Goal: Task Accomplishment & Management: Manage account settings

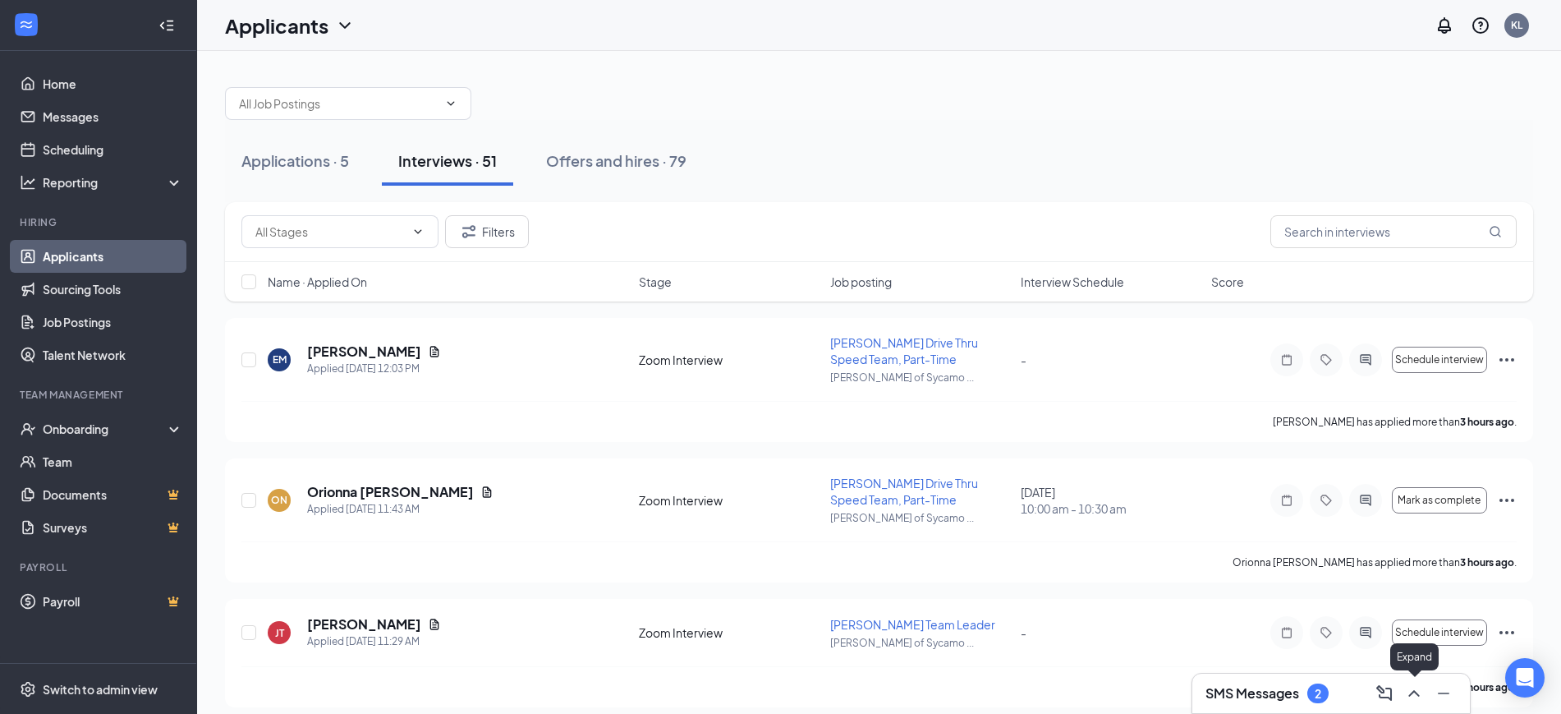
click at [1419, 691] on icon "ChevronUp" at bounding box center [1414, 693] width 20 height 20
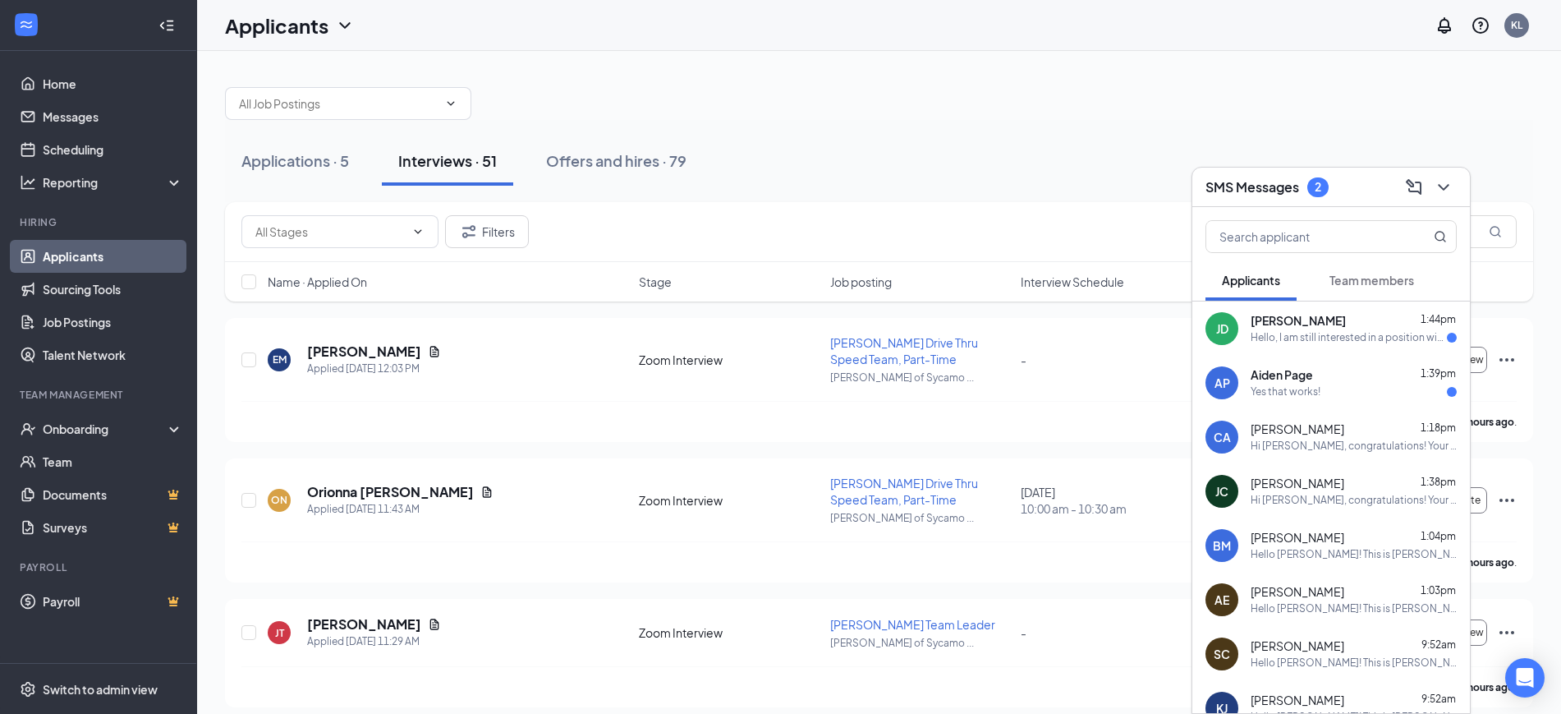
click at [1325, 385] on div "Yes that works!" at bounding box center [1354, 392] width 206 height 14
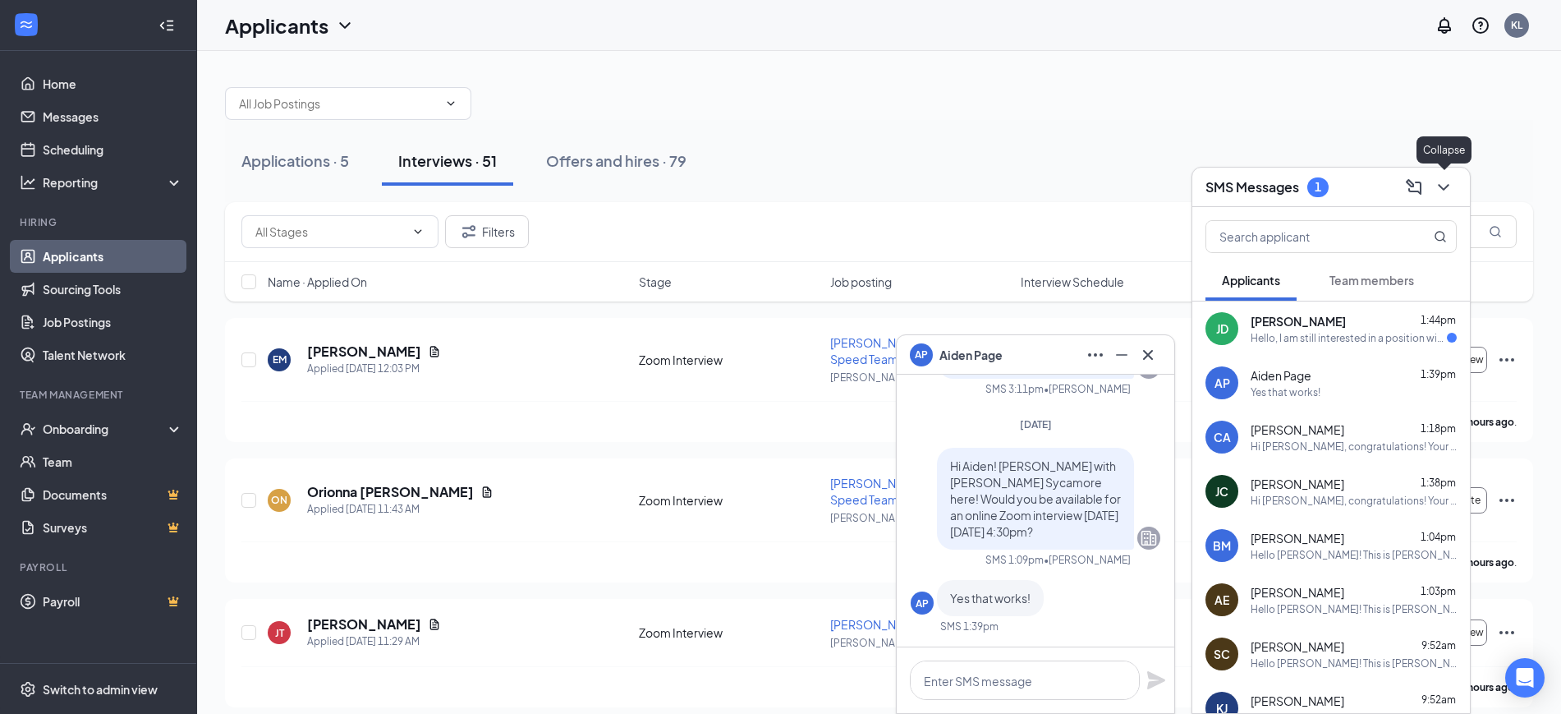
click at [1443, 185] on icon "ChevronDown" at bounding box center [1444, 187] width 20 height 20
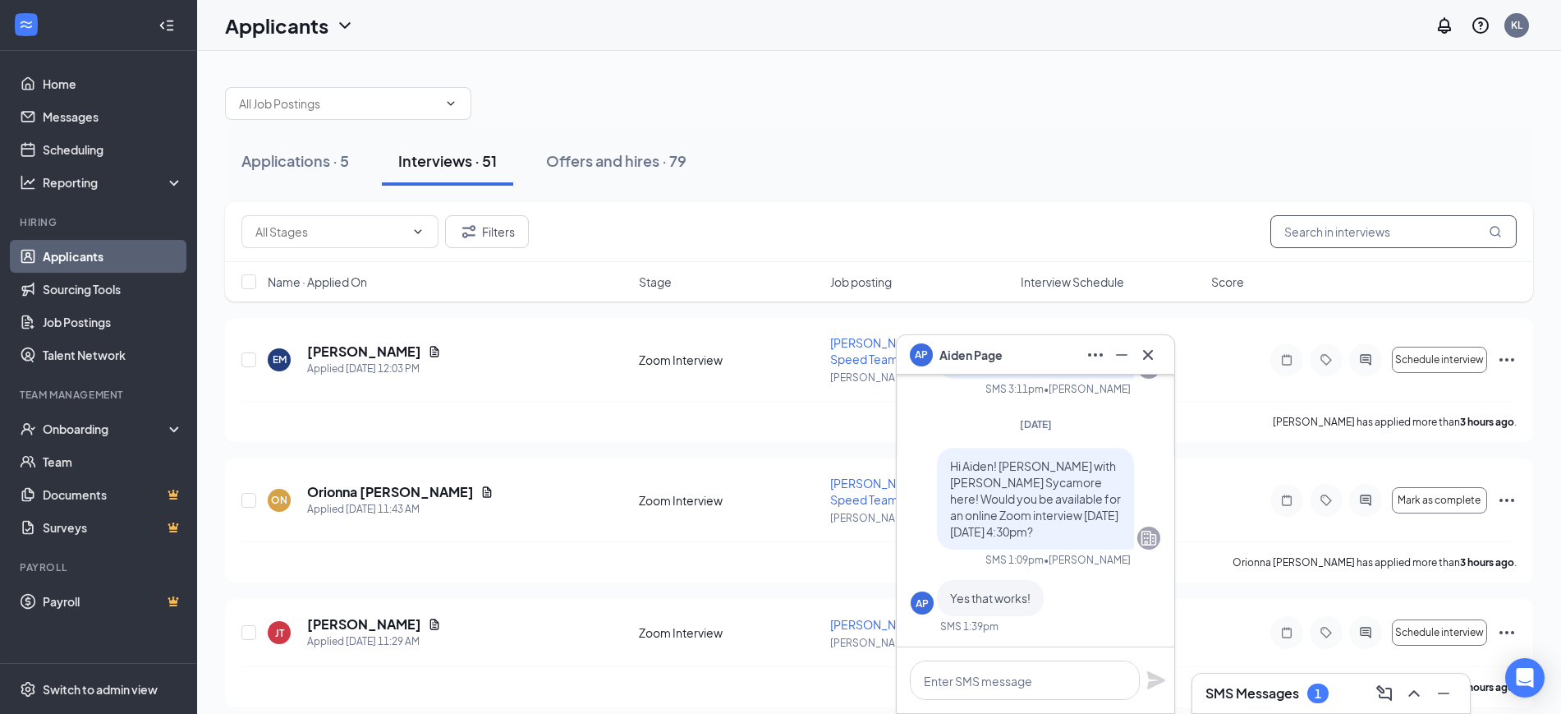
click at [1367, 238] on input "text" at bounding box center [1393, 231] width 246 height 33
type input "aiden"
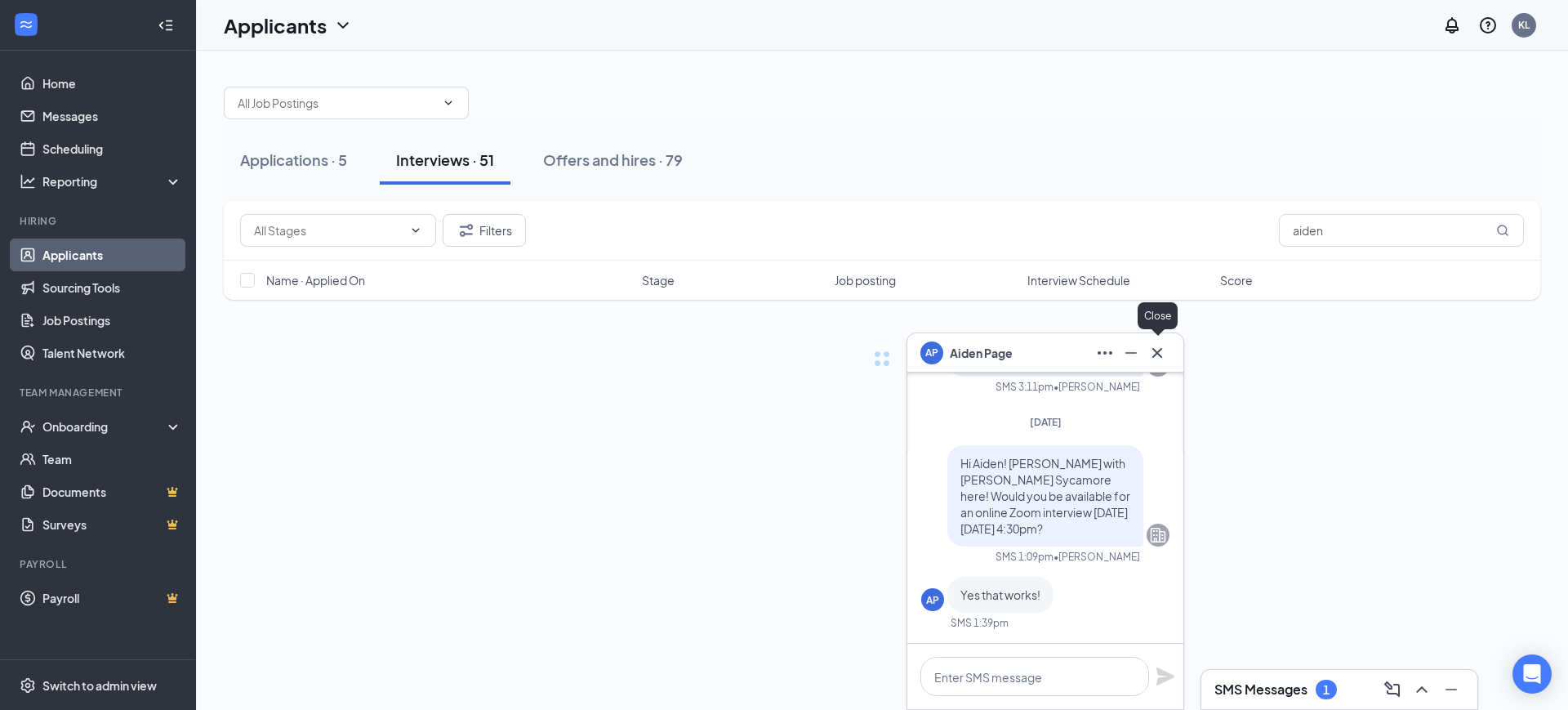
click at [1161, 352] on icon "Cross" at bounding box center [1157, 353] width 20 height 20
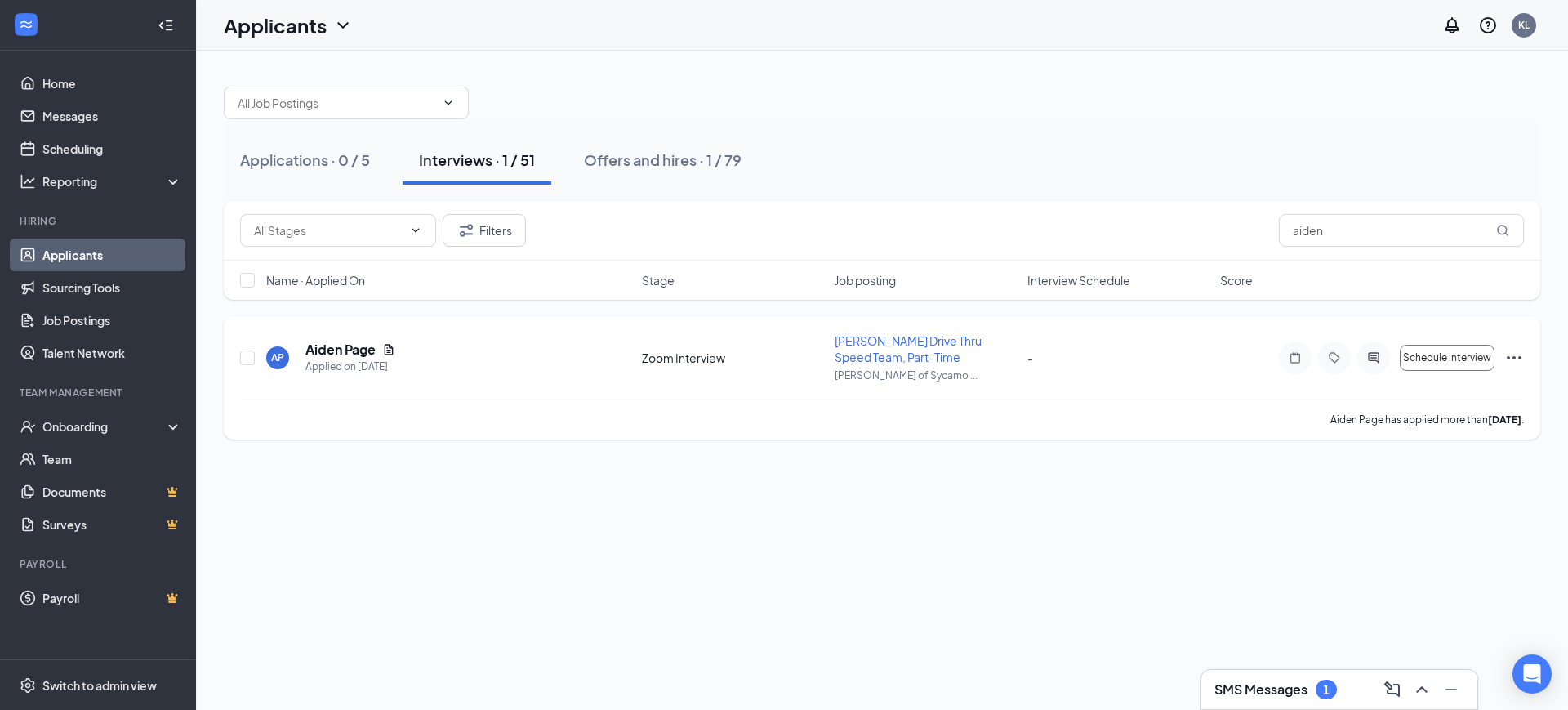
click at [1373, 352] on icon "ActiveChat" at bounding box center [1372, 357] width 11 height 11
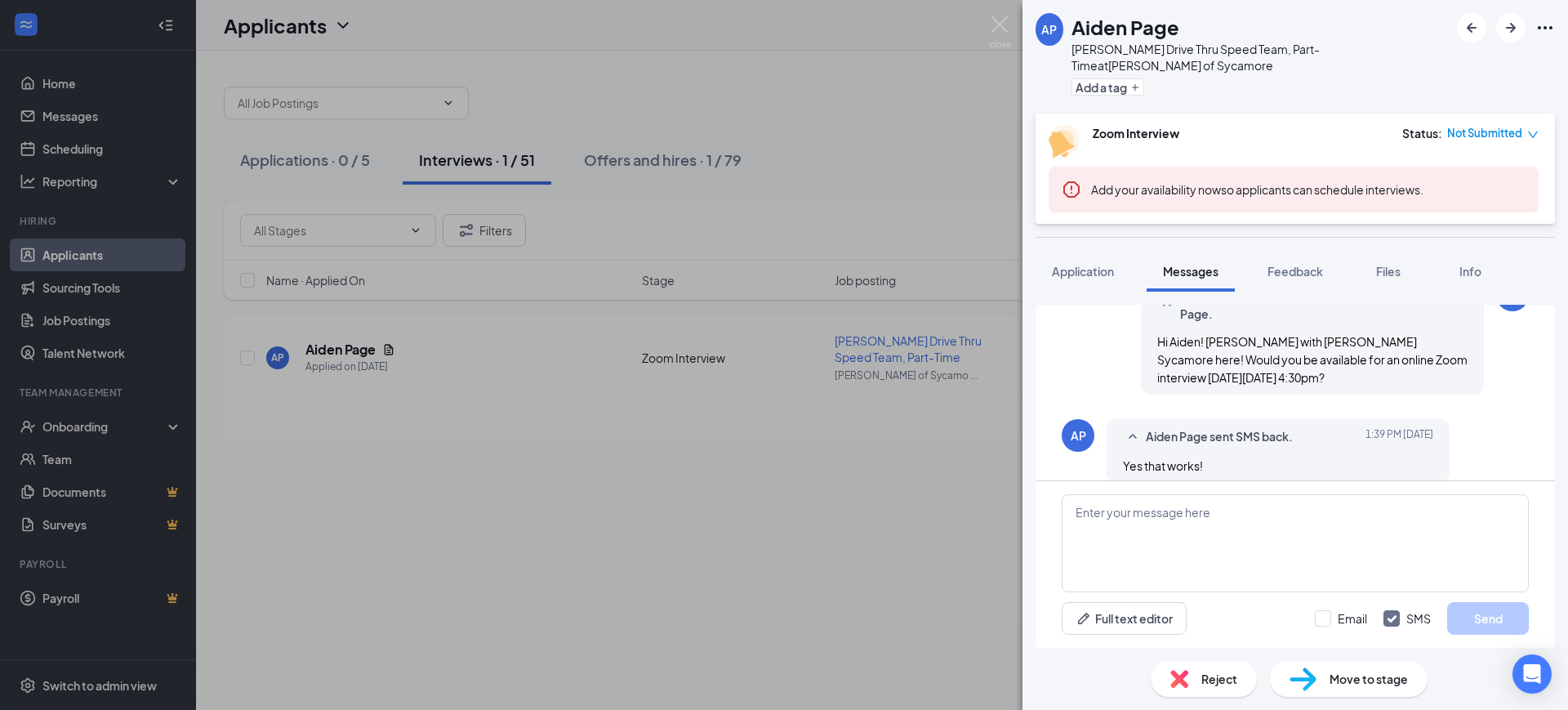
scroll to position [1181, 0]
click at [998, 16] on img at bounding box center [999, 32] width 21 height 32
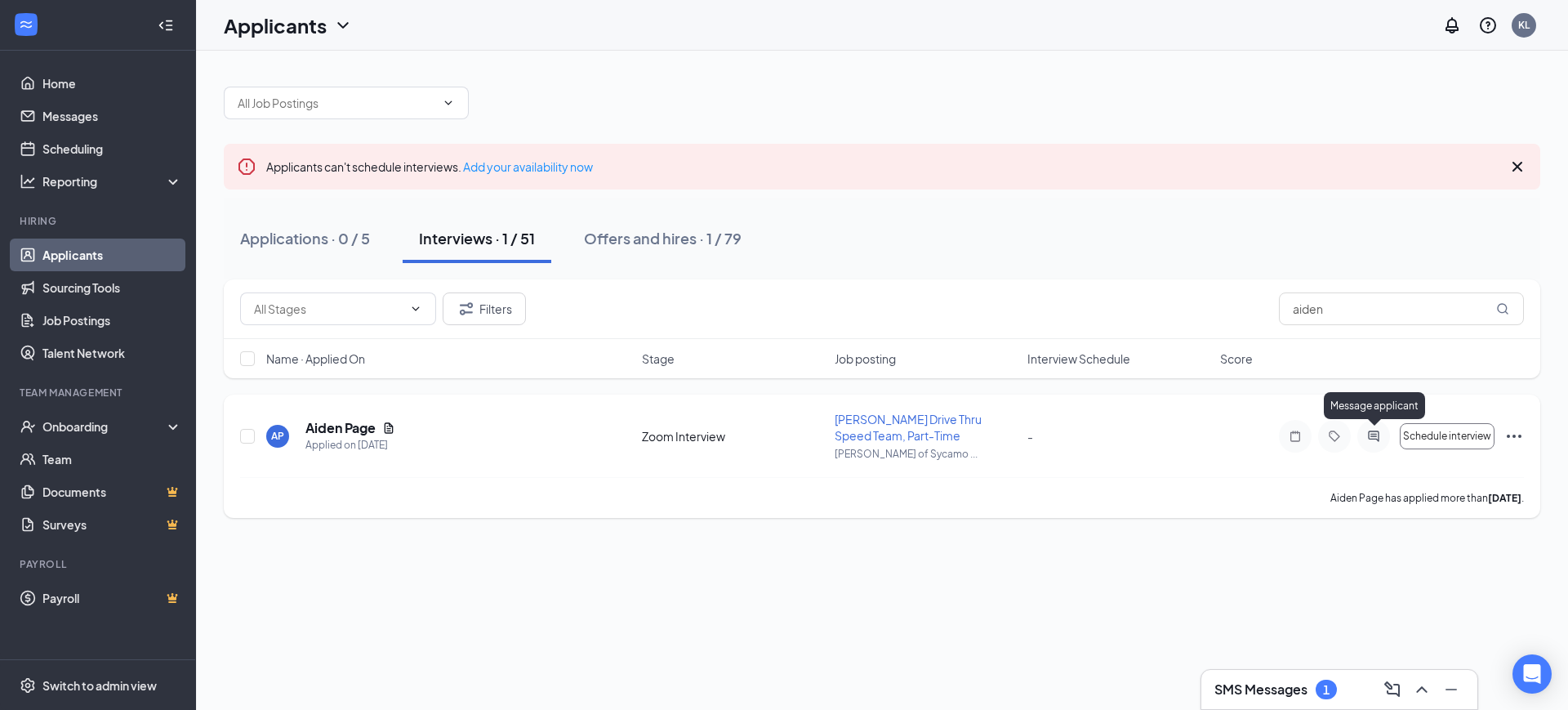
click at [1375, 436] on icon "ActiveChat" at bounding box center [1373, 436] width 20 height 13
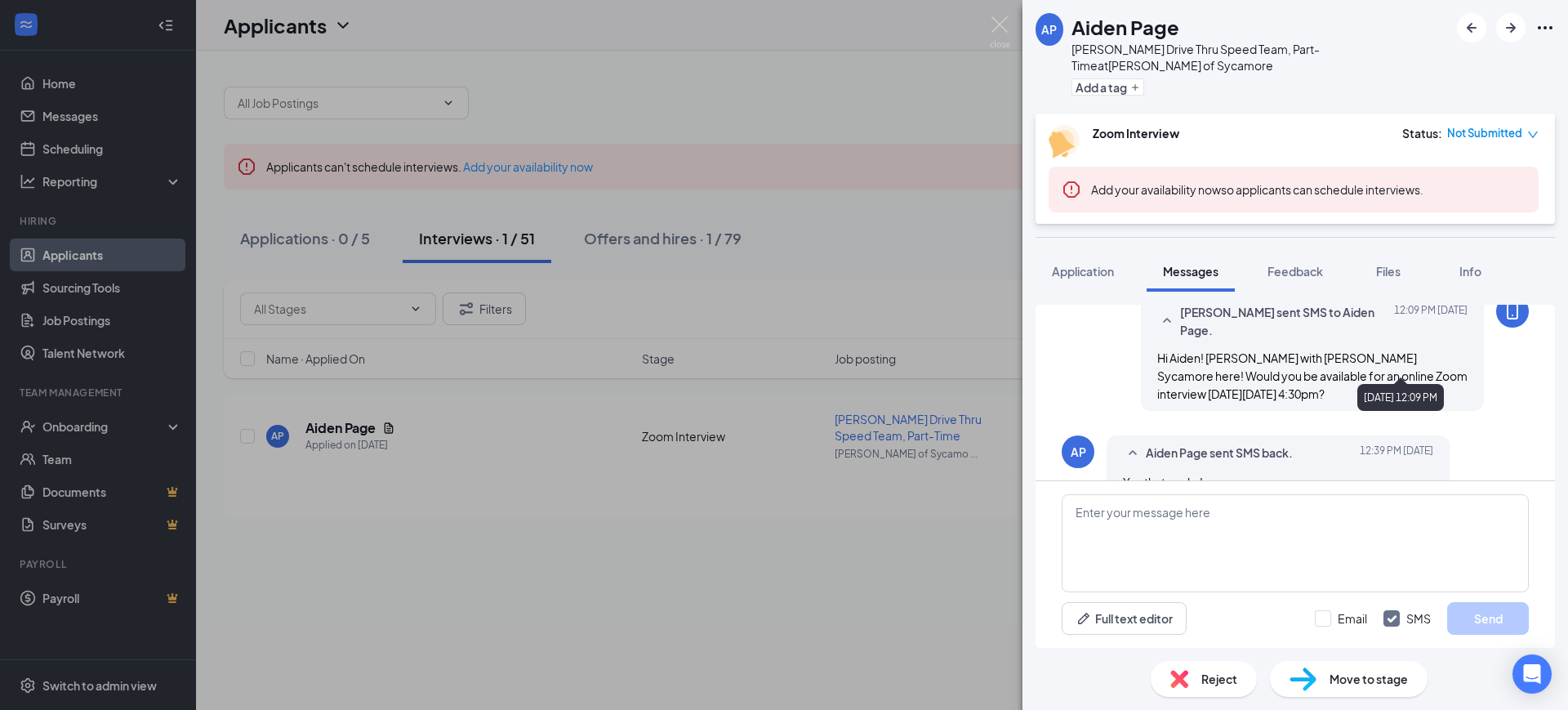
scroll to position [1181, 0]
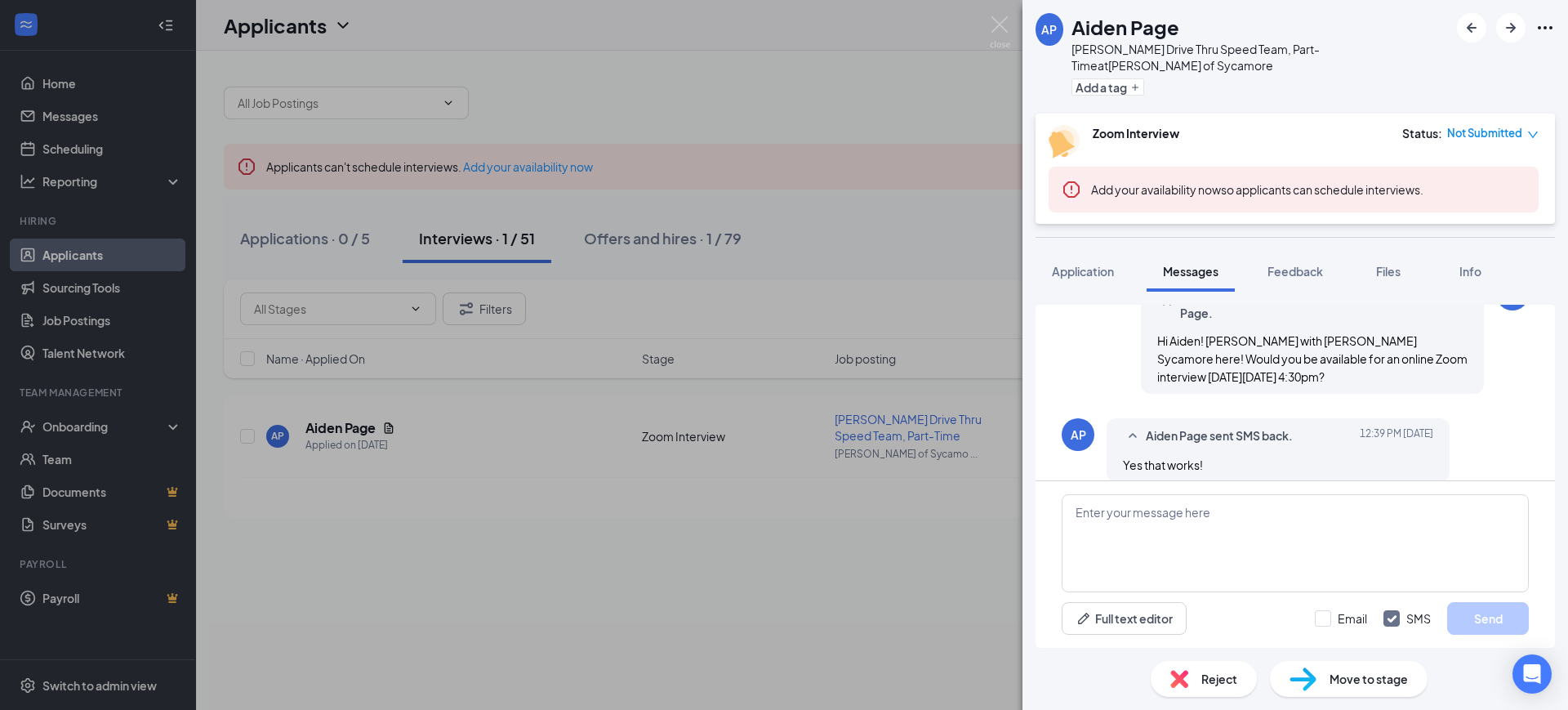
click at [1487, 125] on span "Not Submitted" at bounding box center [1484, 133] width 76 height 16
click at [1473, 156] on span "Assign Time" at bounding box center [1465, 164] width 63 height 18
click at [1495, 125] on span "Not Submitted" at bounding box center [1484, 133] width 76 height 16
click at [1461, 161] on span "Assign Time" at bounding box center [1465, 164] width 63 height 18
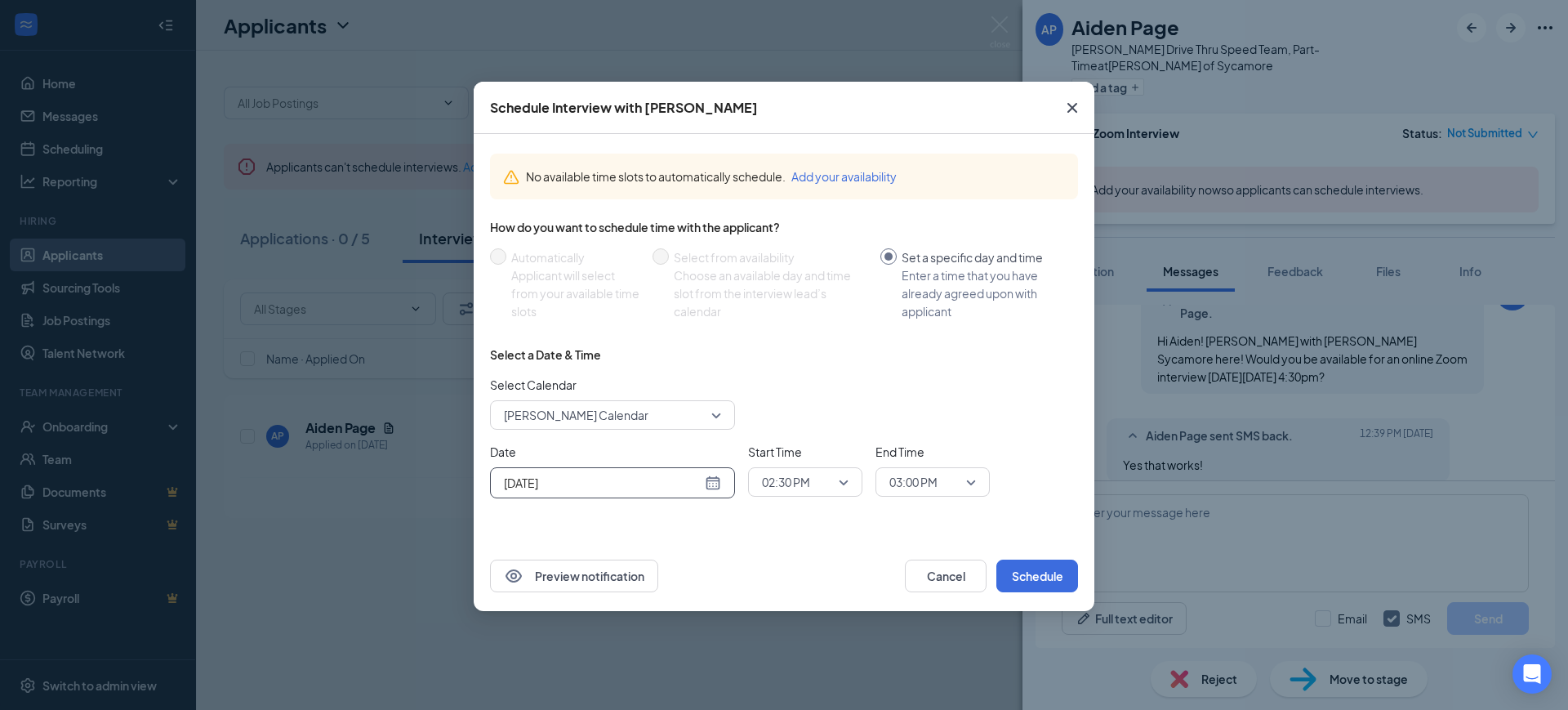
click at [581, 485] on input "[DATE]" at bounding box center [603, 482] width 198 height 18
type input "[DATE]"
click at [636, 367] on div "18" at bounding box center [632, 371] width 20 height 20
click at [819, 484] on span "02:30 PM" at bounding box center [797, 481] width 72 height 25
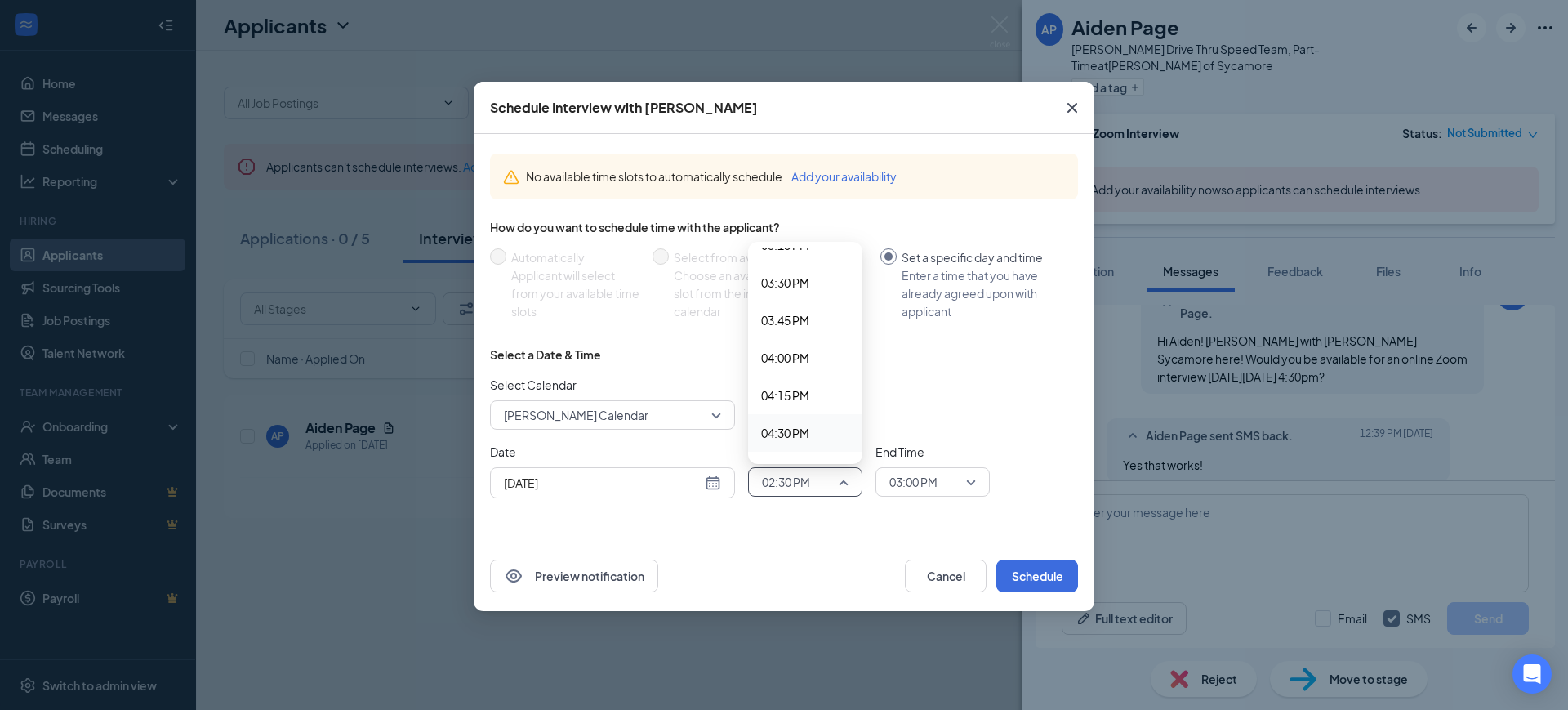
click at [773, 432] on span "04:30 PM" at bounding box center [784, 433] width 48 height 18
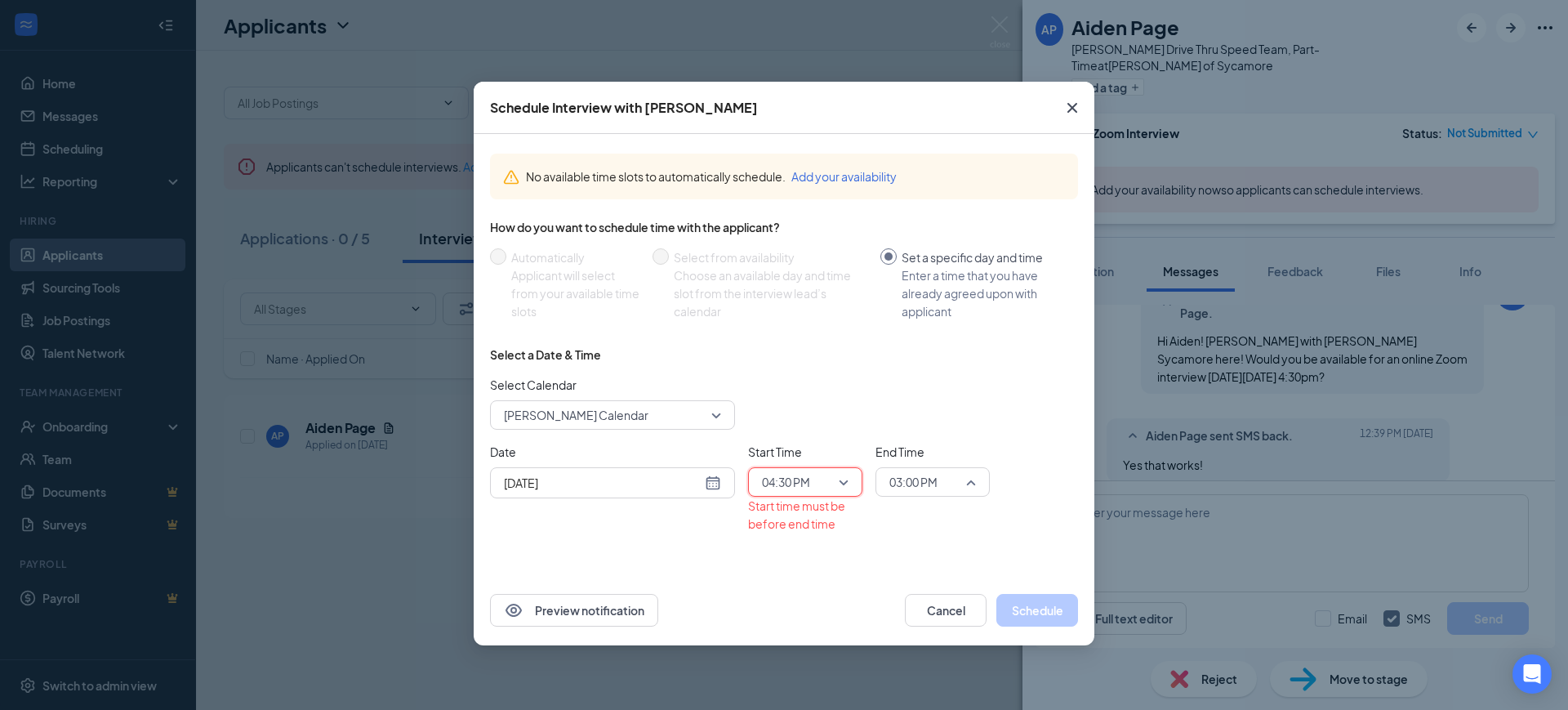
click at [928, 478] on span "03:00 PM" at bounding box center [913, 481] width 48 height 25
click at [909, 332] on span "05:00 PM" at bounding box center [912, 331] width 48 height 18
click at [909, 332] on div "No available time slots to automatically schedule. Add your availability How do…" at bounding box center [784, 342] width 588 height 405
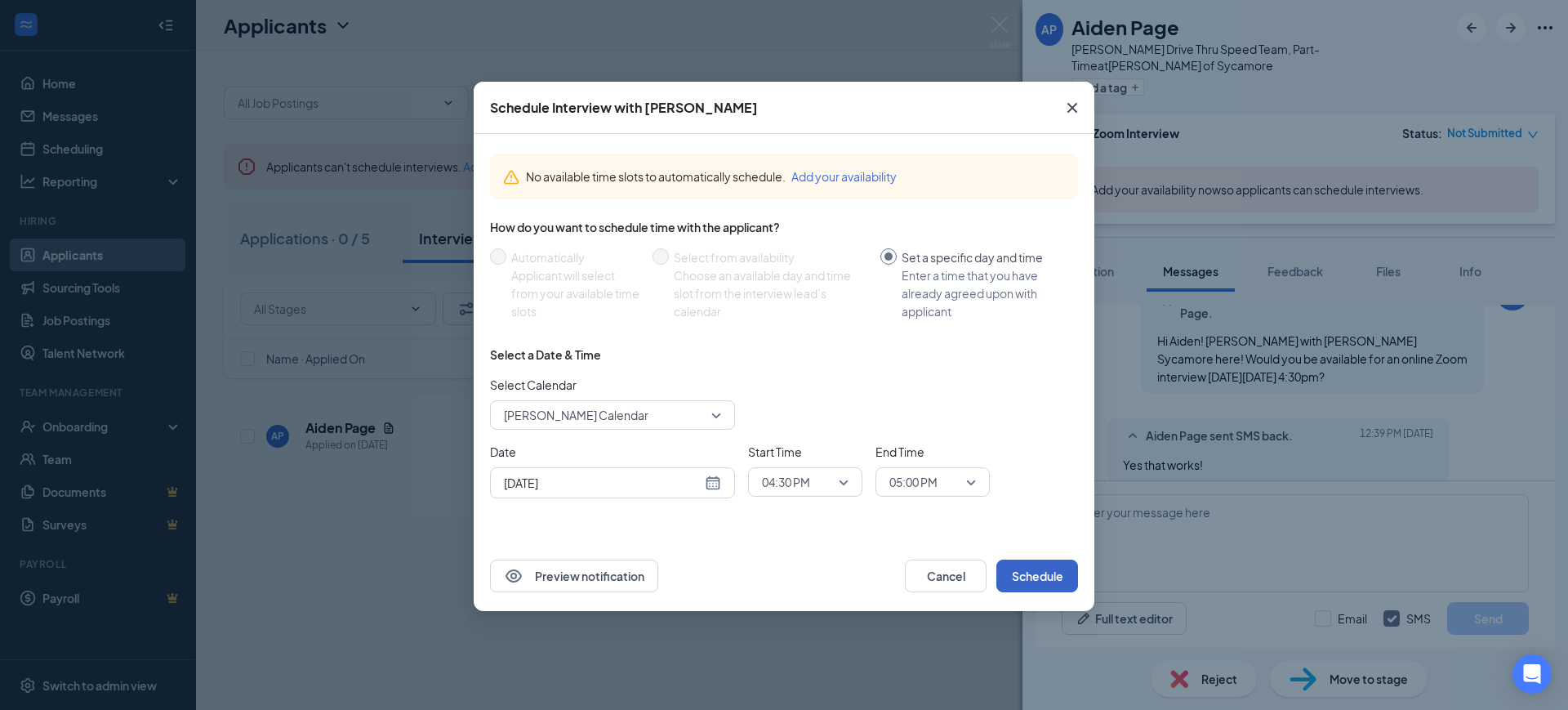
click at [1039, 573] on button "Schedule" at bounding box center [1037, 575] width 82 height 33
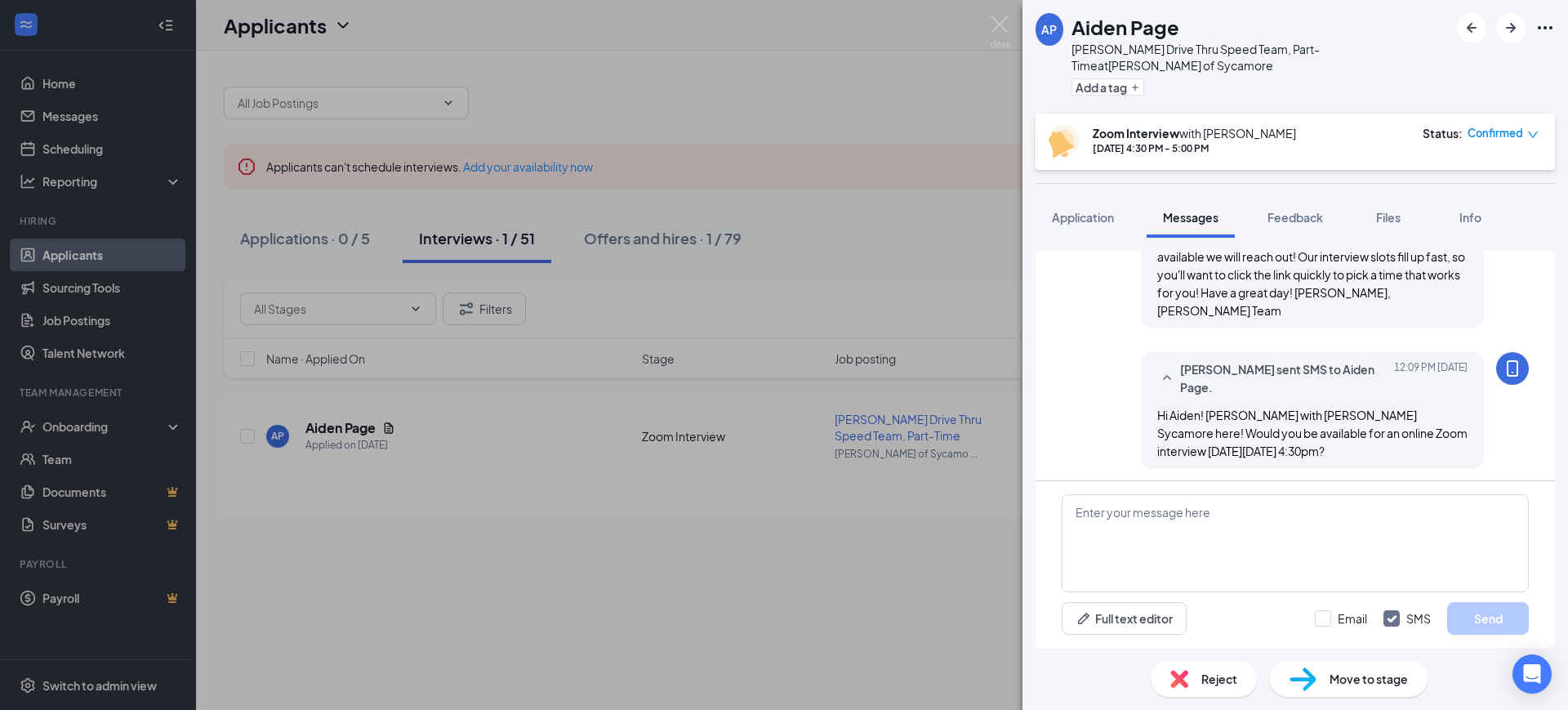
scroll to position [1128, 0]
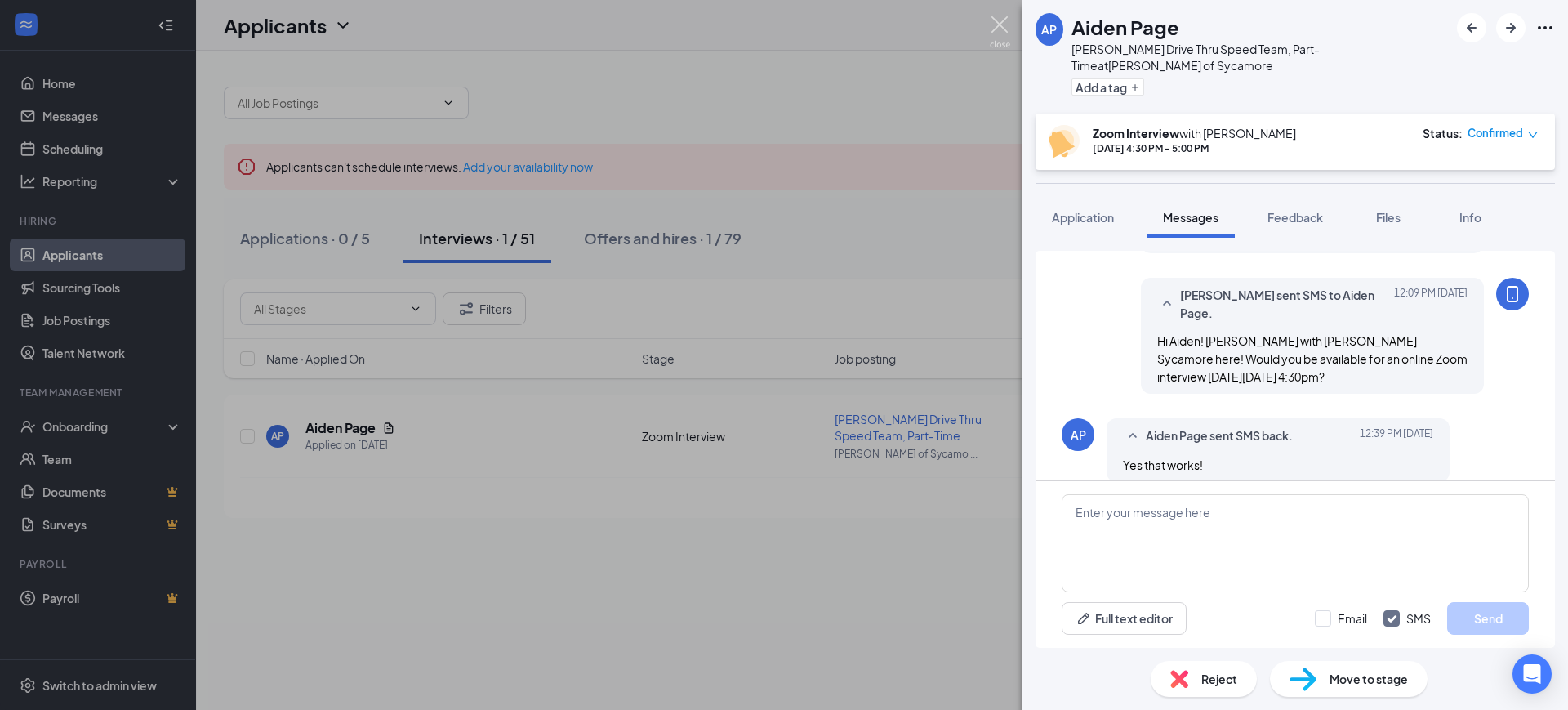
click at [993, 22] on img at bounding box center [999, 32] width 21 height 32
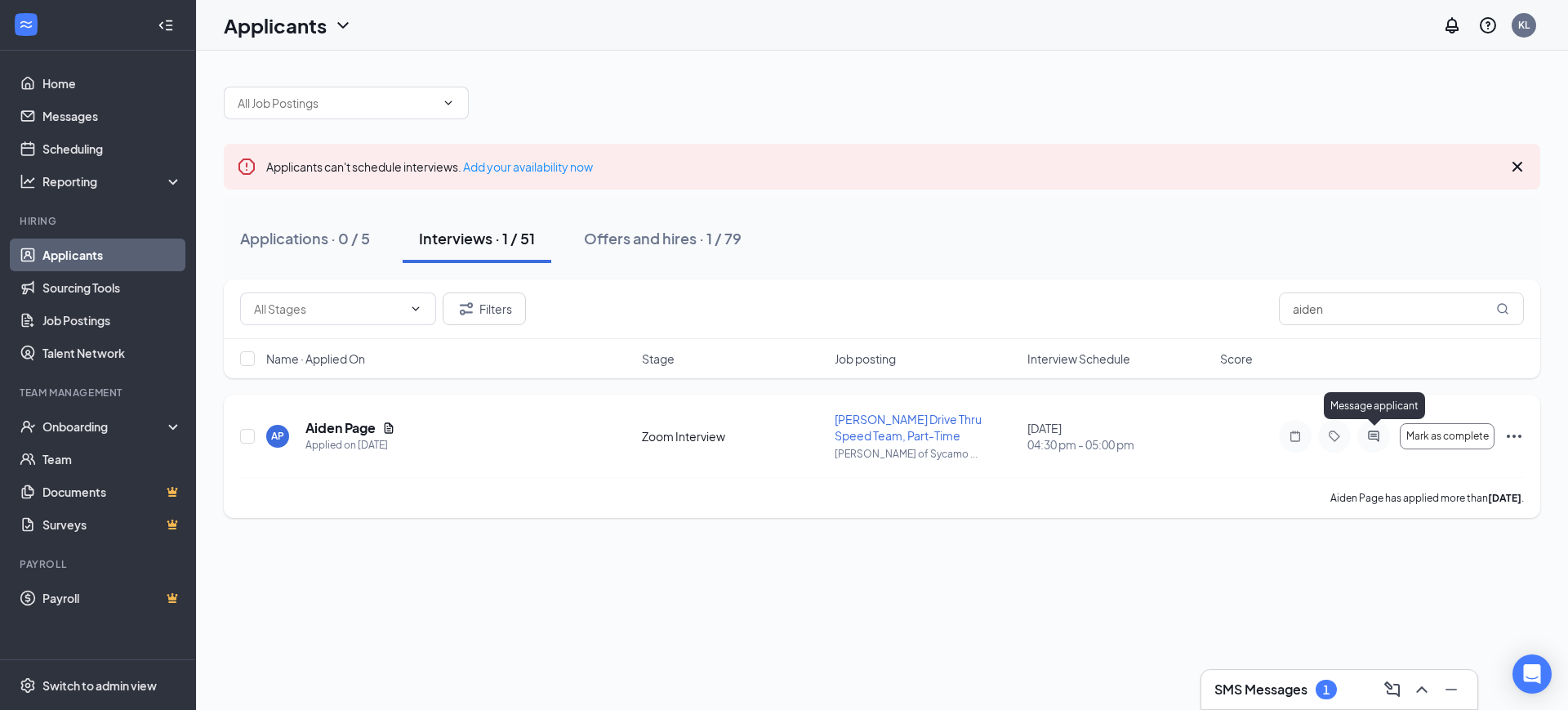
click at [1367, 432] on icon "ActiveChat" at bounding box center [1373, 436] width 20 height 13
click at [1367, 432] on body "Home Messages Scheduling Reporting Hiring Applicants Sourcing Tools Job Posting…" at bounding box center [784, 355] width 1568 height 710
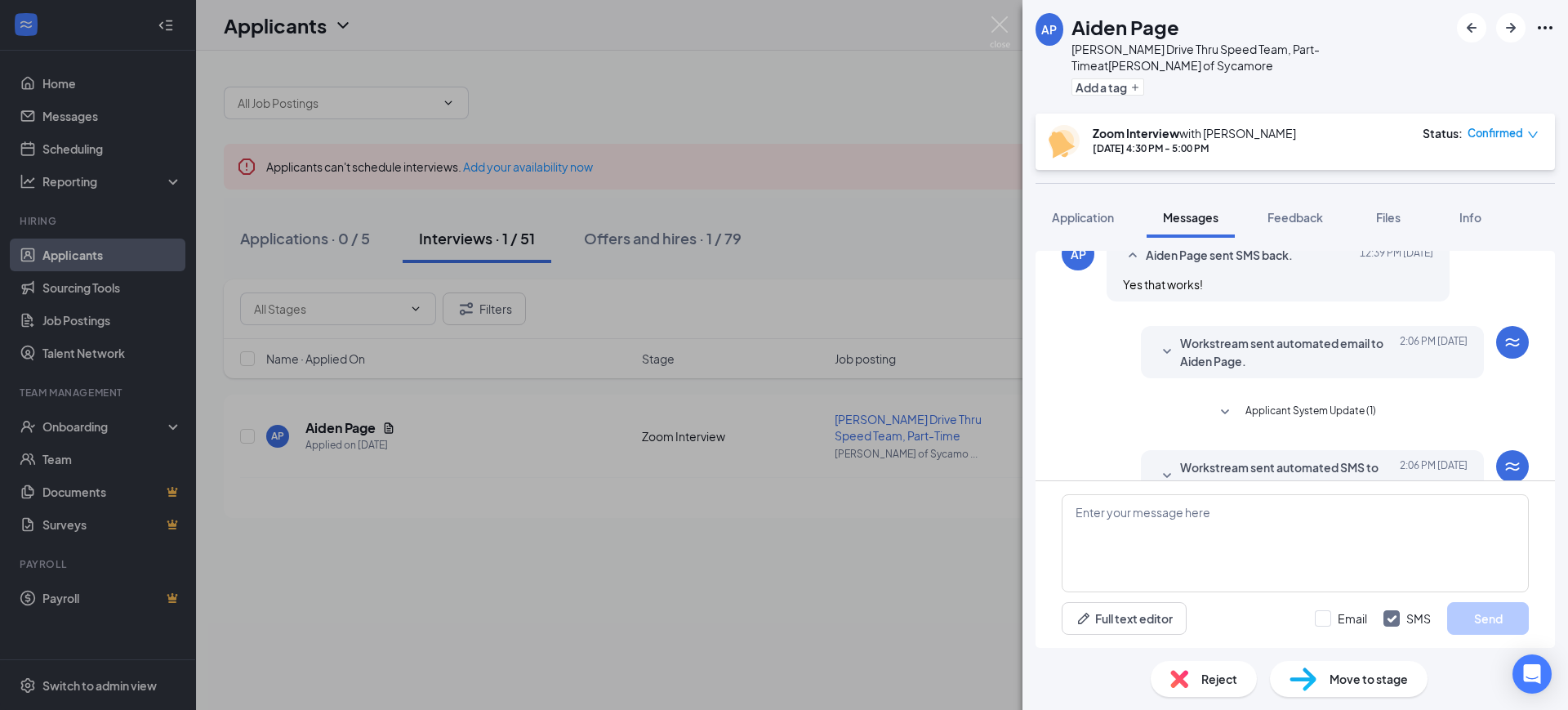
scroll to position [942, 0]
click at [1278, 331] on span "Workstream sent automated email to Aiden Page." at bounding box center [1287, 349] width 214 height 36
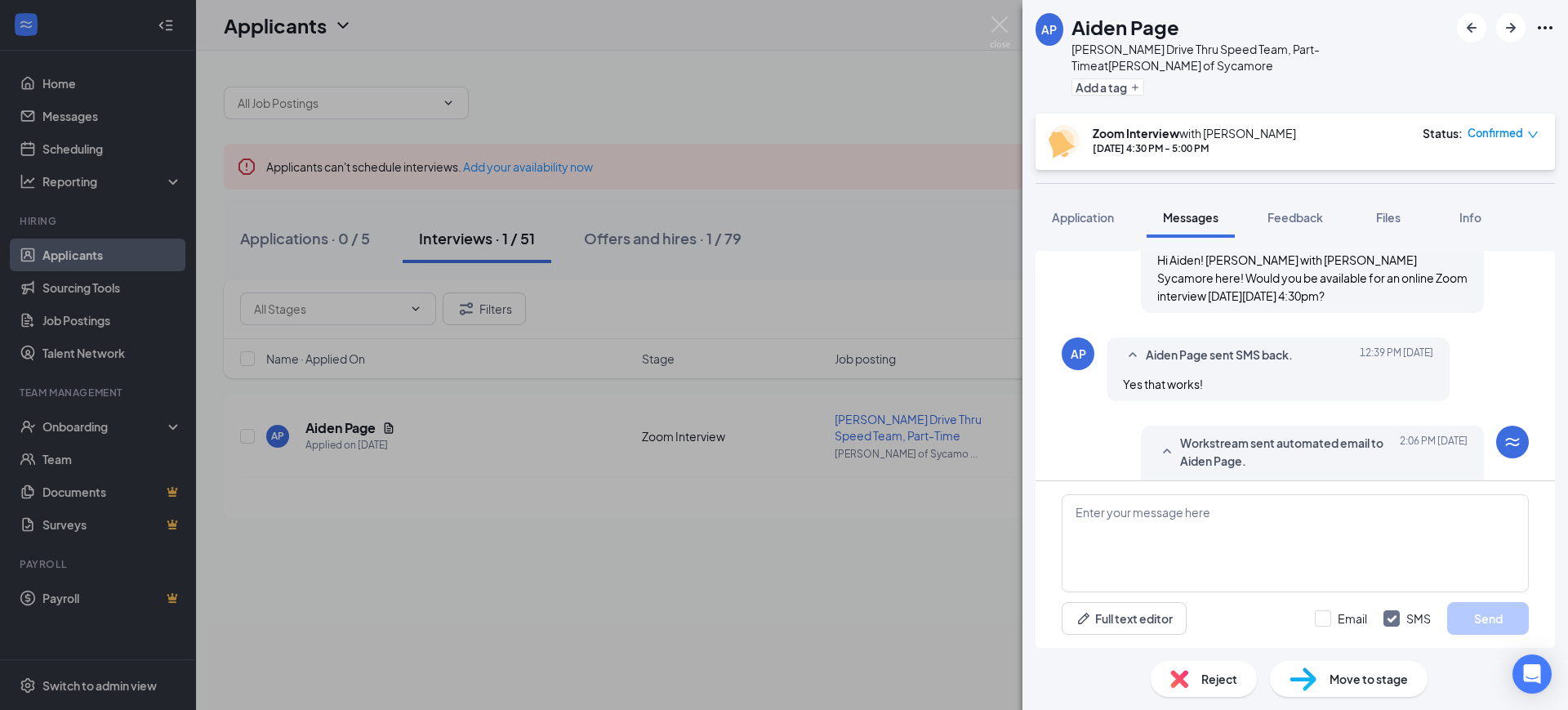
scroll to position [737, 0]
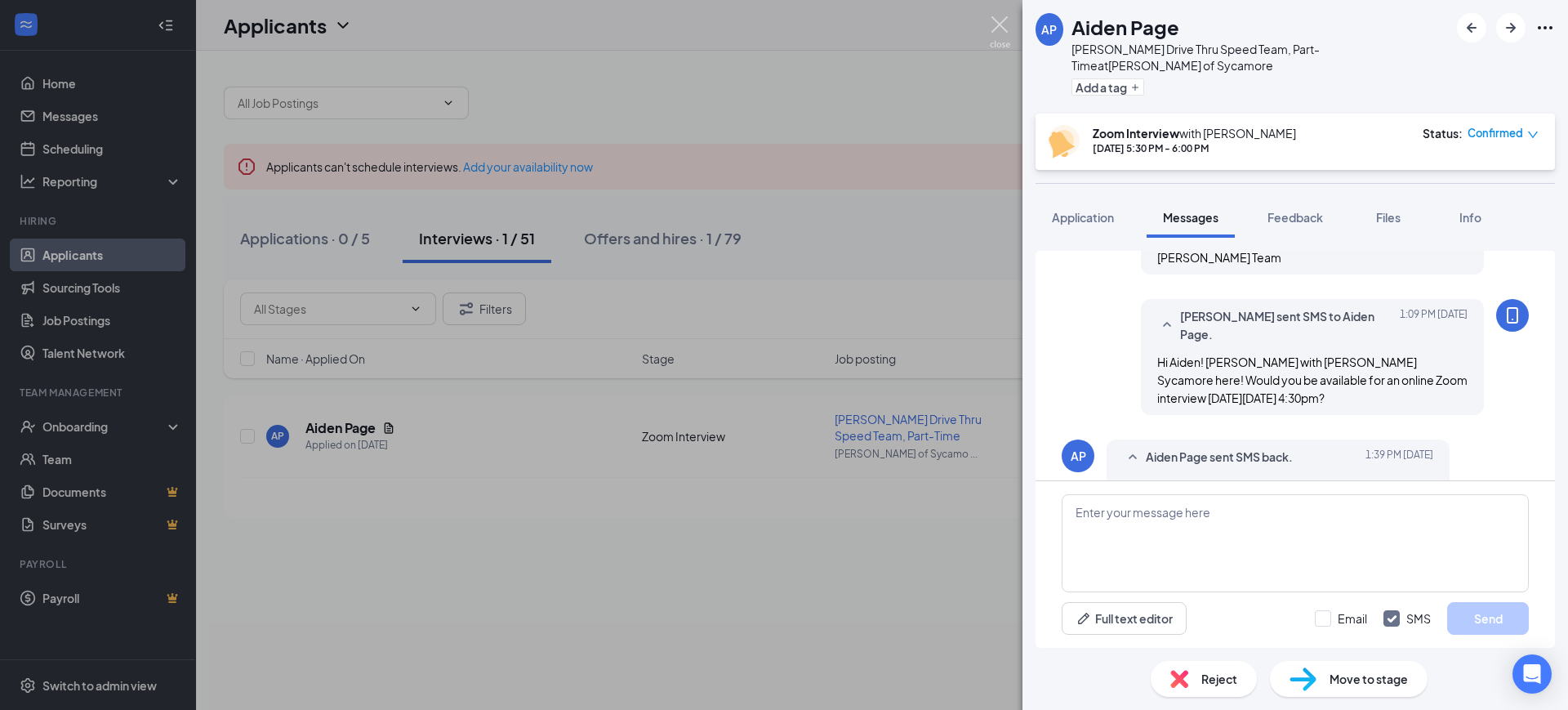
click at [997, 22] on img at bounding box center [999, 32] width 21 height 32
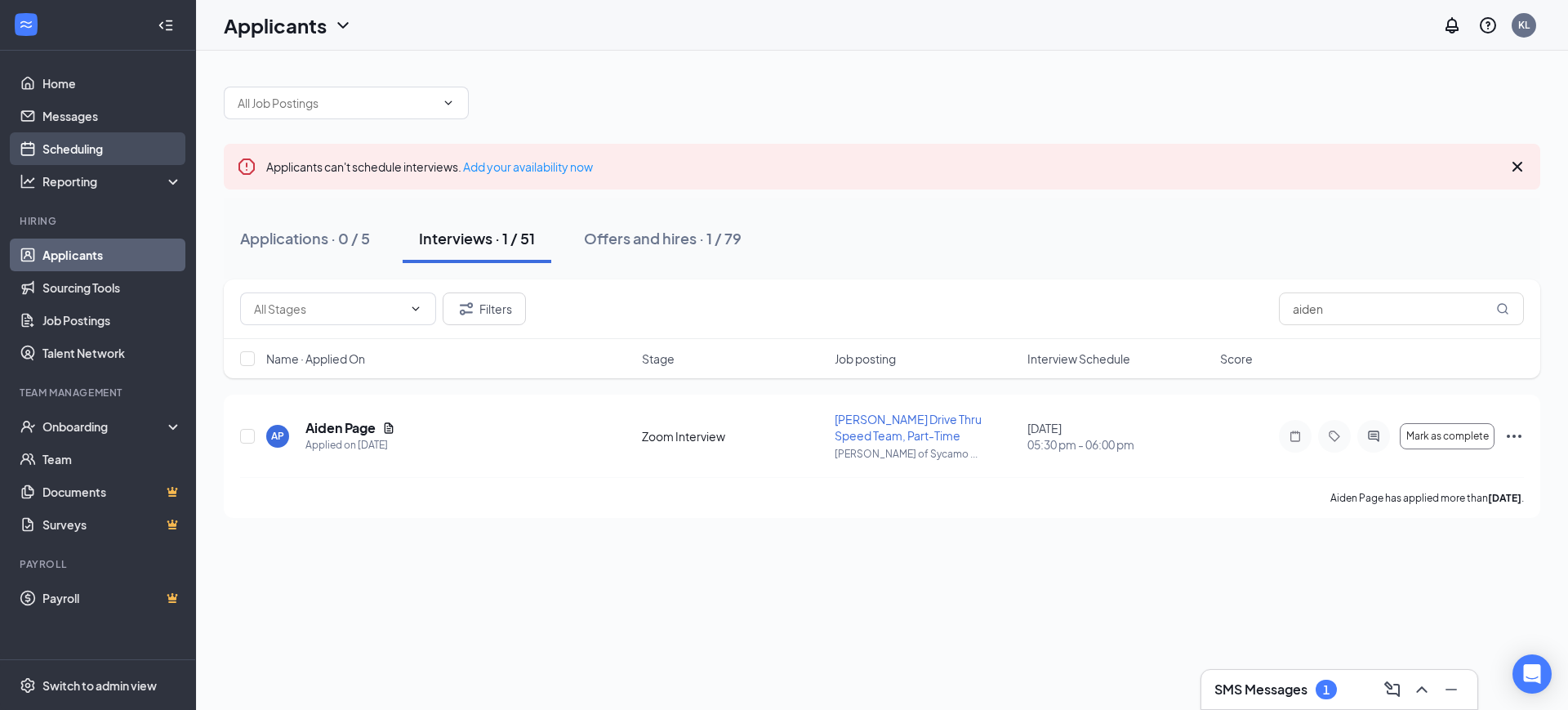
click at [86, 150] on link "Scheduling" at bounding box center [112, 148] width 139 height 33
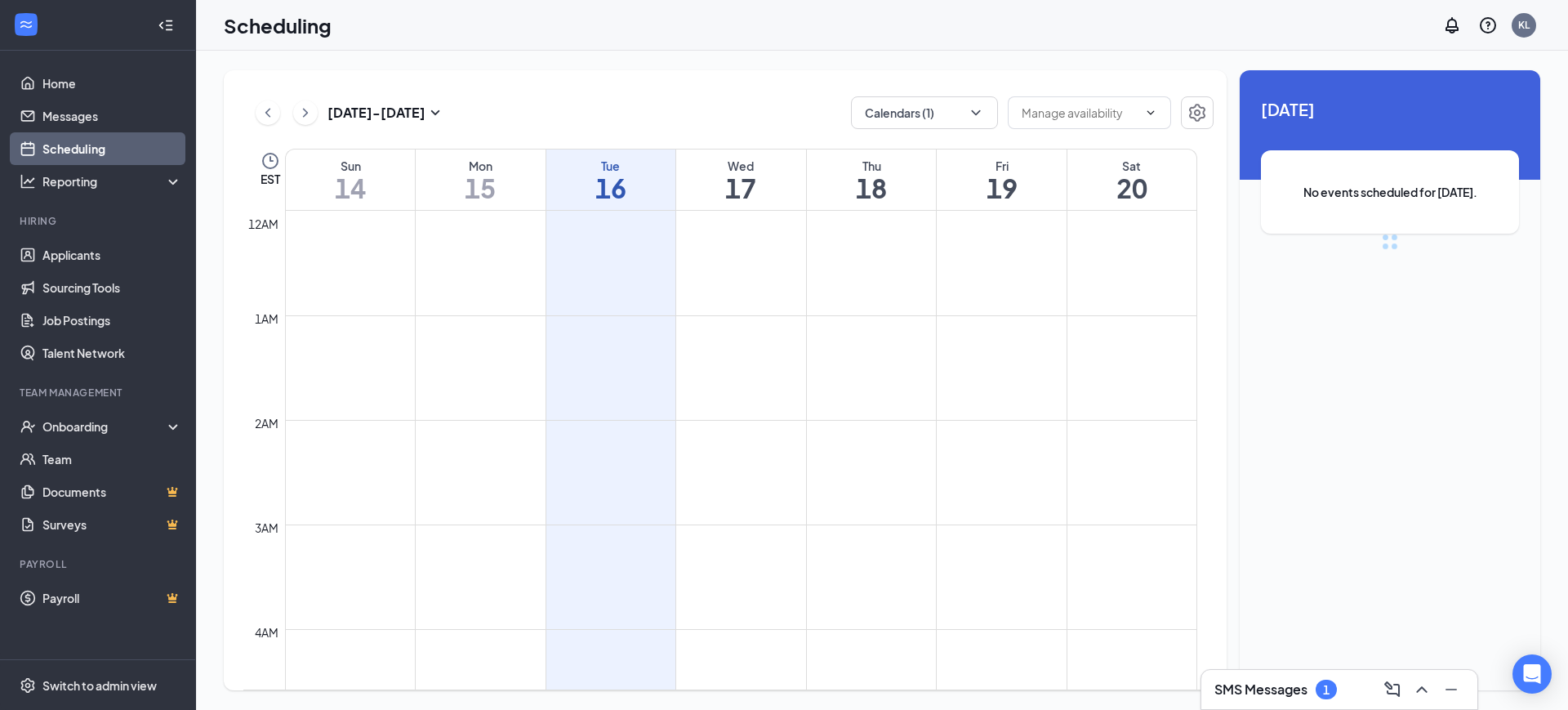
scroll to position [802, 0]
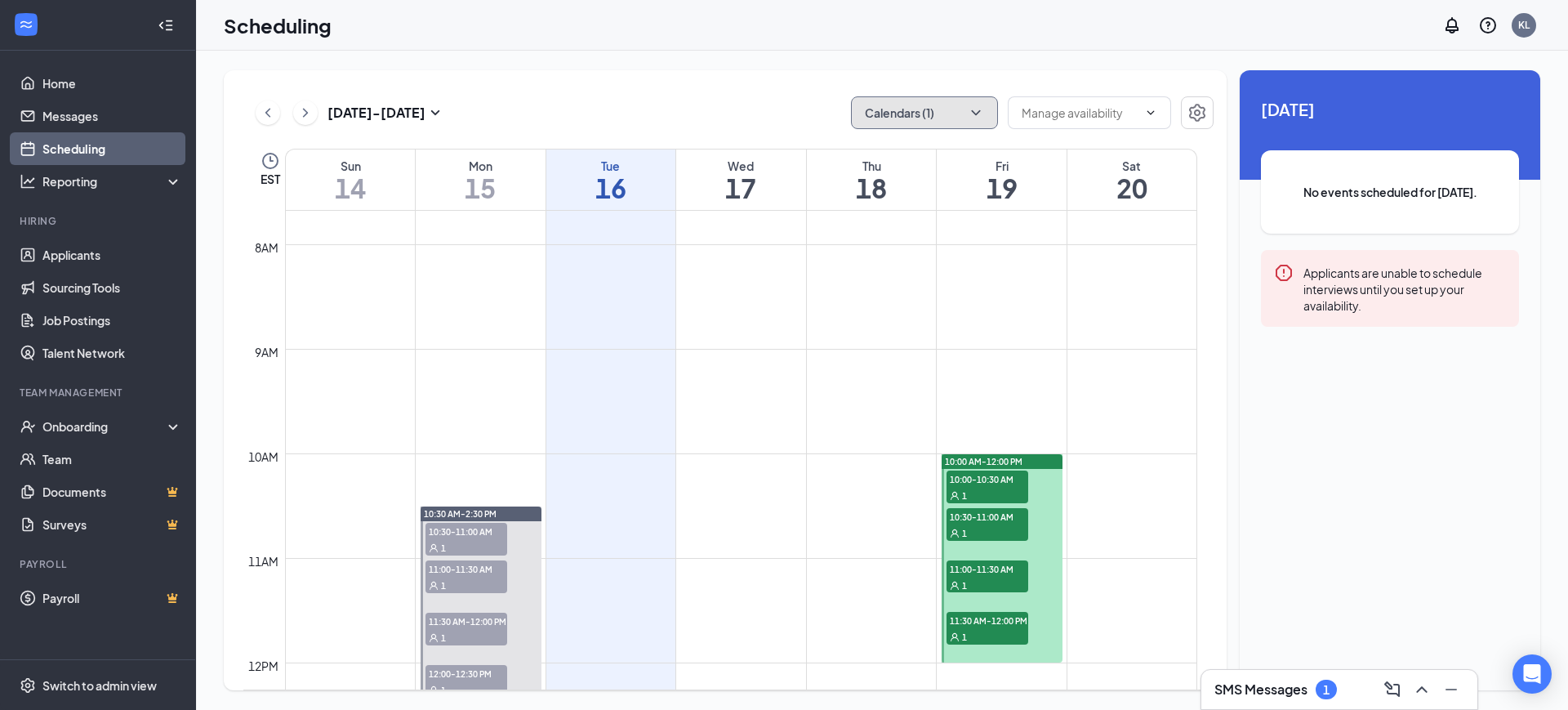
click at [897, 105] on button "Calendars (1)" at bounding box center [925, 112] width 147 height 33
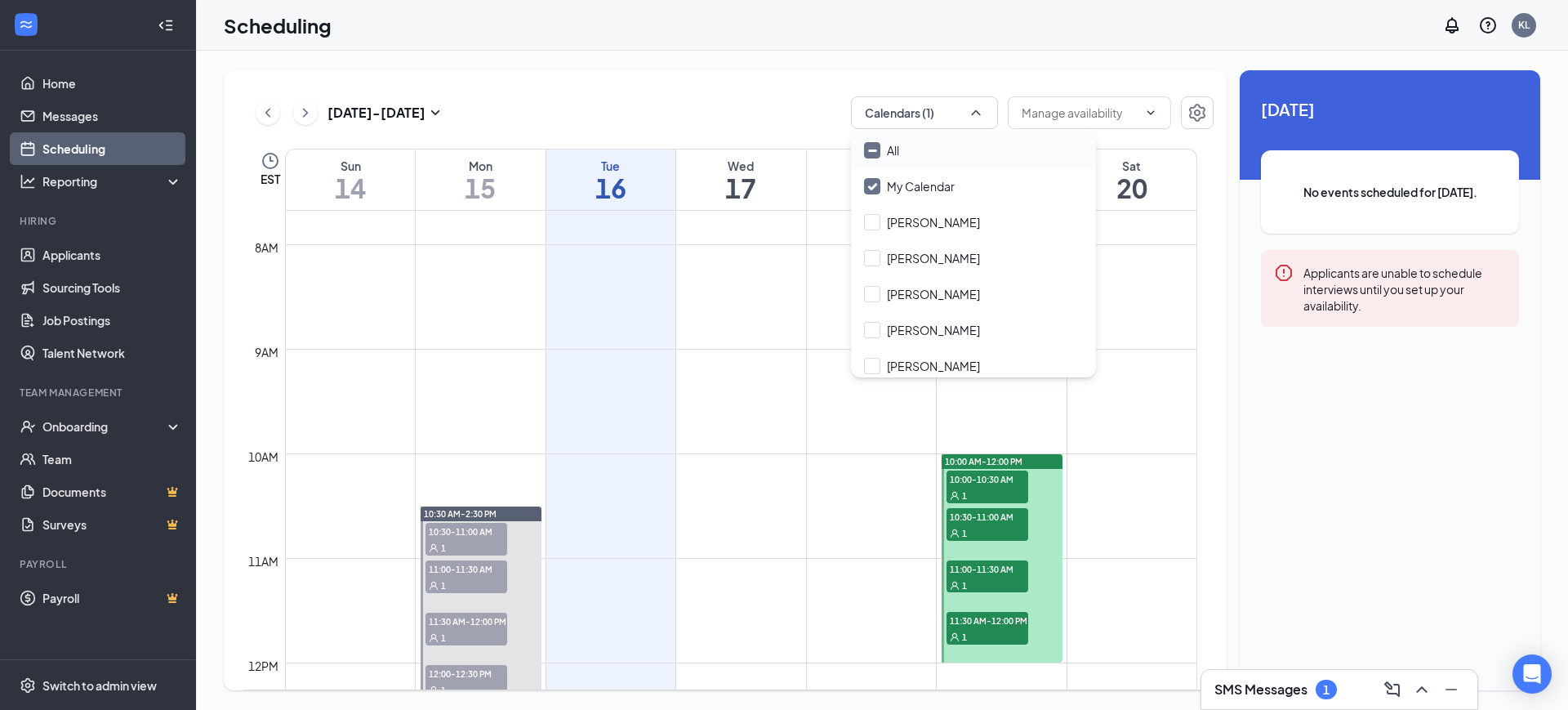
click at [903, 152] on div "All" at bounding box center [973, 150] width 245 height 36
checkbox input "true"
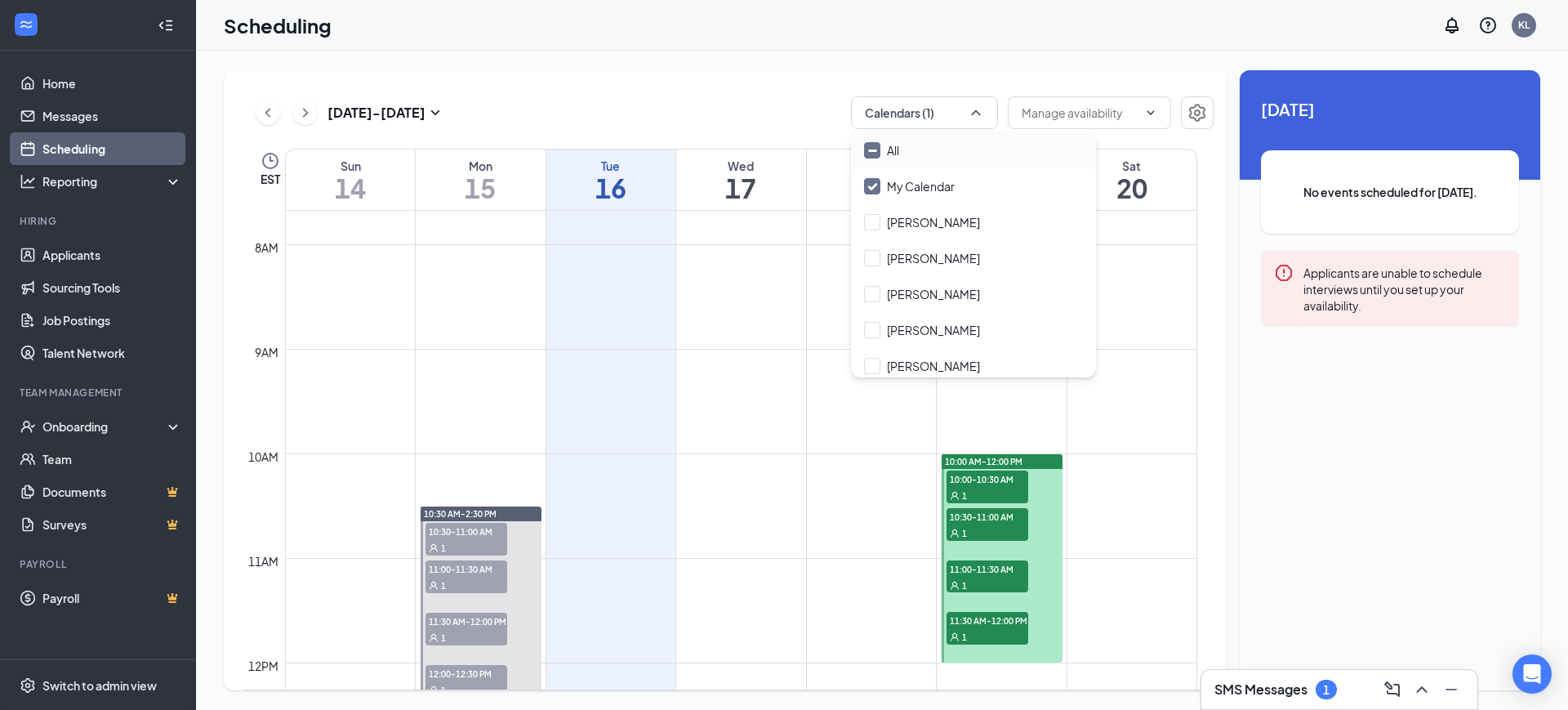
checkbox input "true"
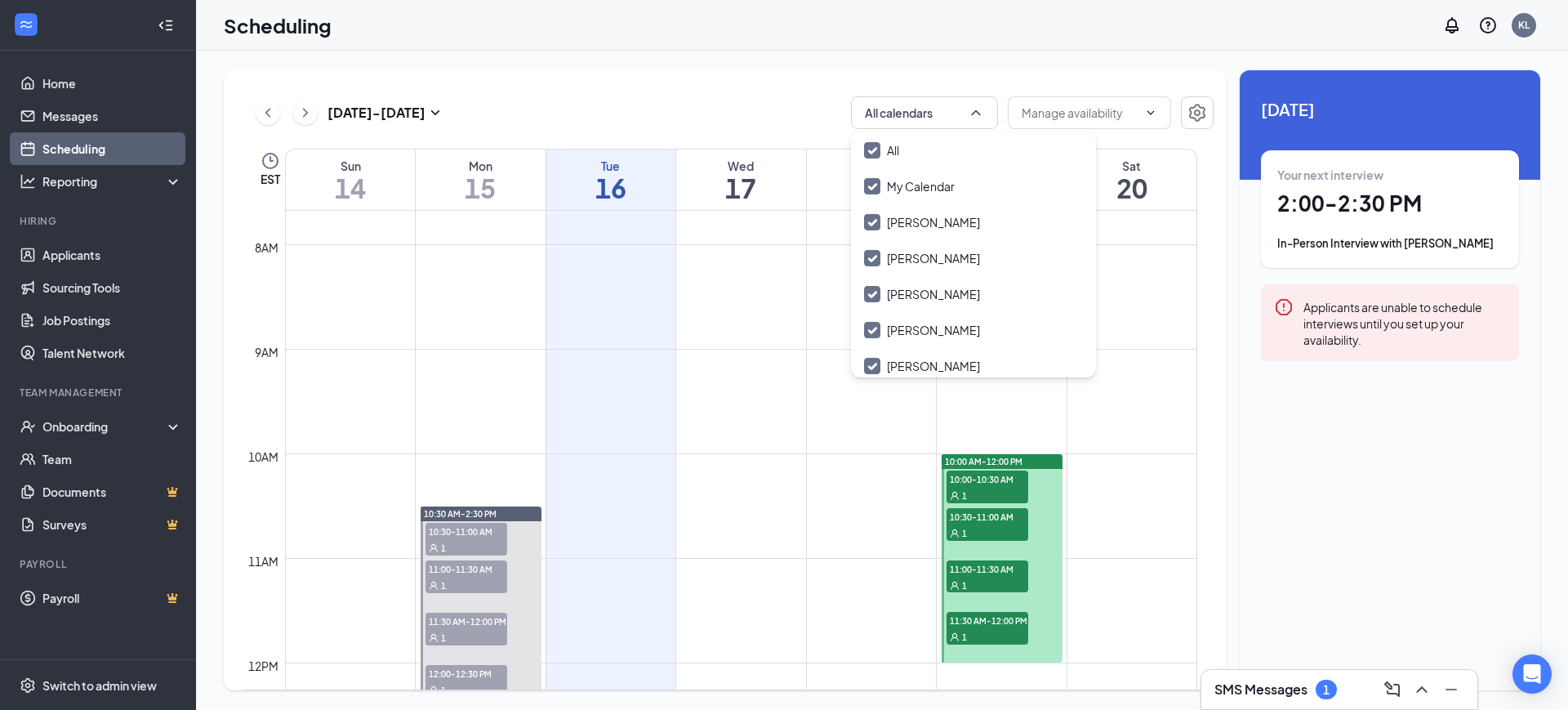
click at [739, 108] on div "[DATE] - [DATE] All calendars" at bounding box center [729, 112] width 970 height 33
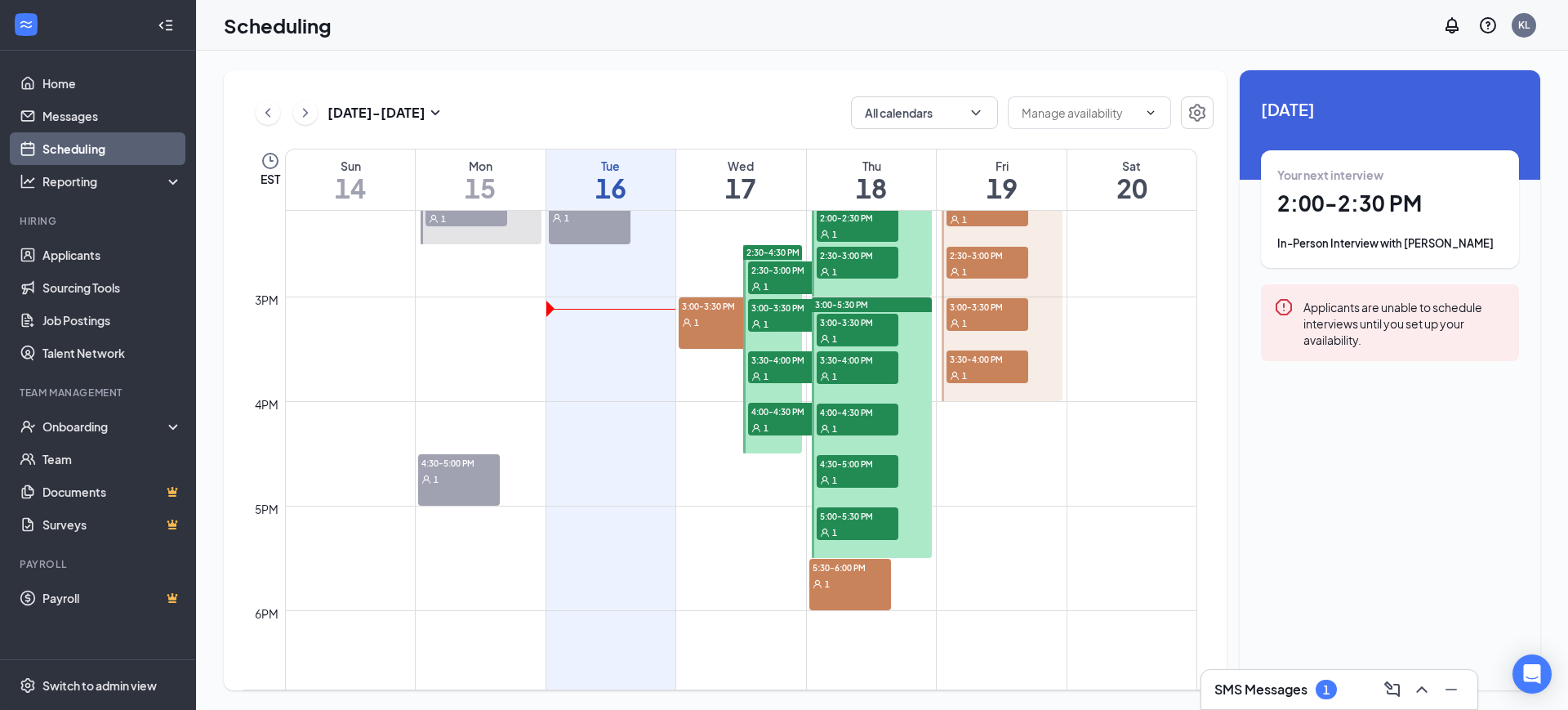
scroll to position [1517, 0]
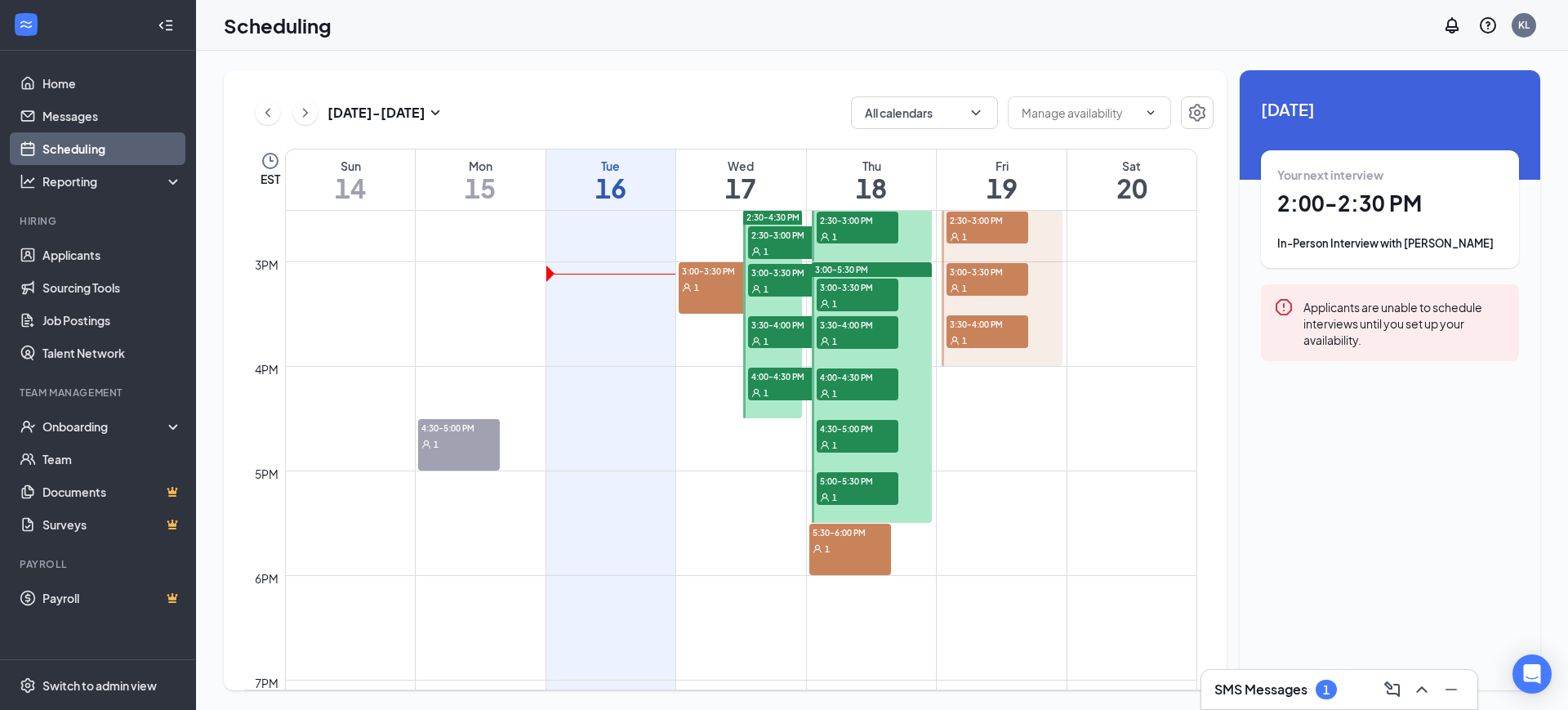
click at [868, 550] on div "1" at bounding box center [850, 548] width 82 height 16
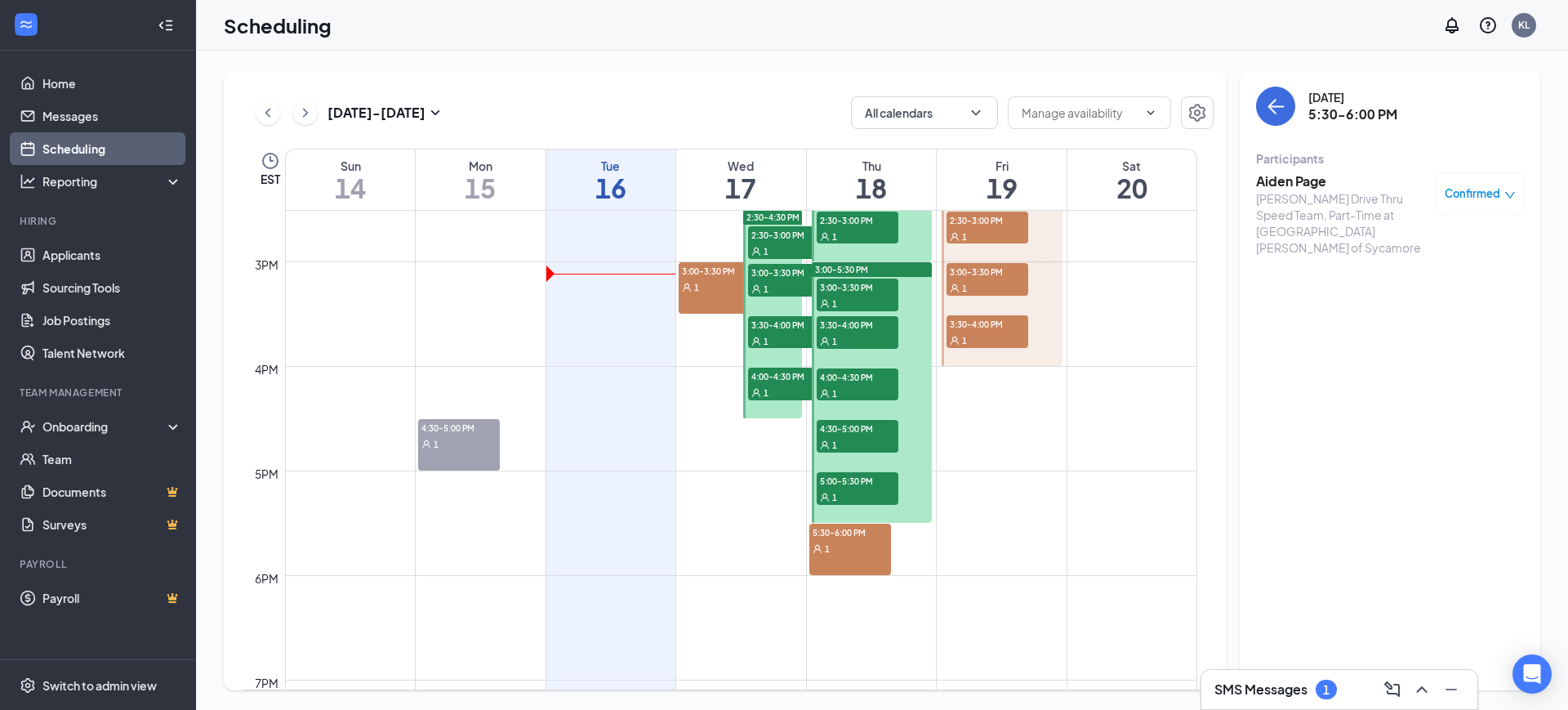
click at [860, 493] on div "1" at bounding box center [857, 496] width 82 height 16
click at [852, 541] on div "1" at bounding box center [850, 548] width 82 height 16
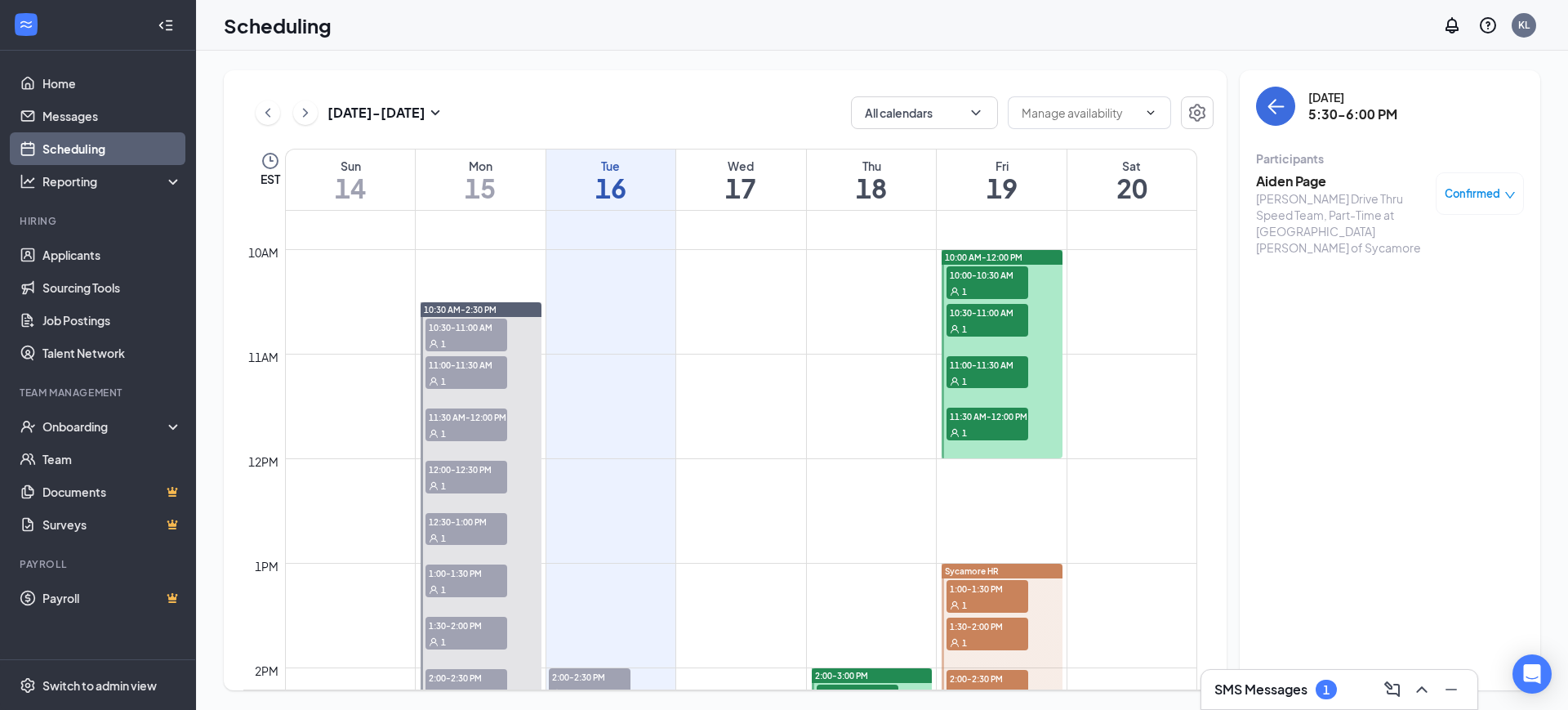
scroll to position [1109, 0]
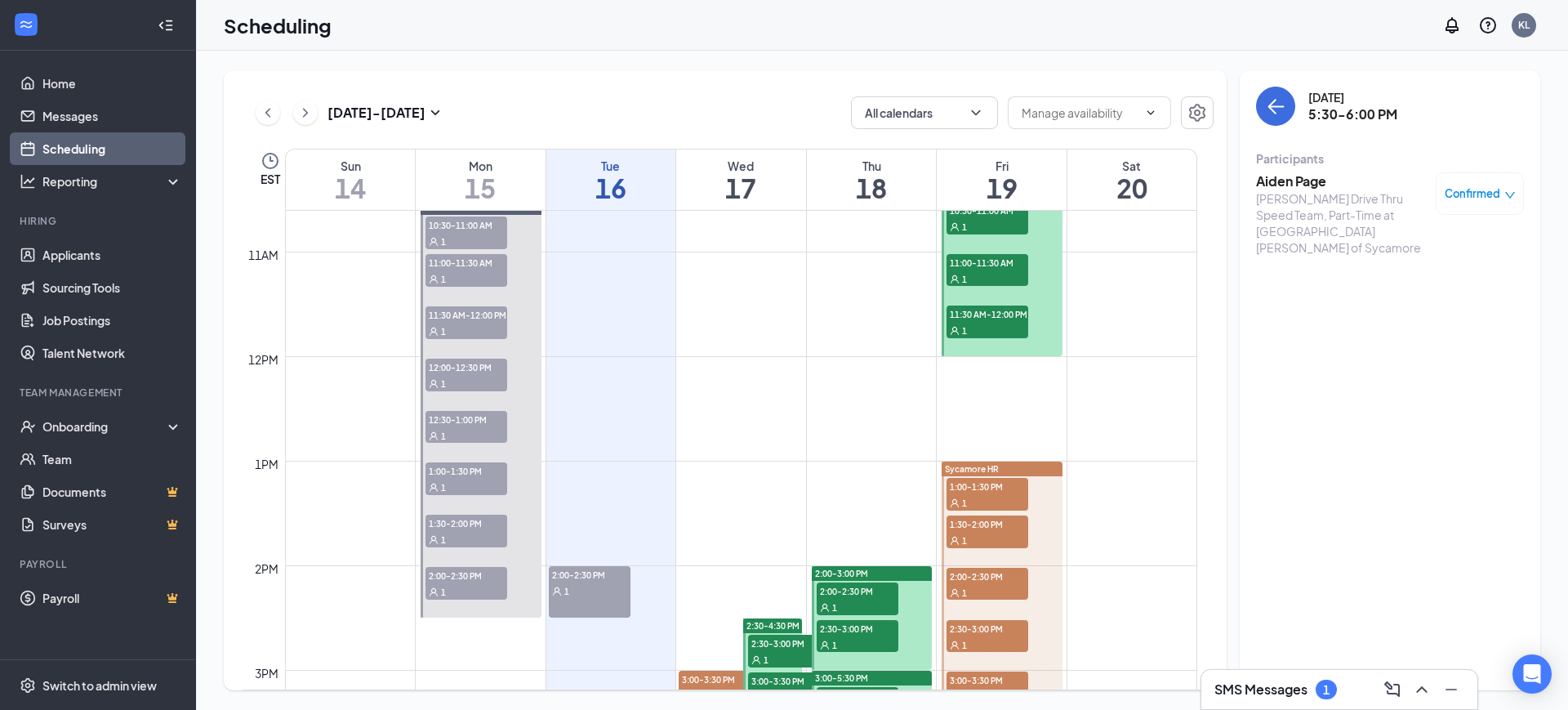
click at [1376, 703] on div "SMS Messages 1" at bounding box center [1339, 688] width 276 height 39
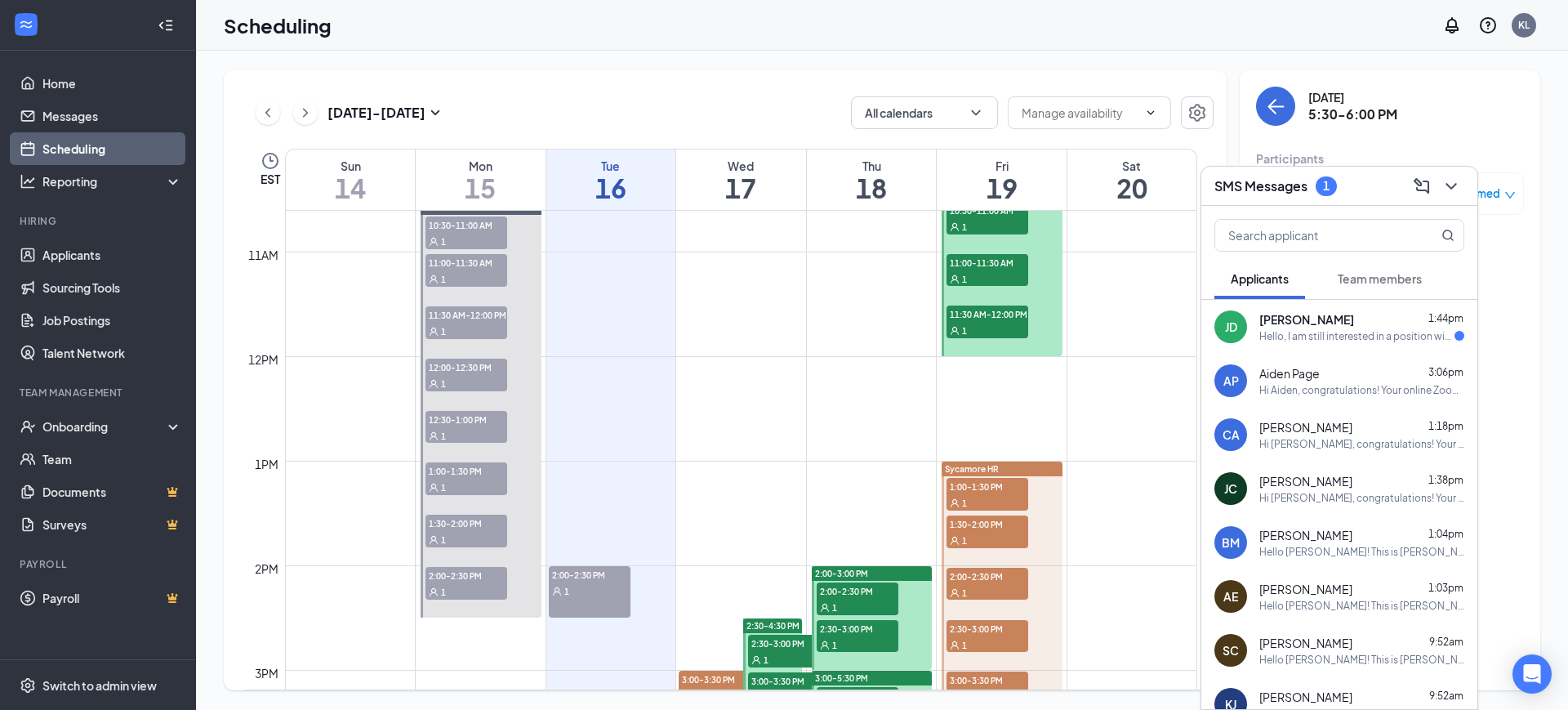
click at [1326, 326] on div "[PERSON_NAME] 1:44pm Hello, I am still interested in a position with the store.…" at bounding box center [1361, 327] width 205 height 32
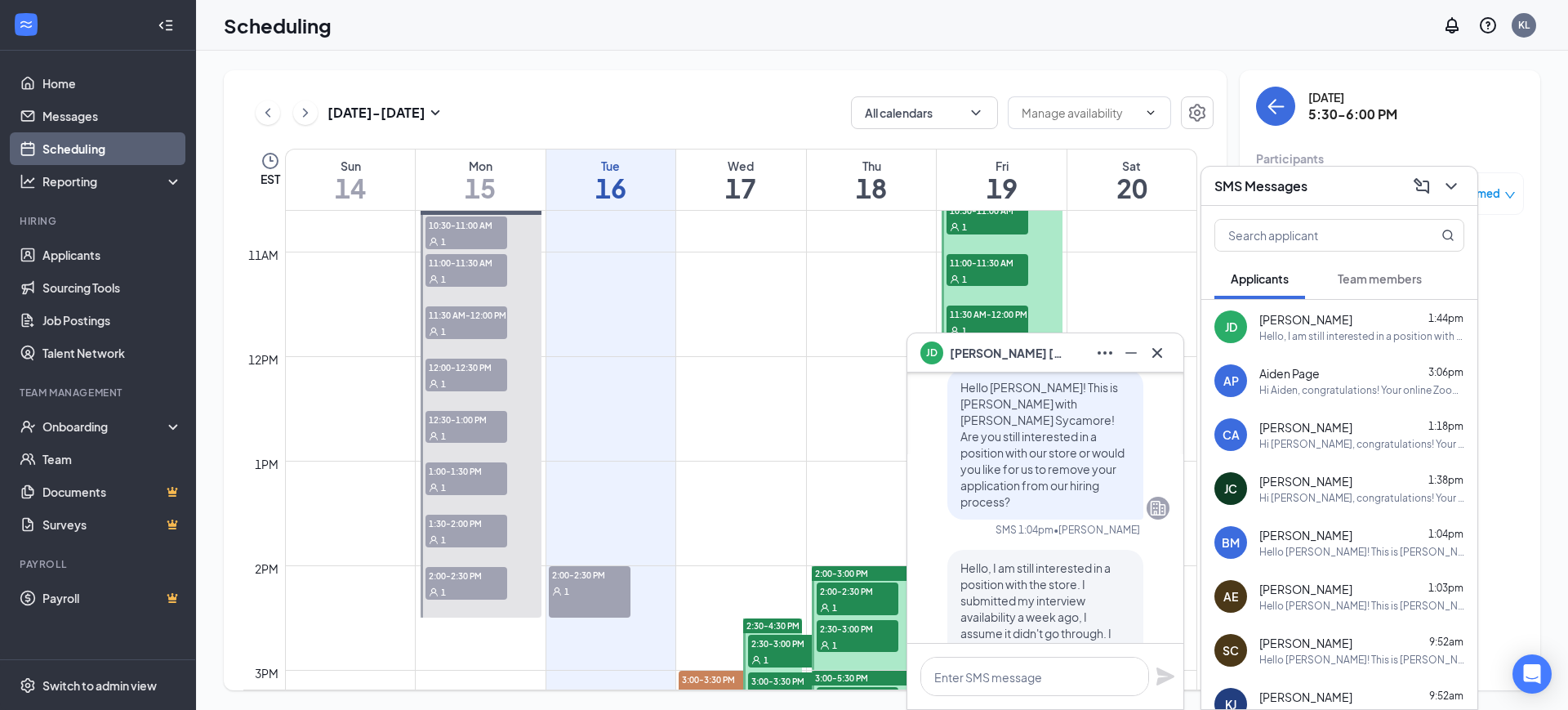
scroll to position [-102, 0]
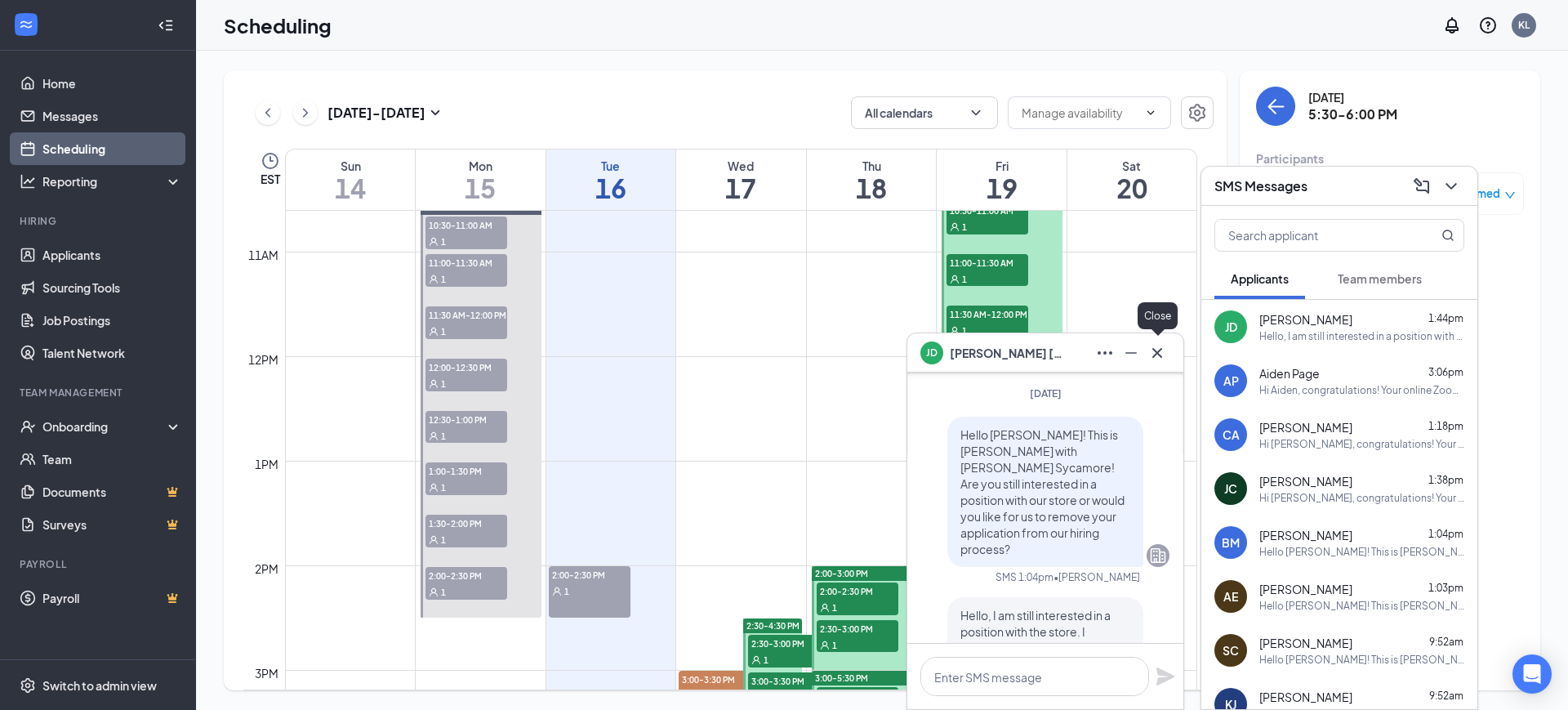
click at [1156, 354] on icon "Cross" at bounding box center [1157, 353] width 20 height 20
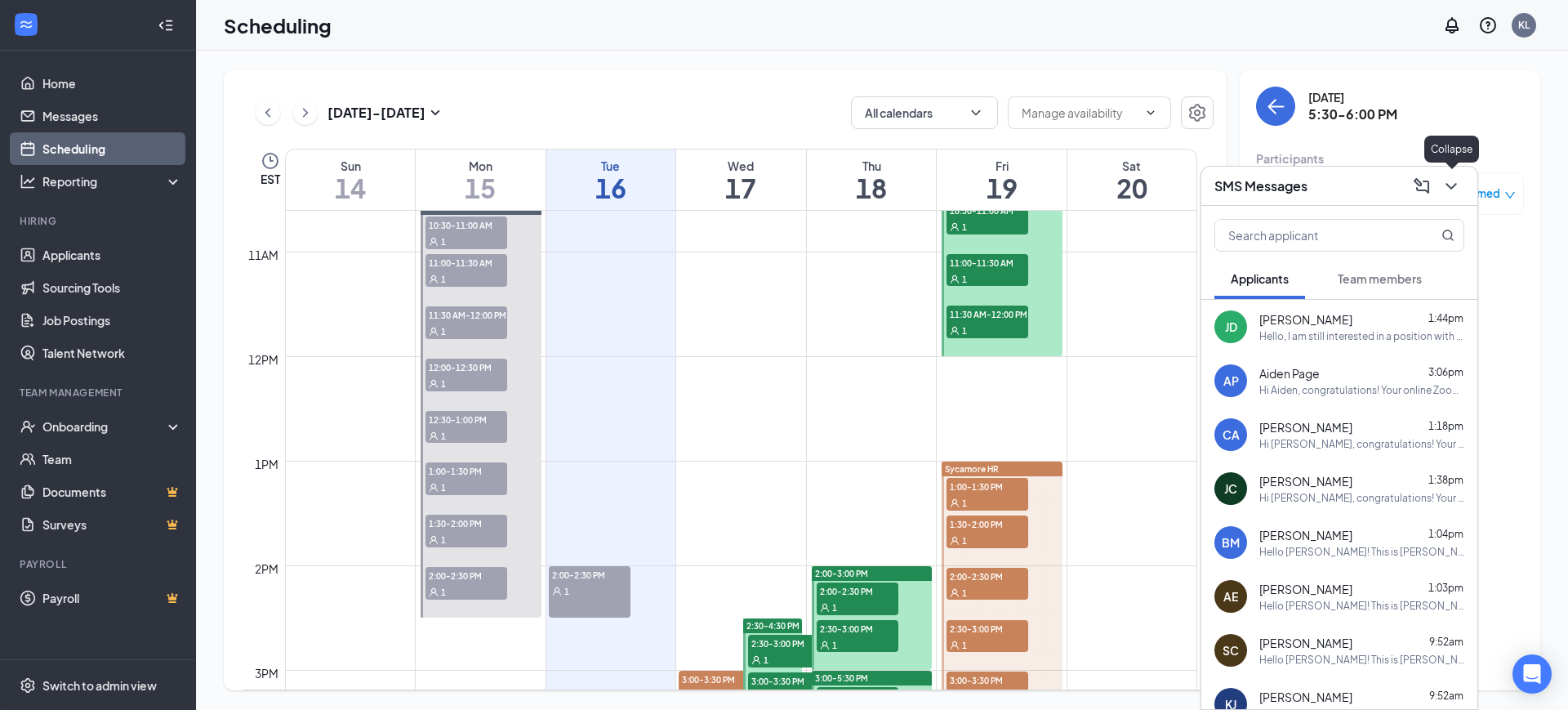
click at [1459, 185] on icon "ChevronDown" at bounding box center [1451, 186] width 20 height 20
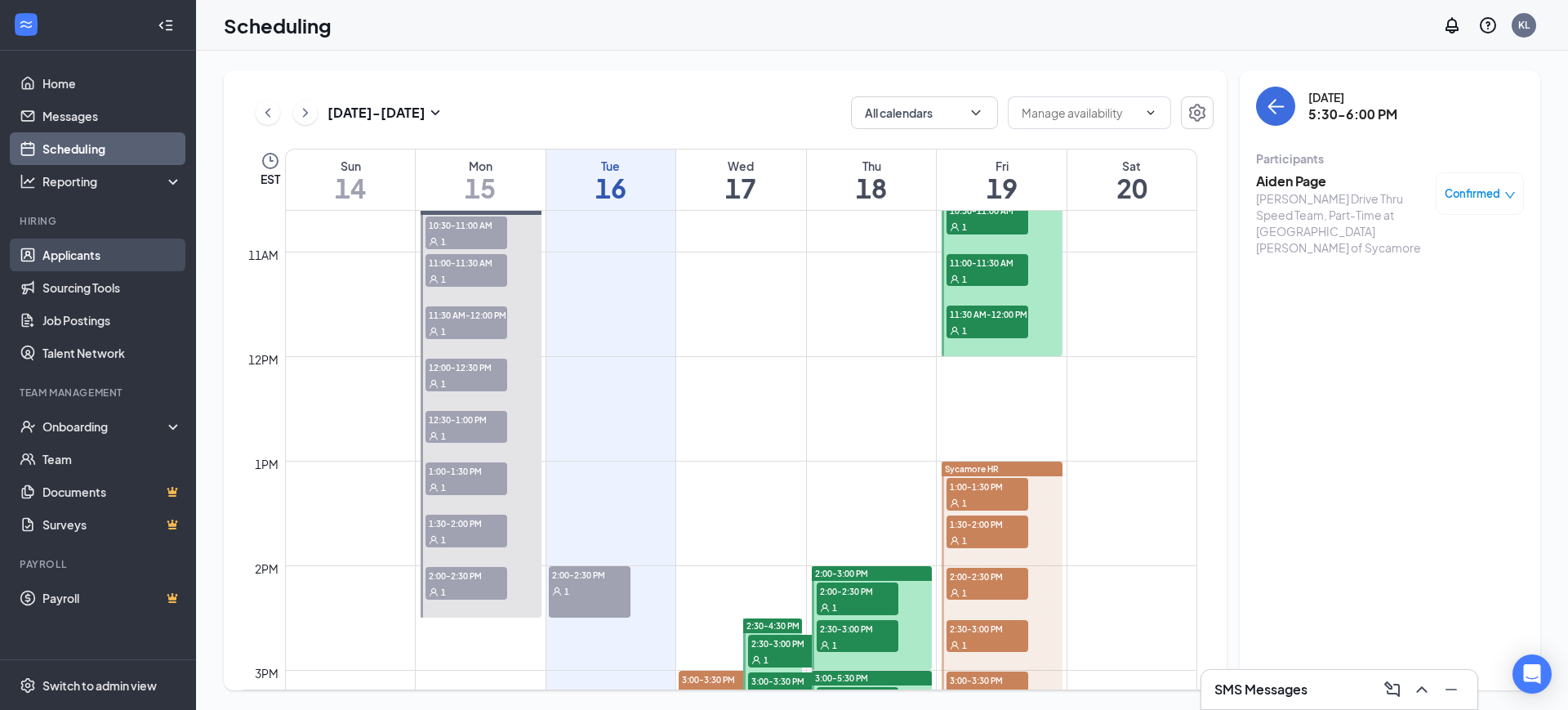
click at [64, 256] on link "Applicants" at bounding box center [112, 255] width 139 height 33
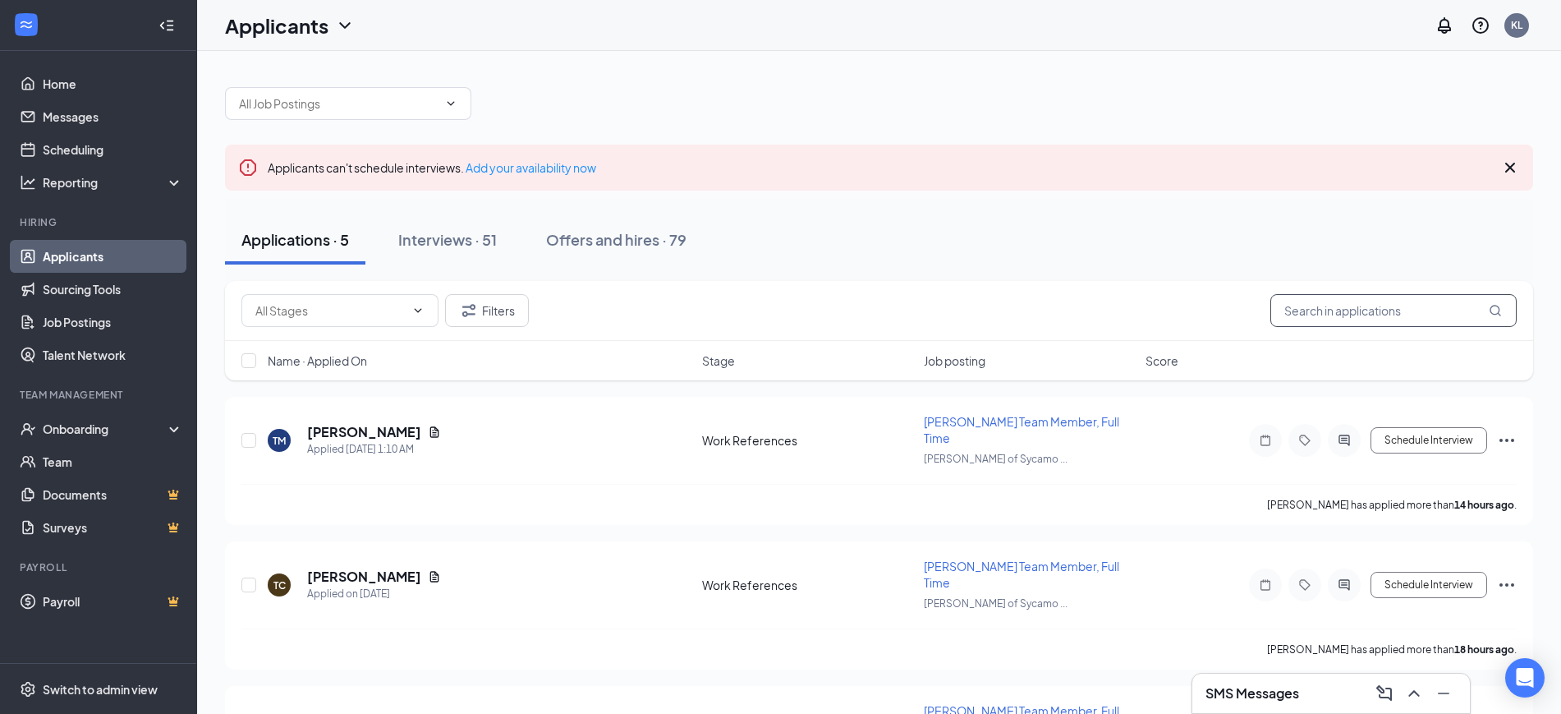
click at [1329, 311] on input "text" at bounding box center [1393, 310] width 246 height 33
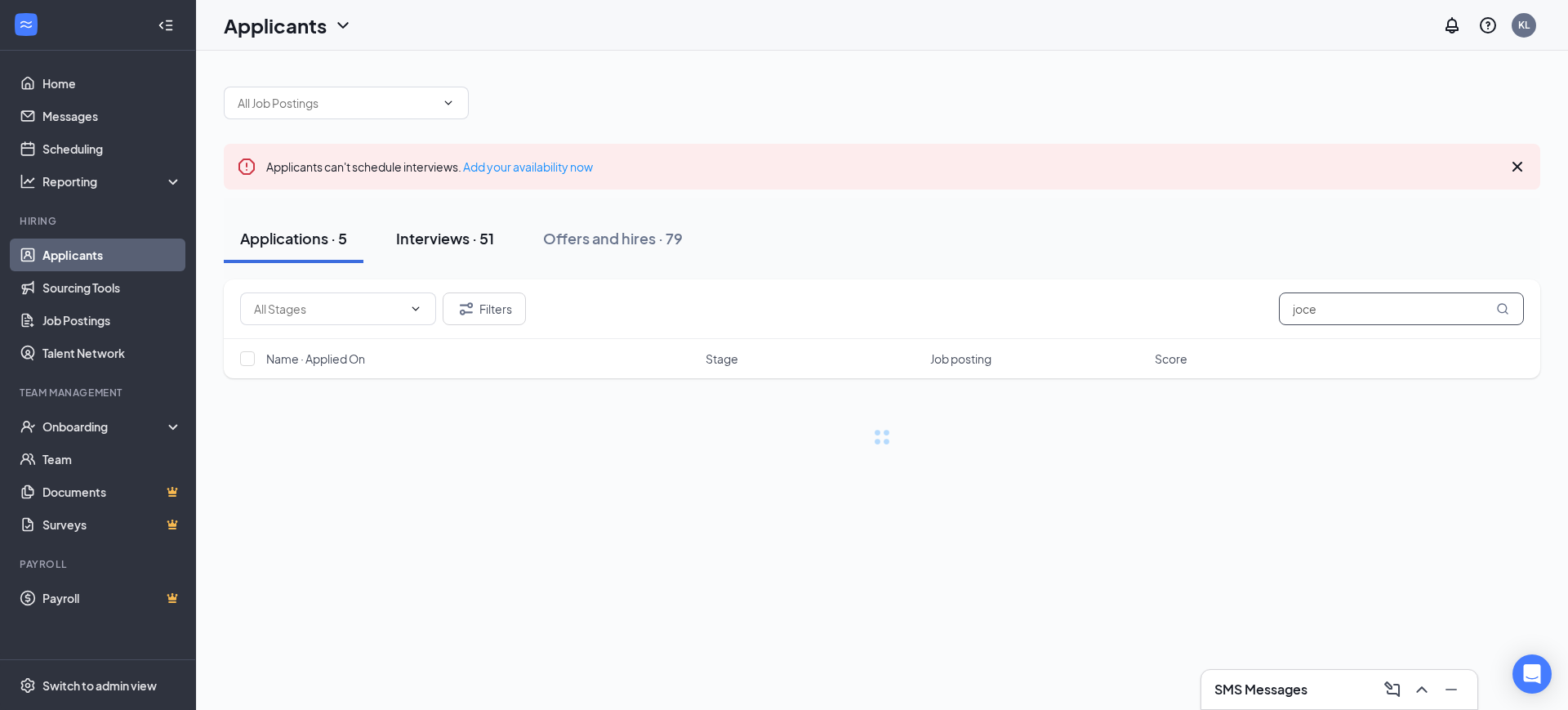
type input "joce"
click at [433, 233] on div "Interviews · 51" at bounding box center [444, 238] width 98 height 21
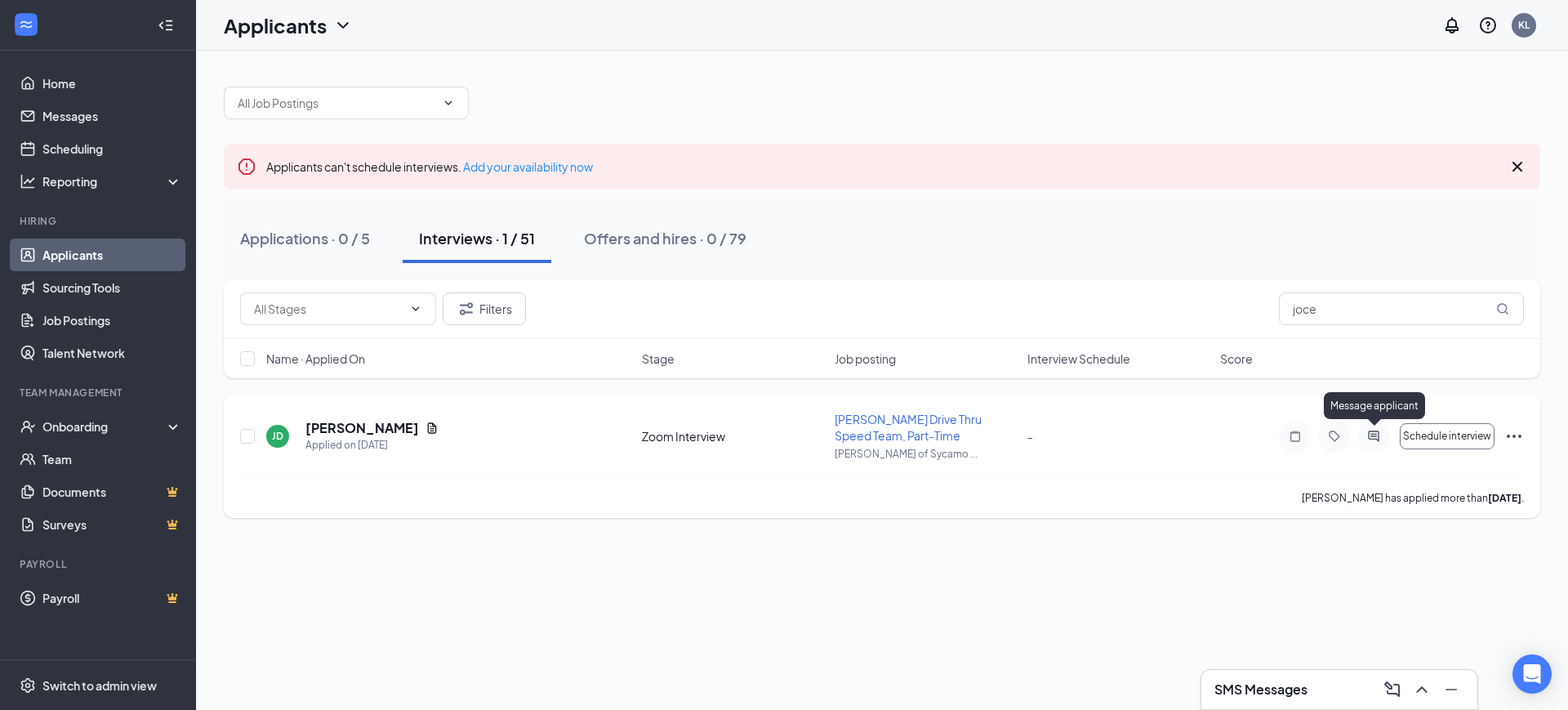
click at [1372, 436] on icon "ActiveChat" at bounding box center [1373, 436] width 20 height 13
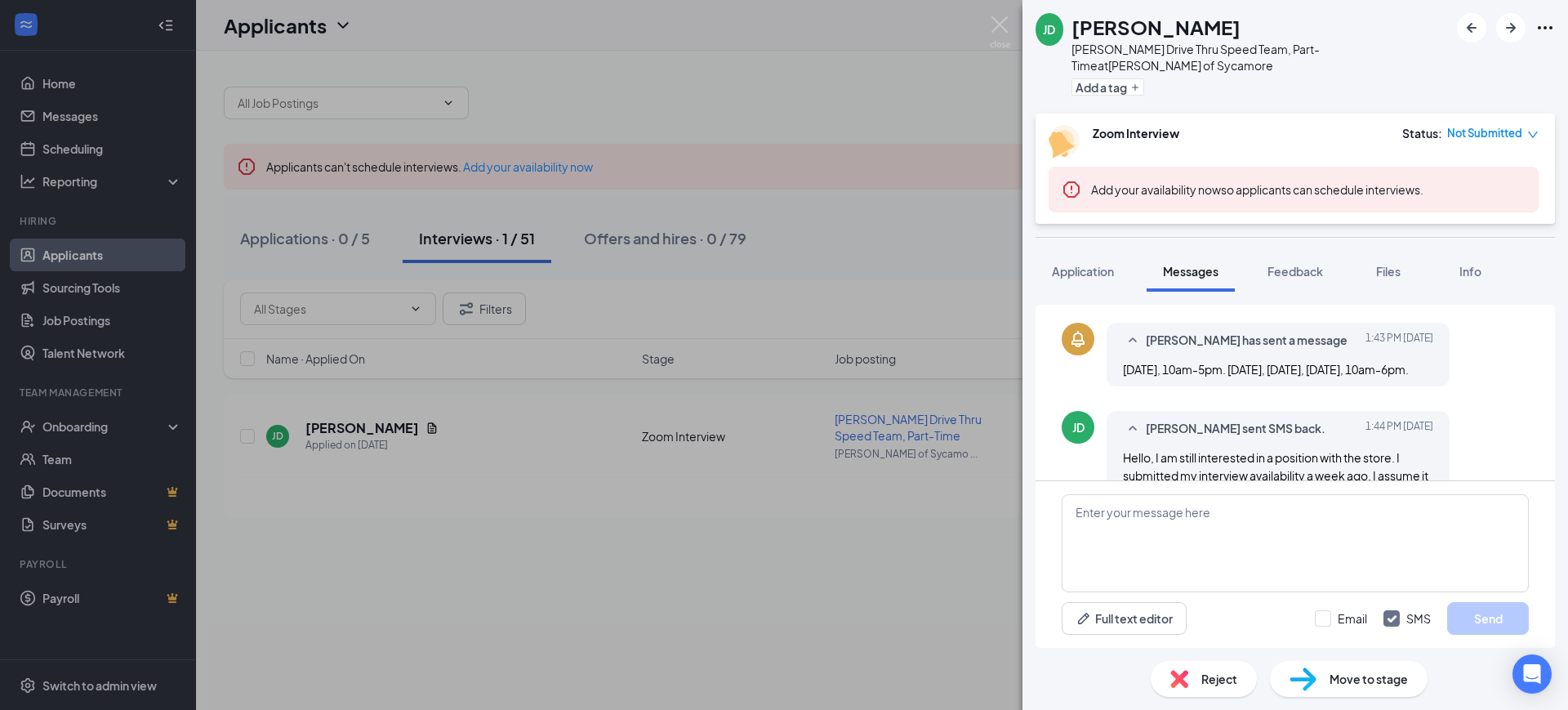
scroll to position [960, 0]
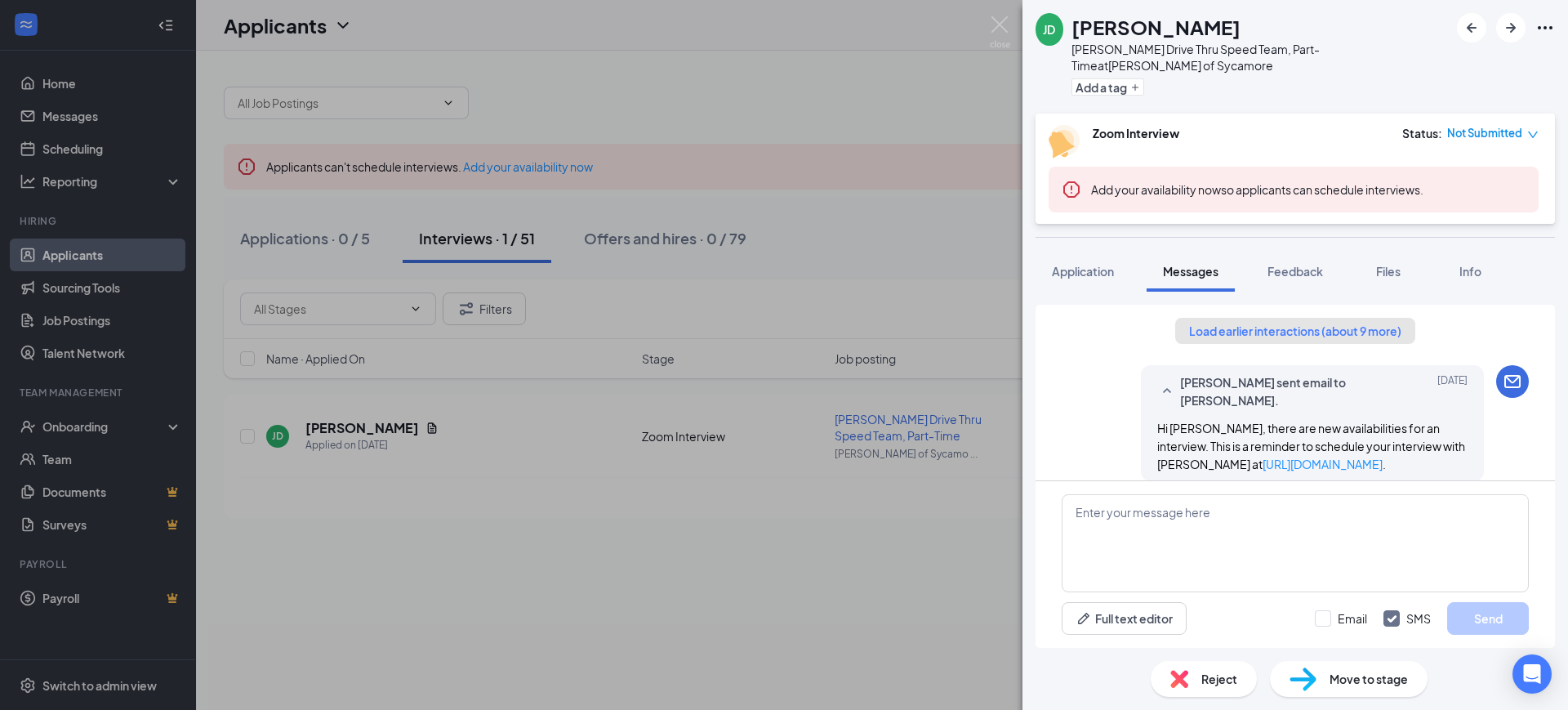
click at [1256, 321] on button "Load earlier interactions (about 9 more)" at bounding box center [1295, 330] width 240 height 26
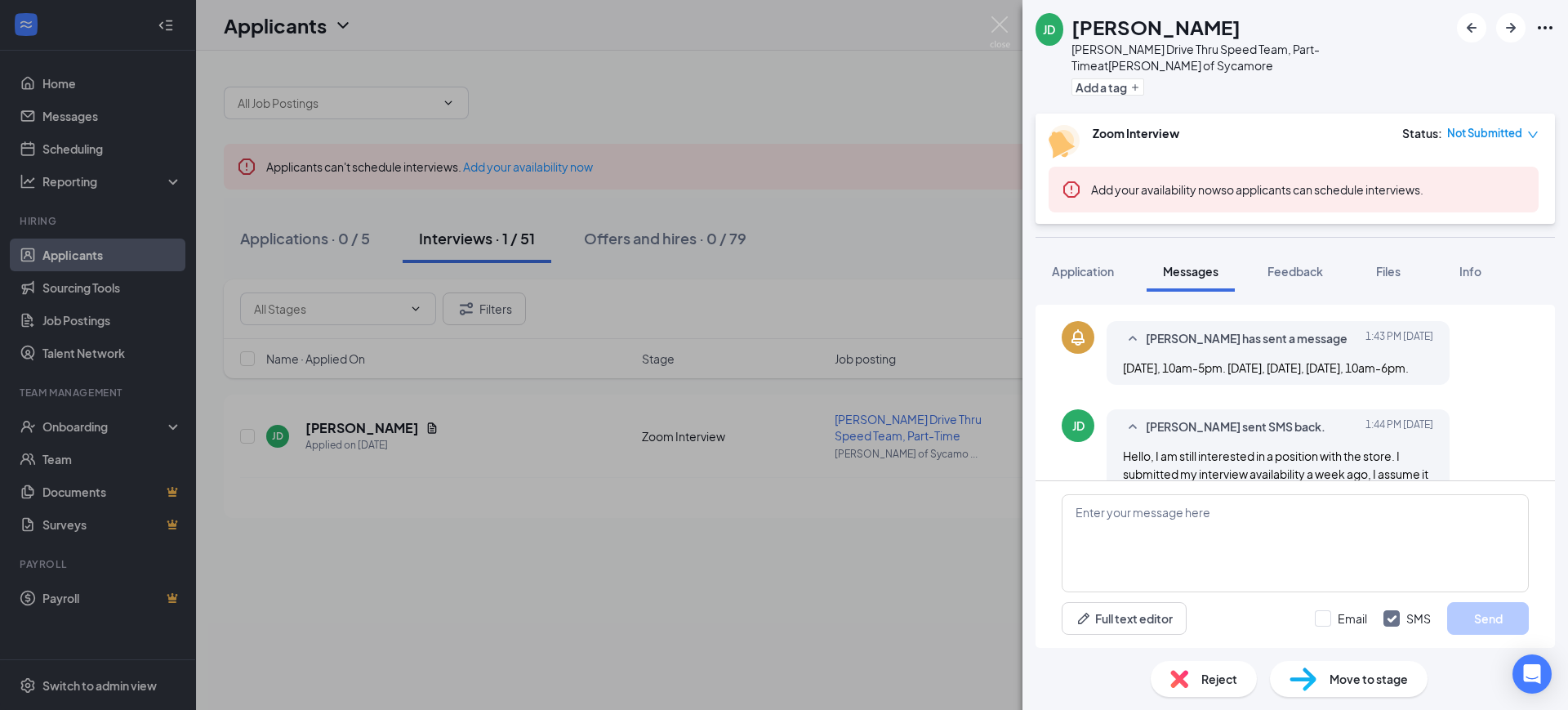
scroll to position [1463, 0]
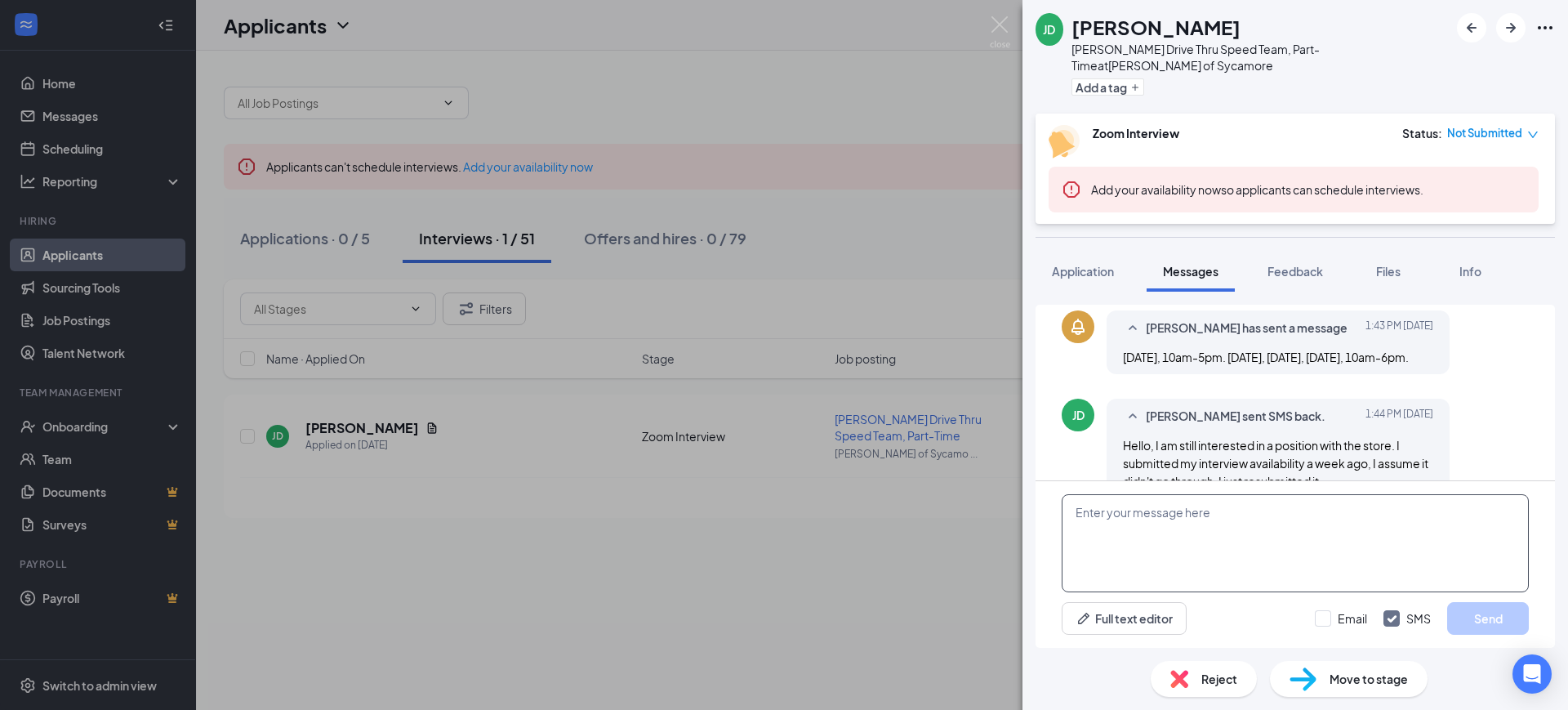
click at [1265, 536] on textarea at bounding box center [1295, 543] width 467 height 98
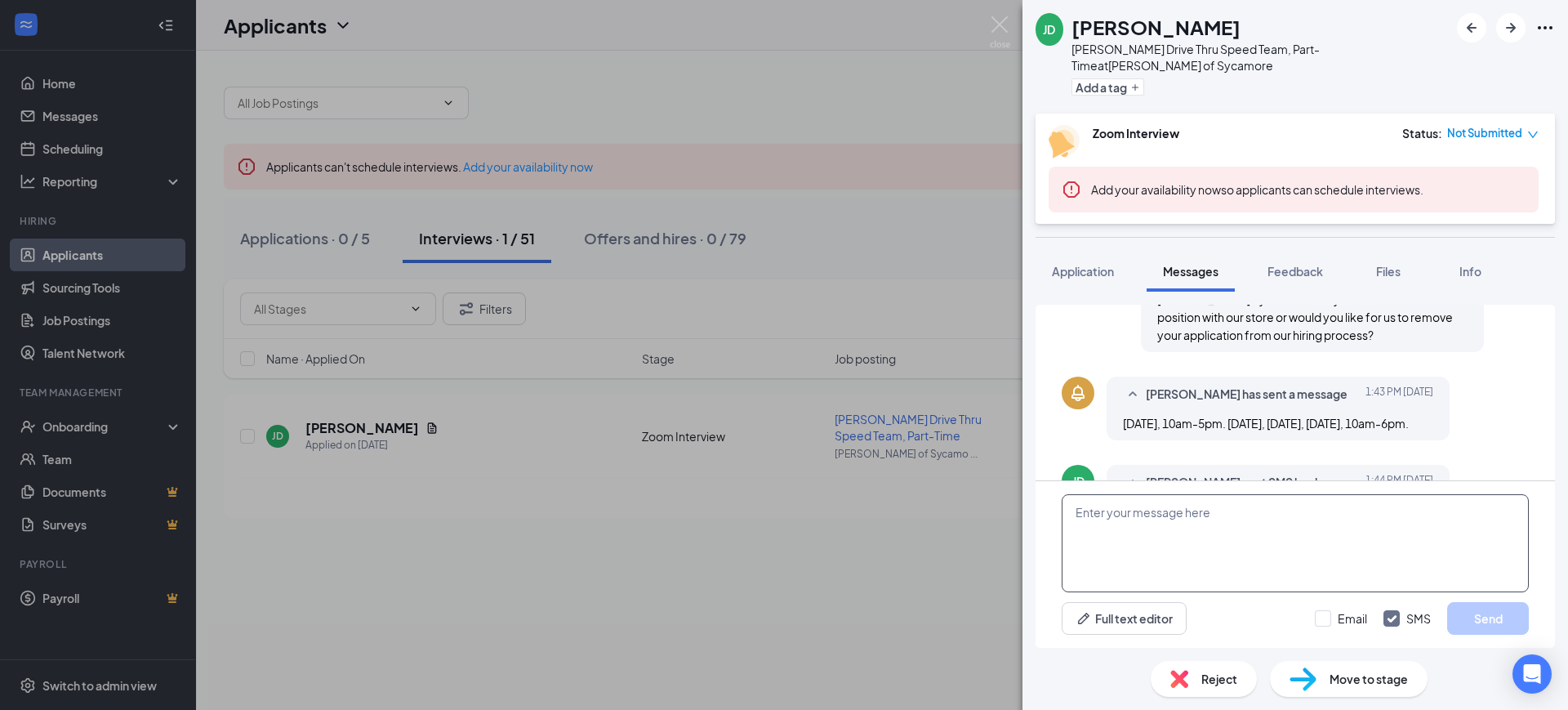
scroll to position [1360, 0]
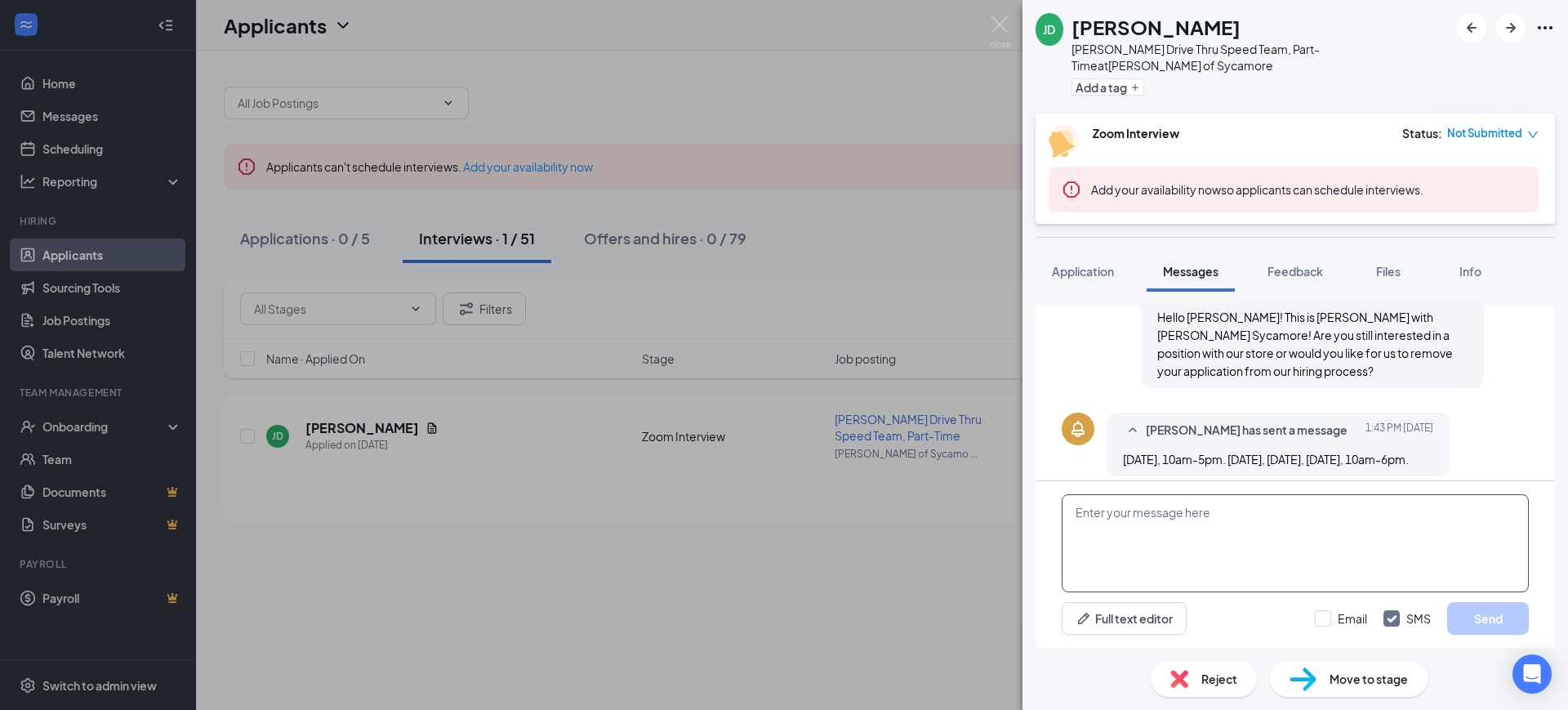
click at [1276, 567] on textarea at bounding box center [1295, 543] width 467 height 98
type textarea "P"
type textarea "o"
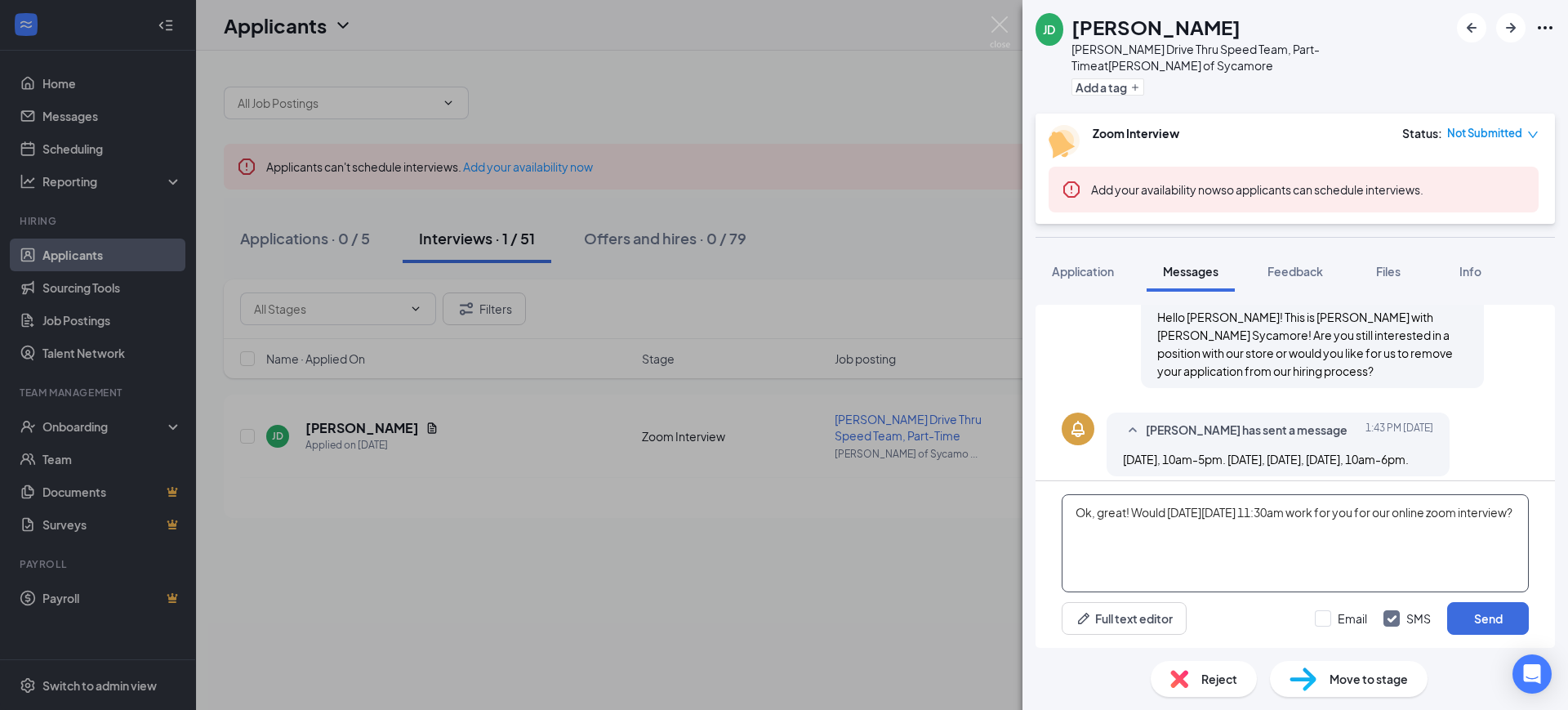
click at [1349, 509] on textarea "Ok, great! Would [DATE][DATE] 11:30am work for you for our online zoom intervie…" at bounding box center [1295, 543] width 467 height 98
click at [1272, 540] on textarea "Ok, great! Would [DATE][DATE] 11:30am work for you for our online zoom intervie…" at bounding box center [1295, 543] width 467 height 98
click at [1299, 504] on textarea "Ok, great! Would [DATE][DATE] 11:30am work for you for our online zoom intervie…" at bounding box center [1295, 543] width 467 height 98
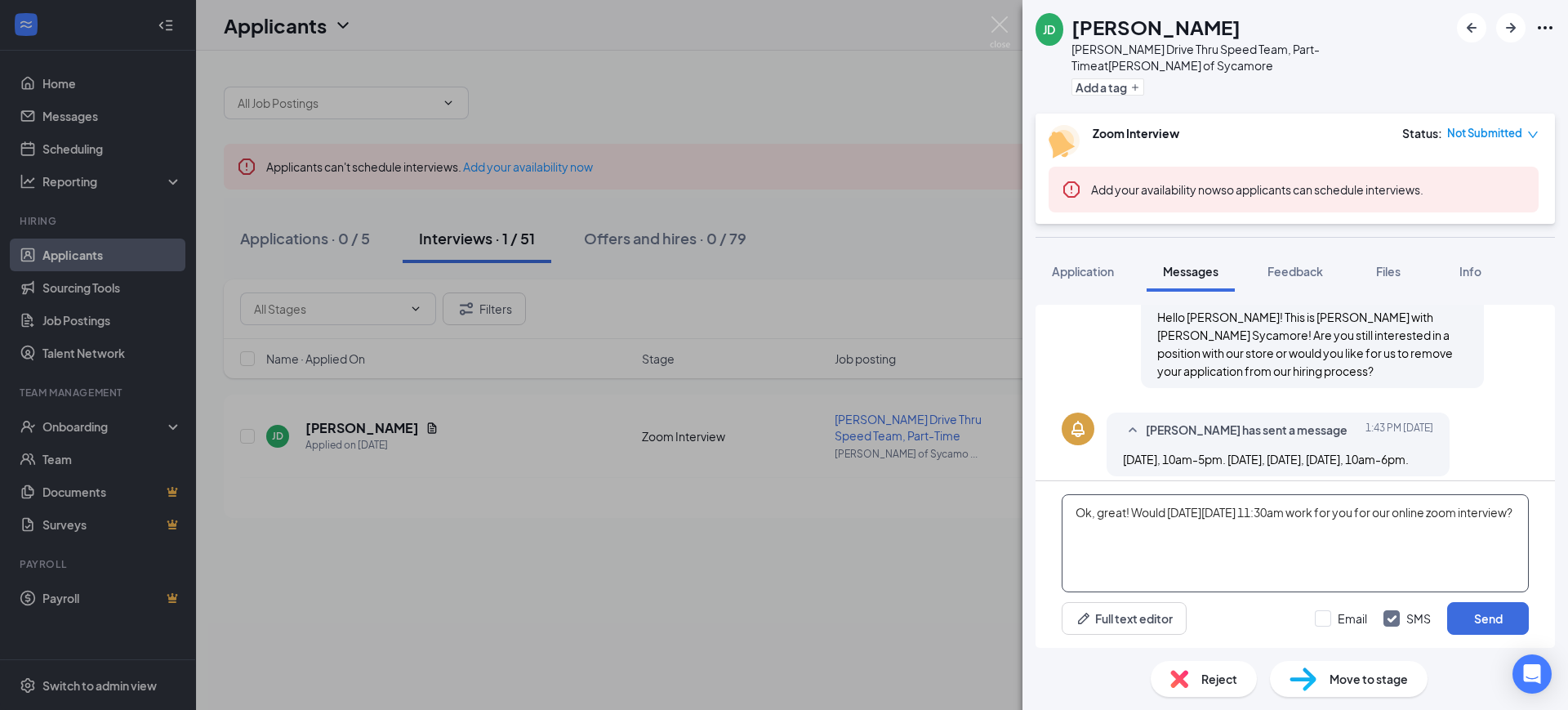
click at [1299, 504] on textarea "Ok, great! Would [DATE][DATE] 11:30am work for you for our online zoom intervie…" at bounding box center [1295, 543] width 467 height 98
type textarea "Ok, great! Would [DATE][DATE] 11:30am work for you for our online zoom intervie…"
click at [93, 151] on div "[PERSON_NAME] [PERSON_NAME] Drive Thru Speed Team, Part-Time at [PERSON_NAME] o…" at bounding box center [784, 355] width 1568 height 710
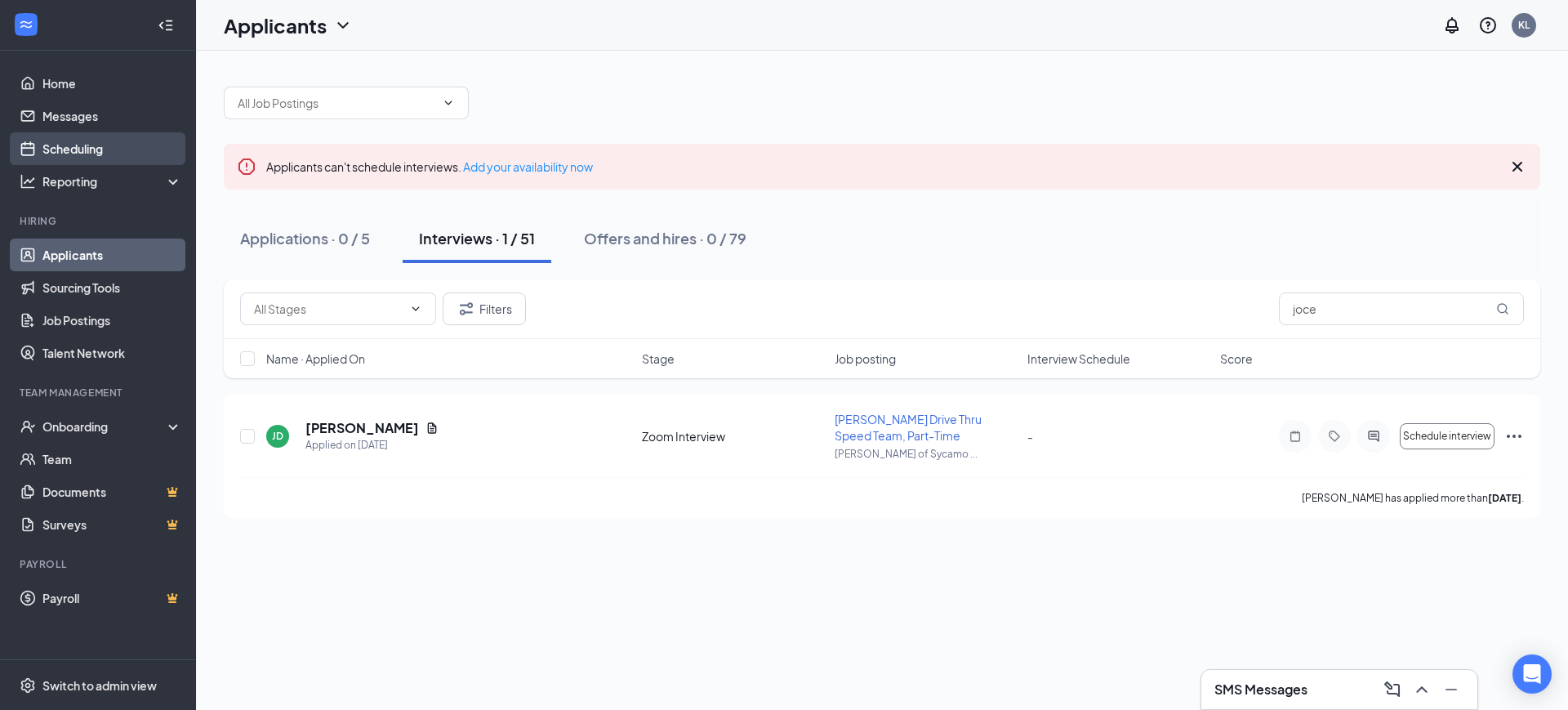
click at [97, 148] on link "Scheduling" at bounding box center [112, 148] width 139 height 33
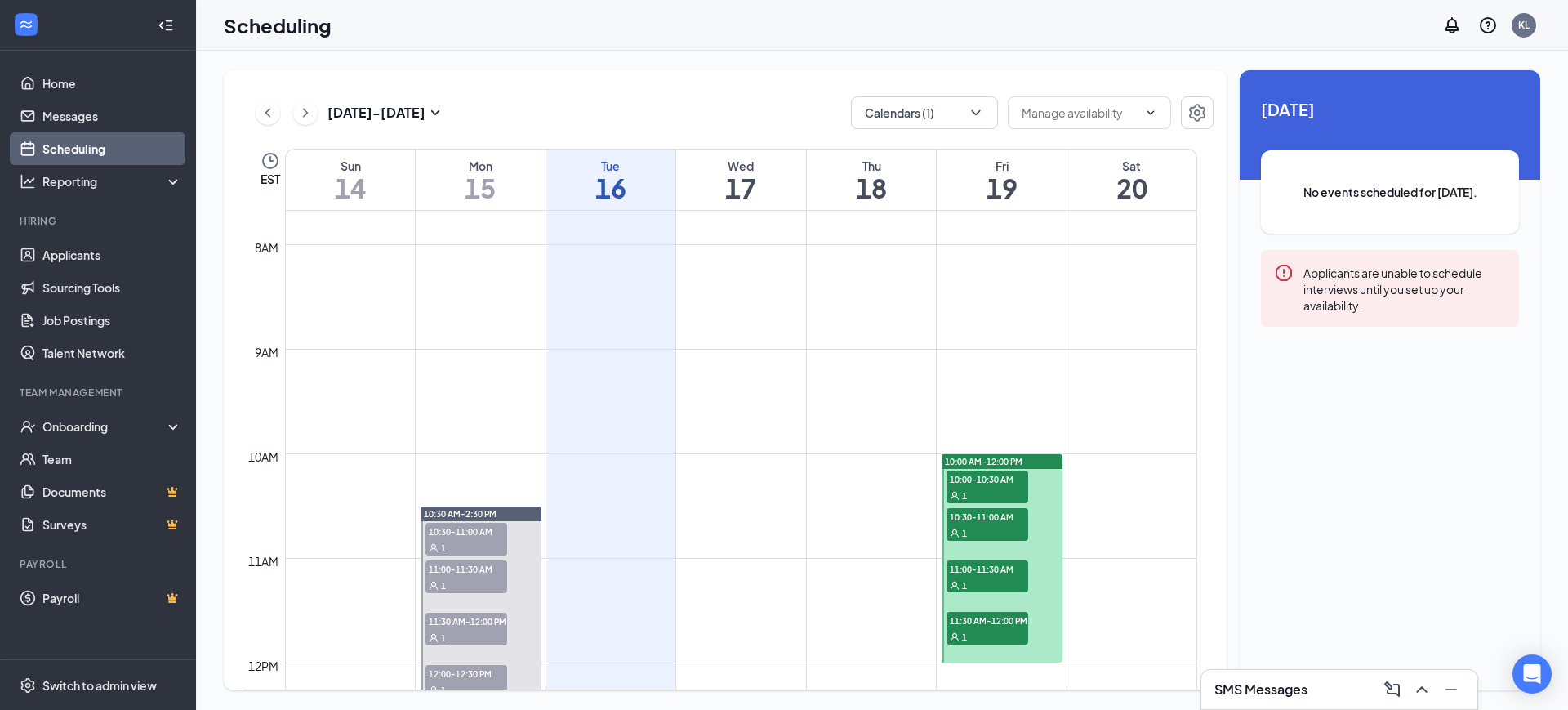
scroll to position [905, 0]
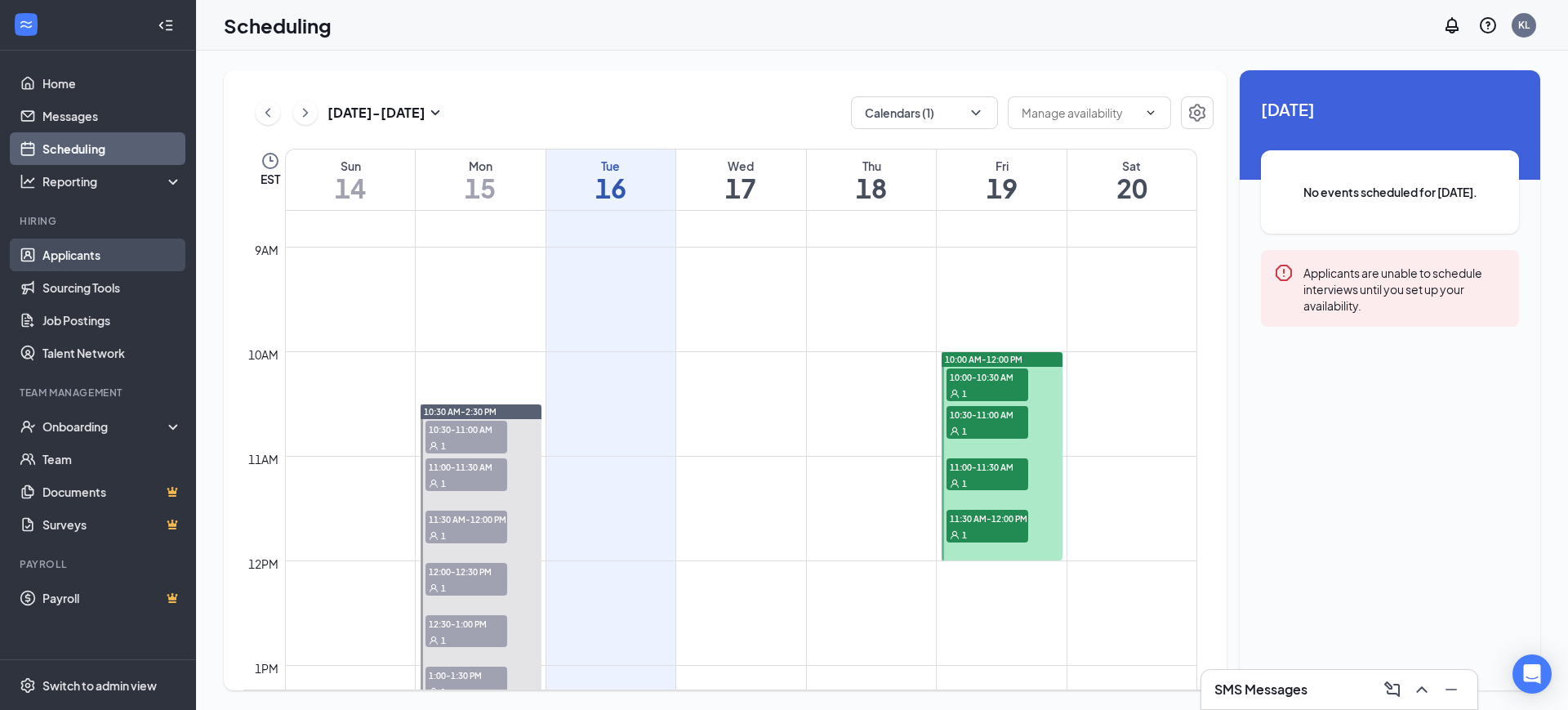
click at [89, 255] on link "Applicants" at bounding box center [112, 255] width 139 height 33
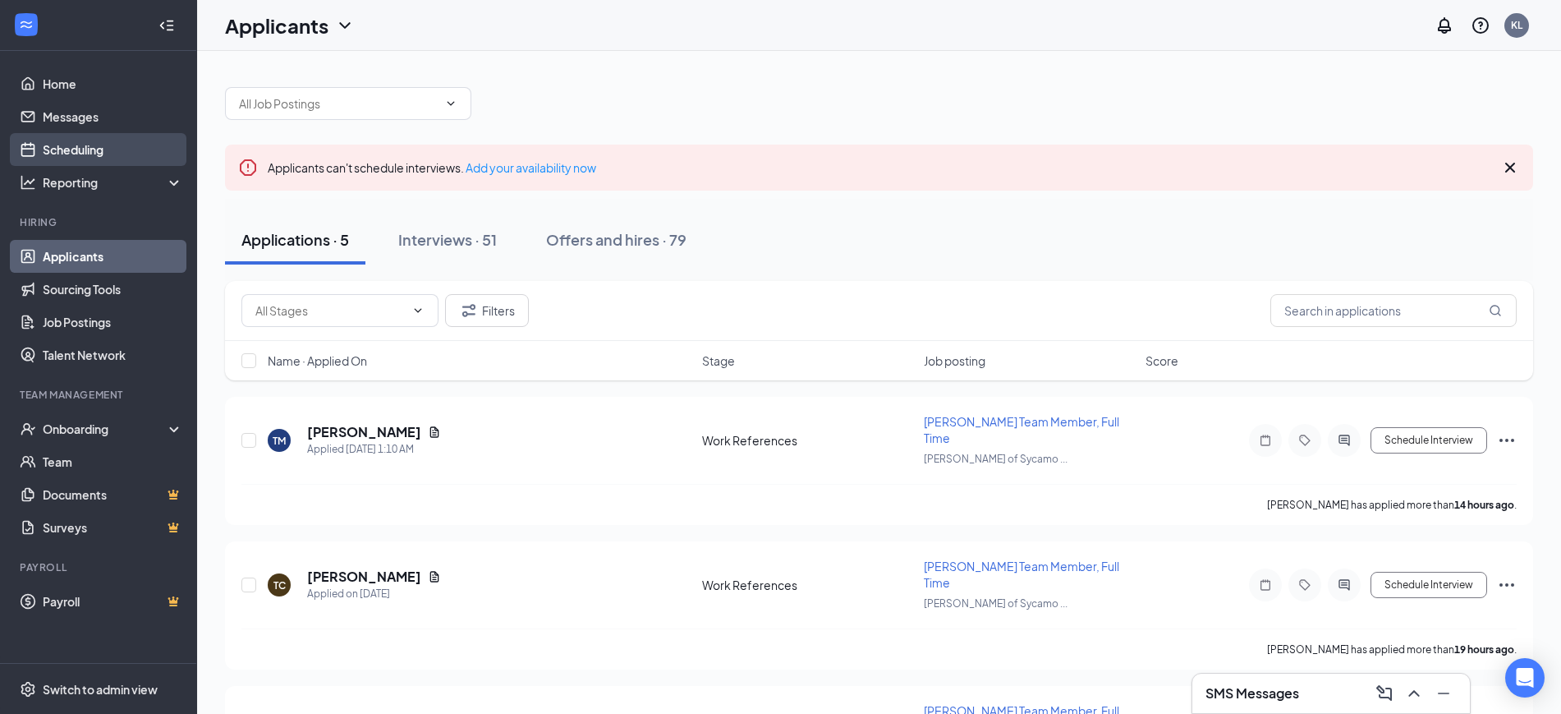
click at [85, 133] on link "Scheduling" at bounding box center [113, 149] width 140 height 33
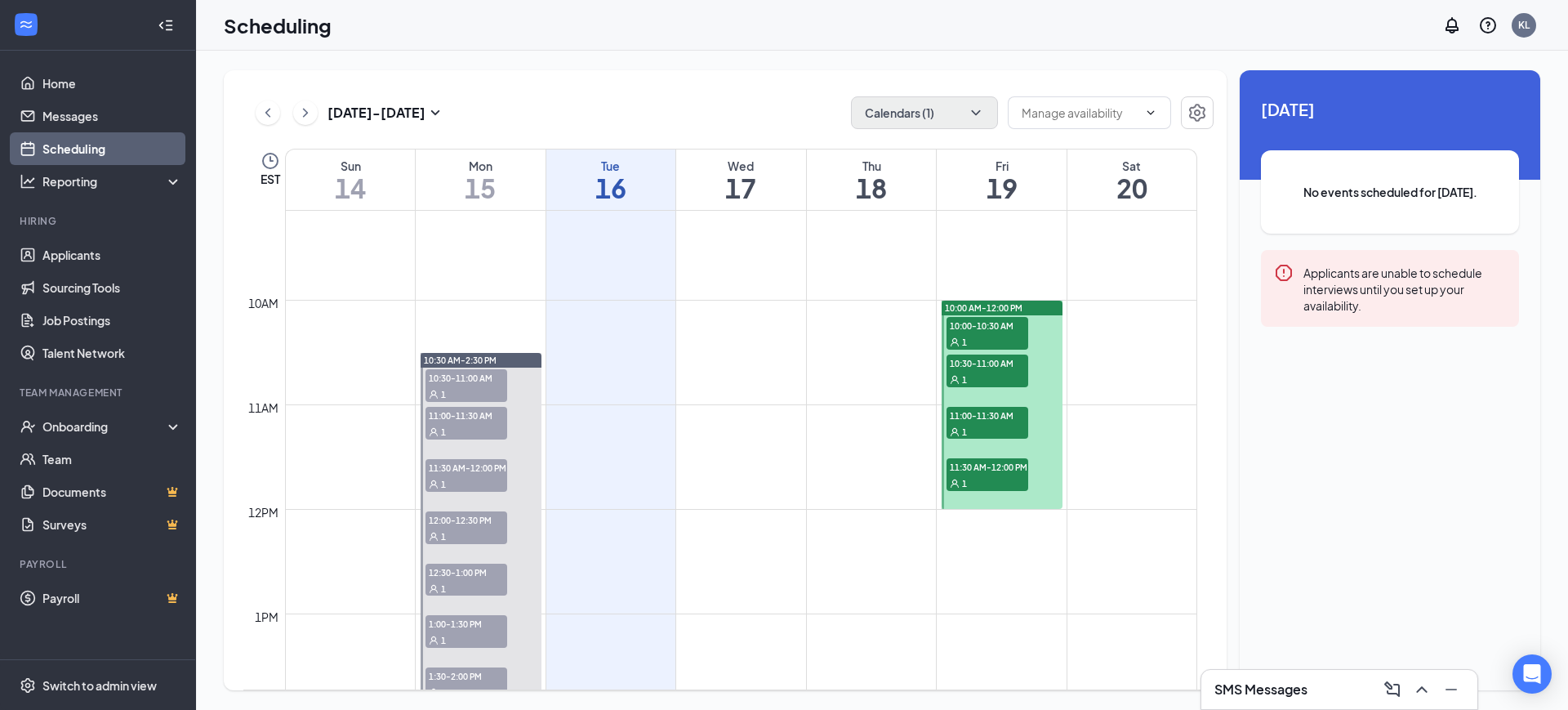
scroll to position [905, 0]
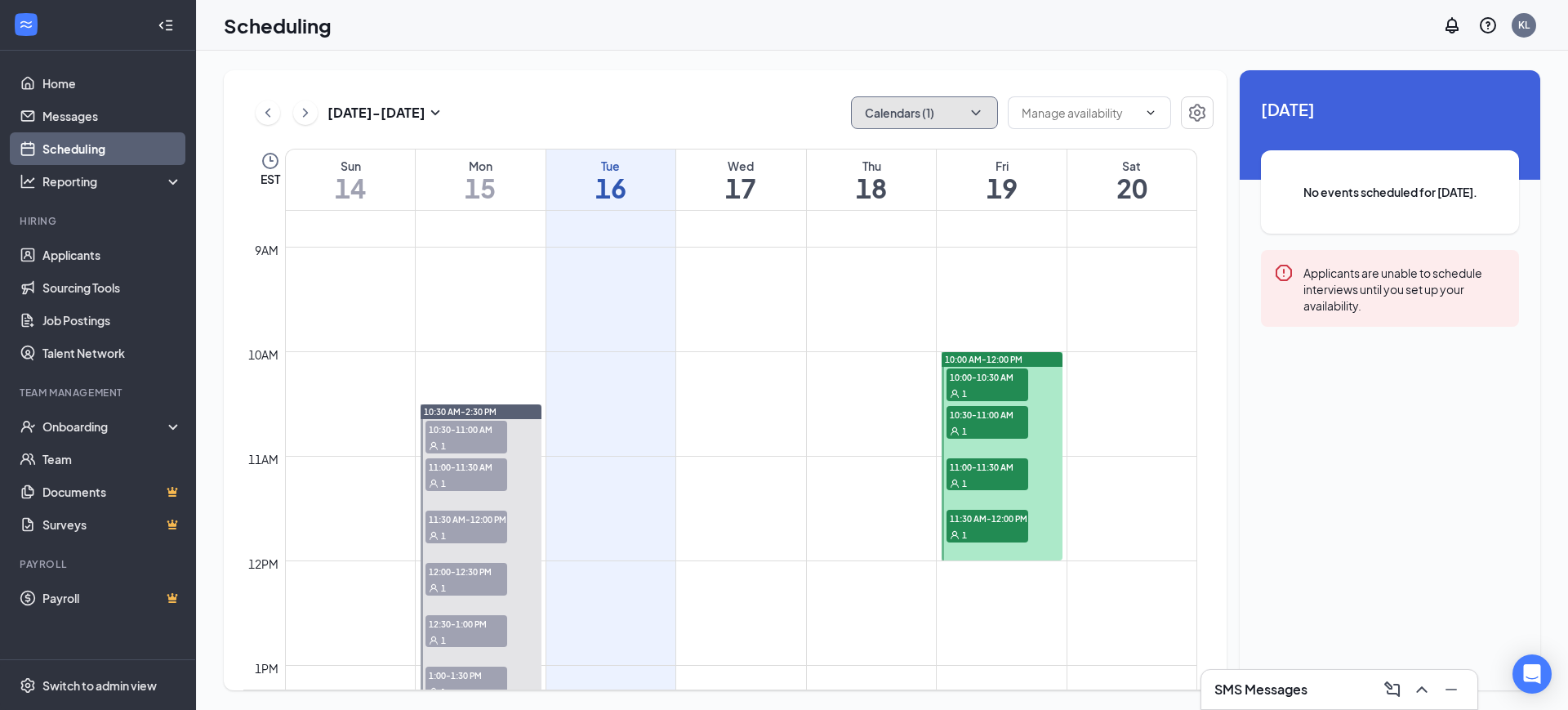
click at [940, 114] on button "Calendars (1)" at bounding box center [925, 112] width 147 height 33
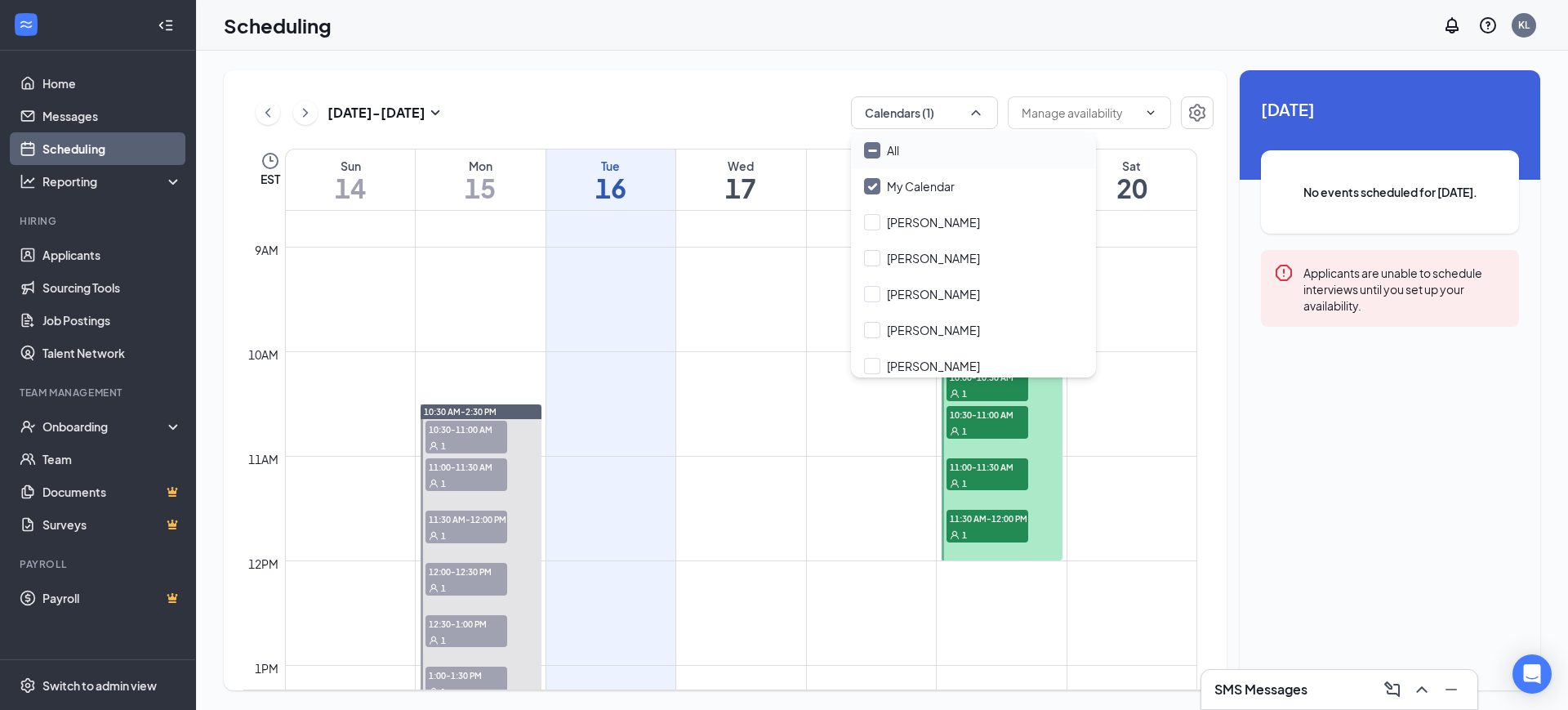
click at [878, 144] on input "All" at bounding box center [881, 150] width 35 height 16
checkbox input "true"
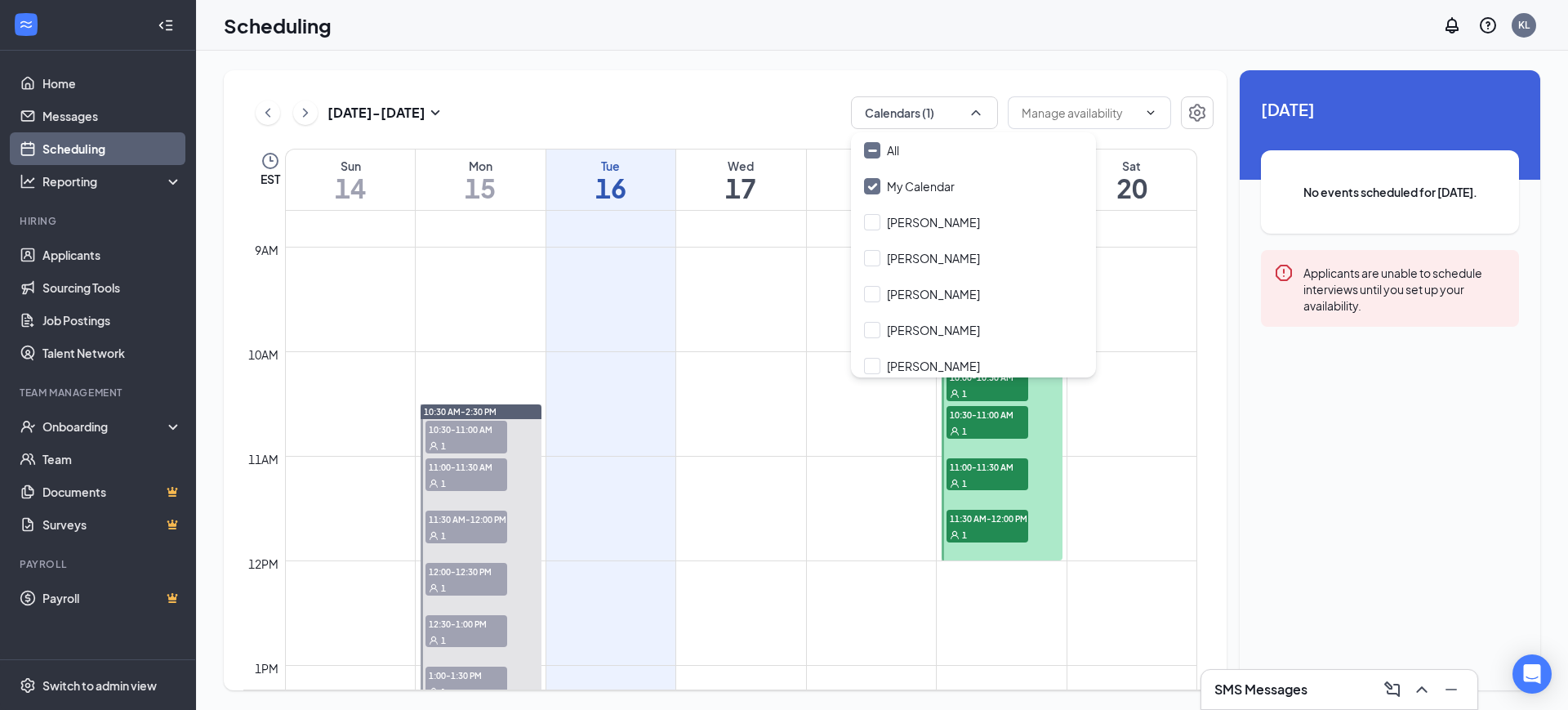
checkbox input "true"
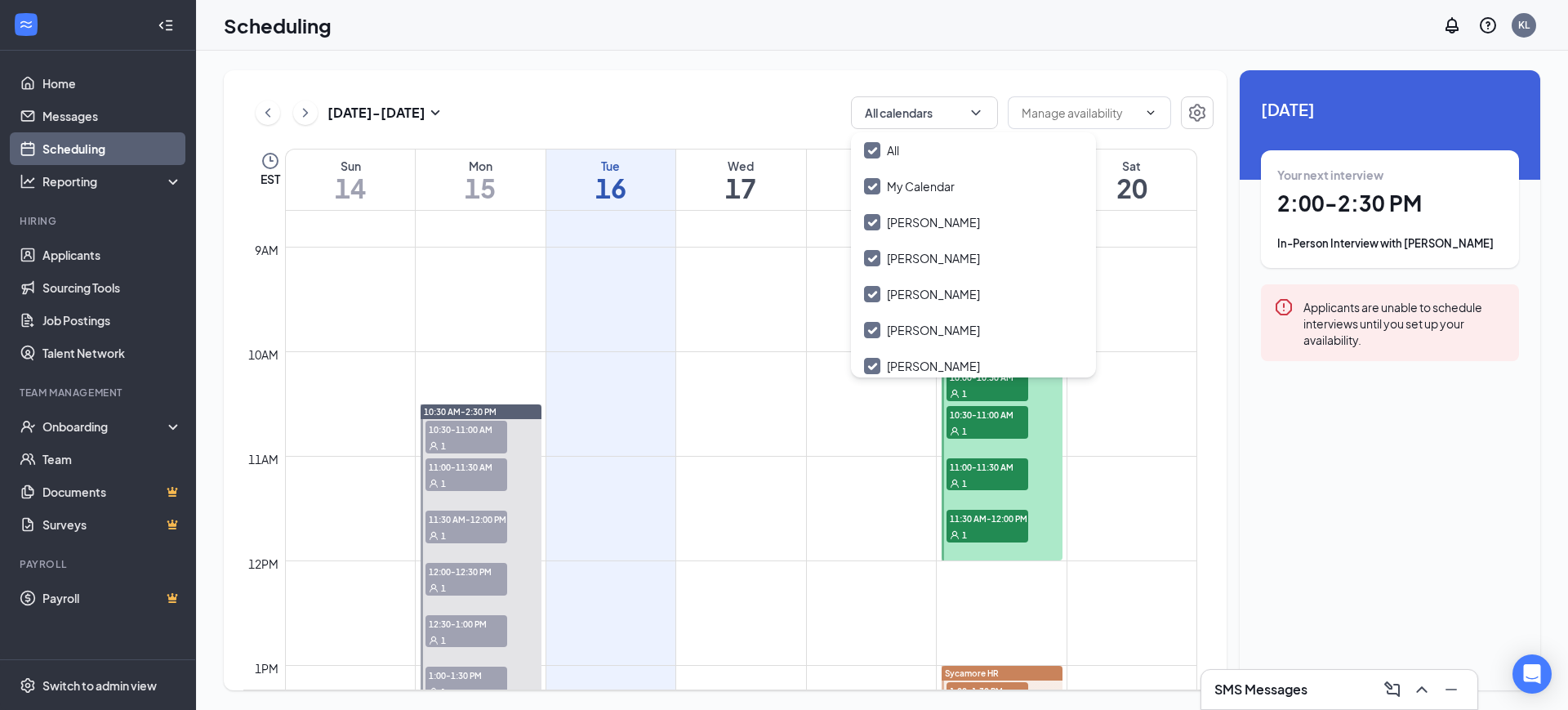
click at [784, 113] on div "[DATE] - [DATE] All calendars" at bounding box center [729, 112] width 970 height 33
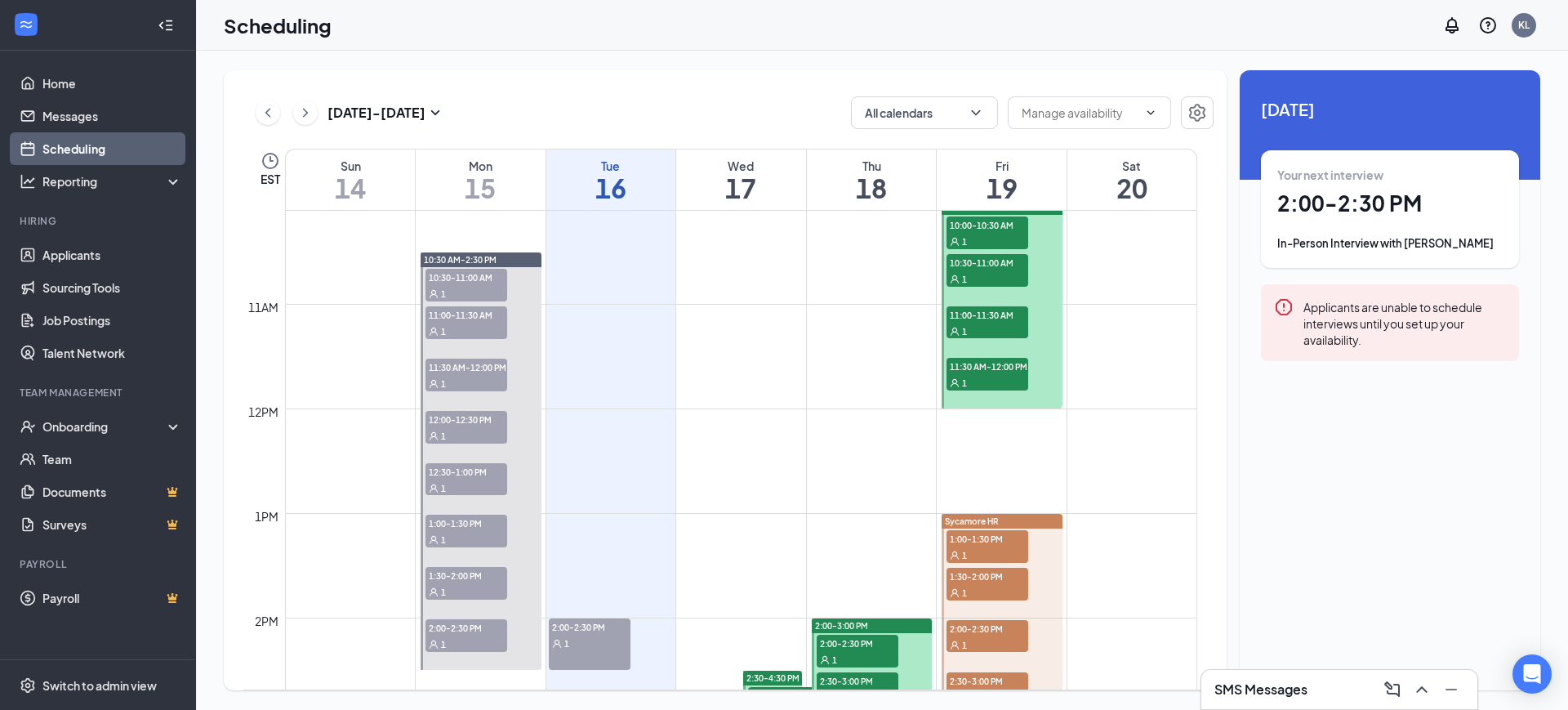
scroll to position [1109, 0]
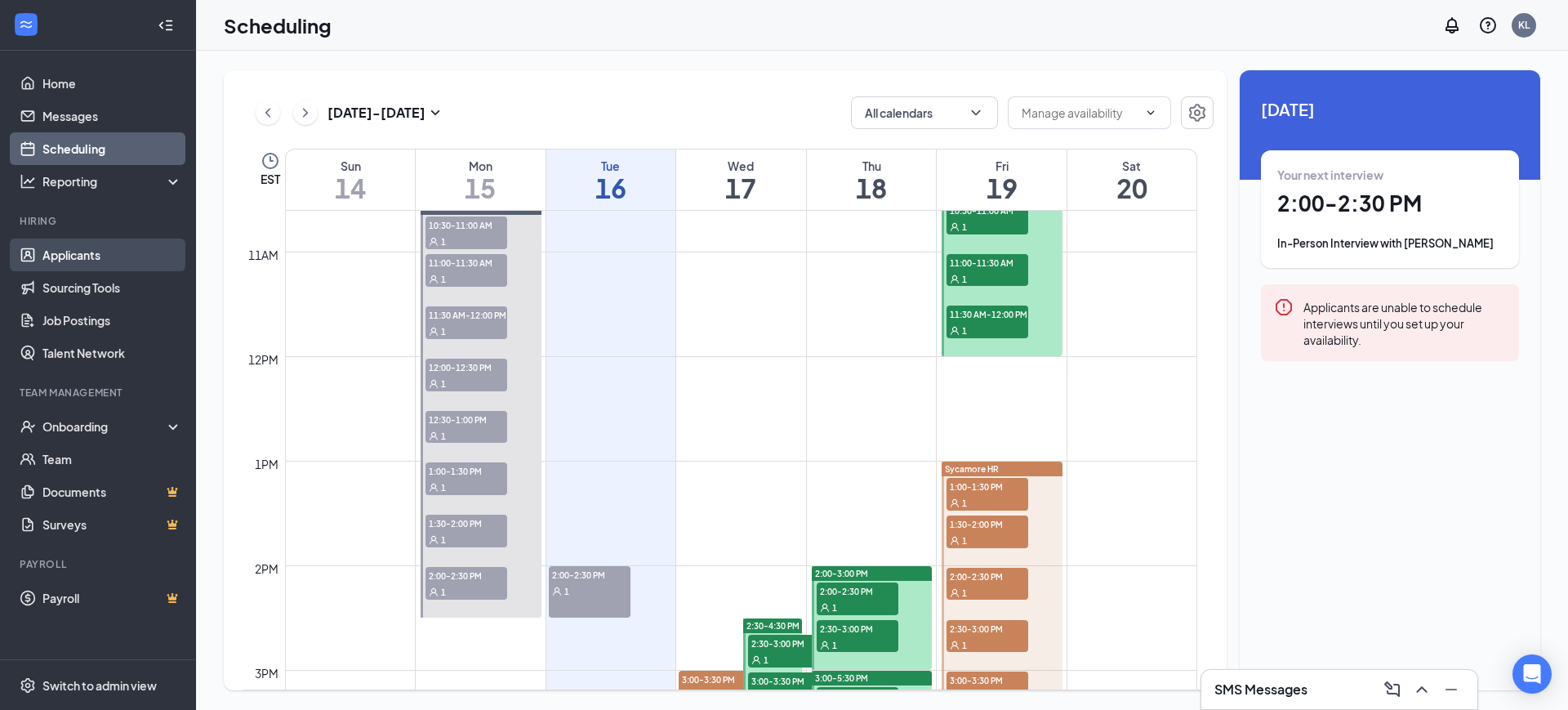
click at [66, 262] on link "Applicants" at bounding box center [112, 255] width 139 height 33
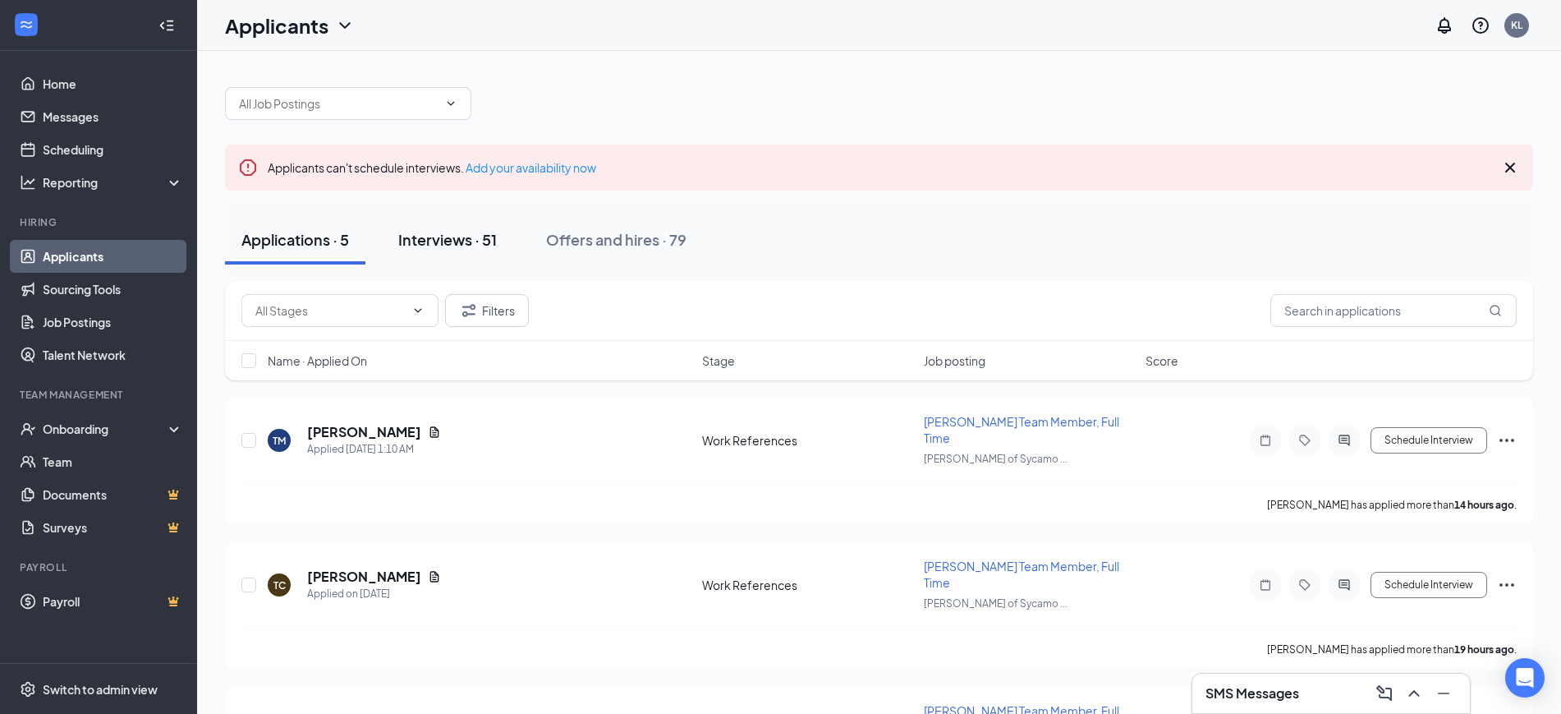
click at [450, 236] on div "Interviews · 51" at bounding box center [447, 239] width 99 height 21
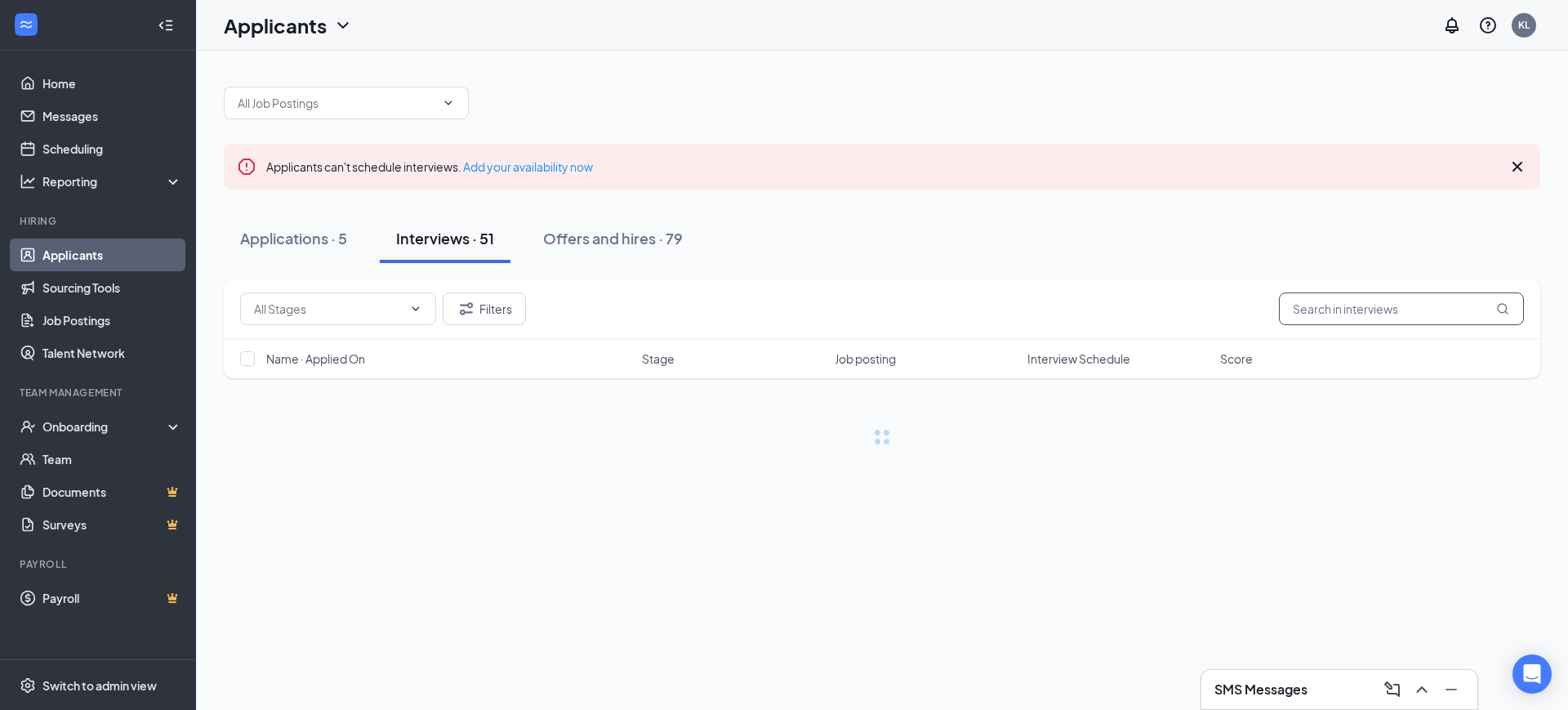
click at [1361, 308] on input "text" at bounding box center [1401, 308] width 245 height 33
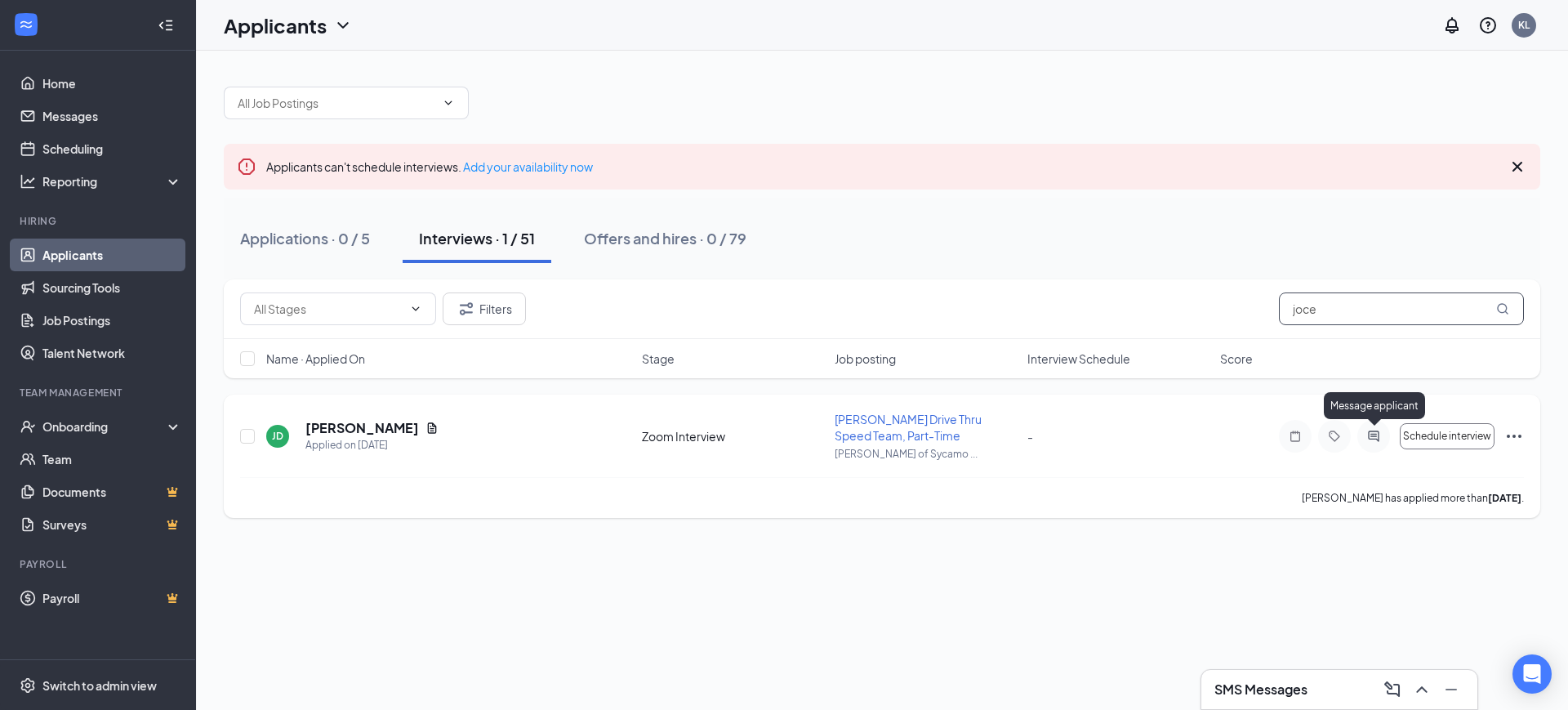
type input "joce"
click at [1376, 432] on icon "ActiveChat" at bounding box center [1373, 436] width 20 height 13
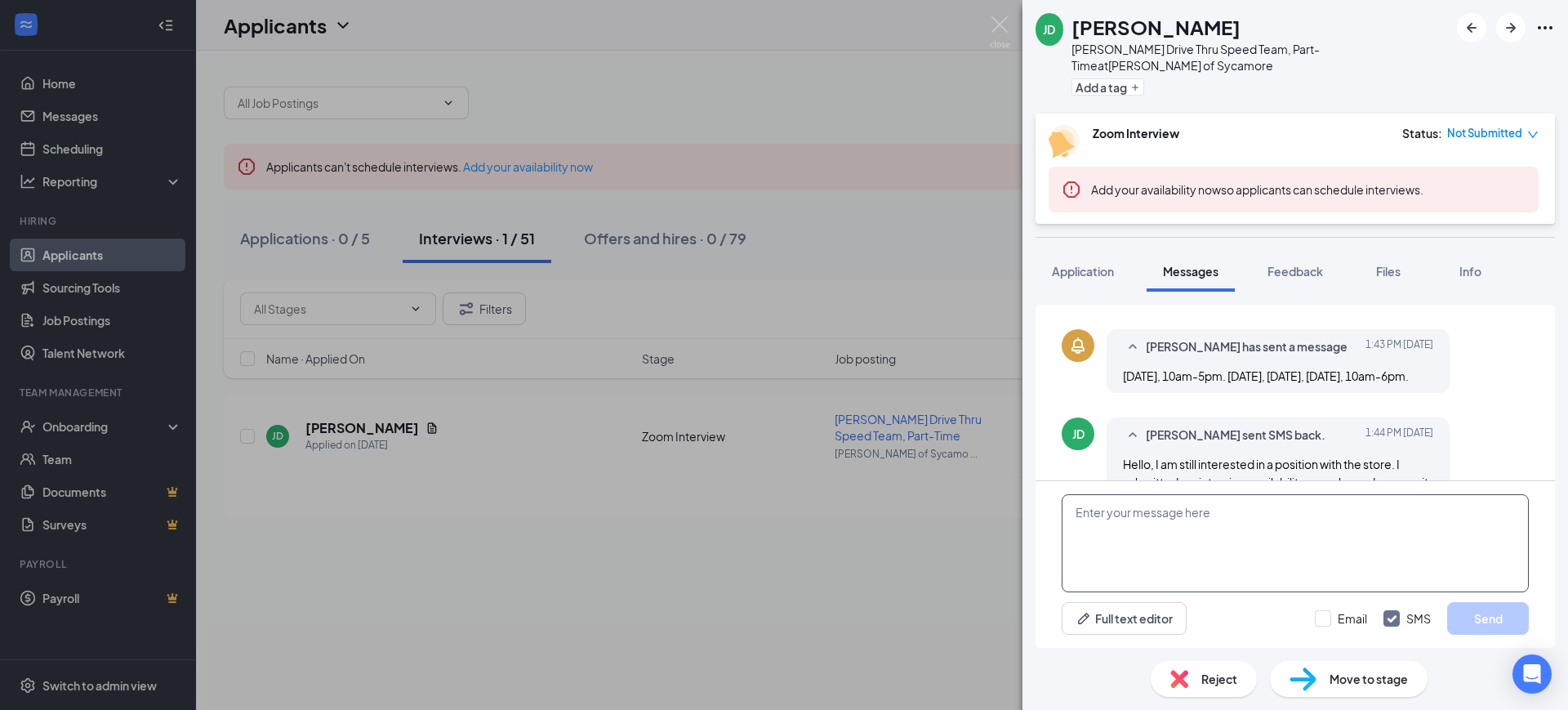
scroll to position [960, 0]
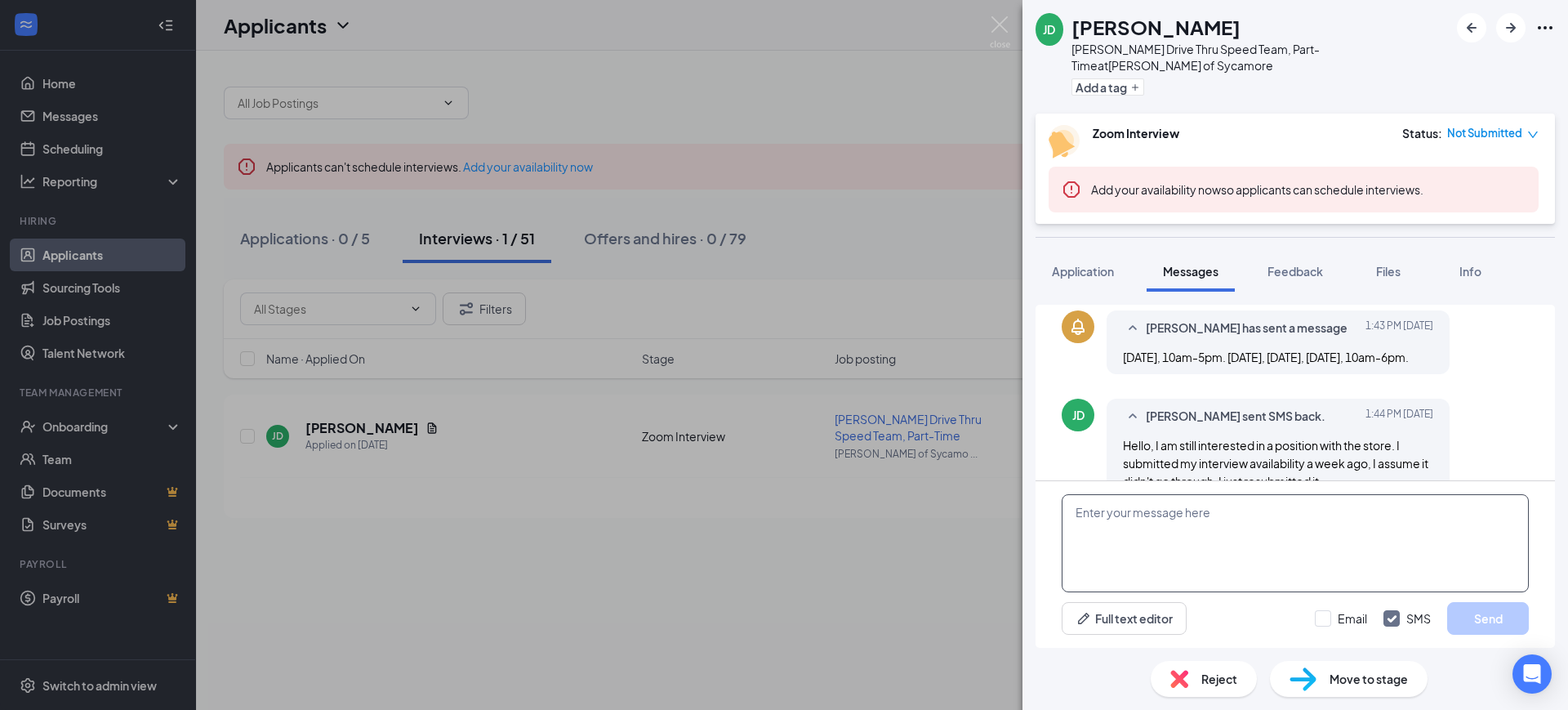
click at [1231, 540] on textarea at bounding box center [1295, 543] width 467 height 98
paste textarea "Ok, great! Would [DATE][DATE] 11:30am work for you for our online zoom intervie…"
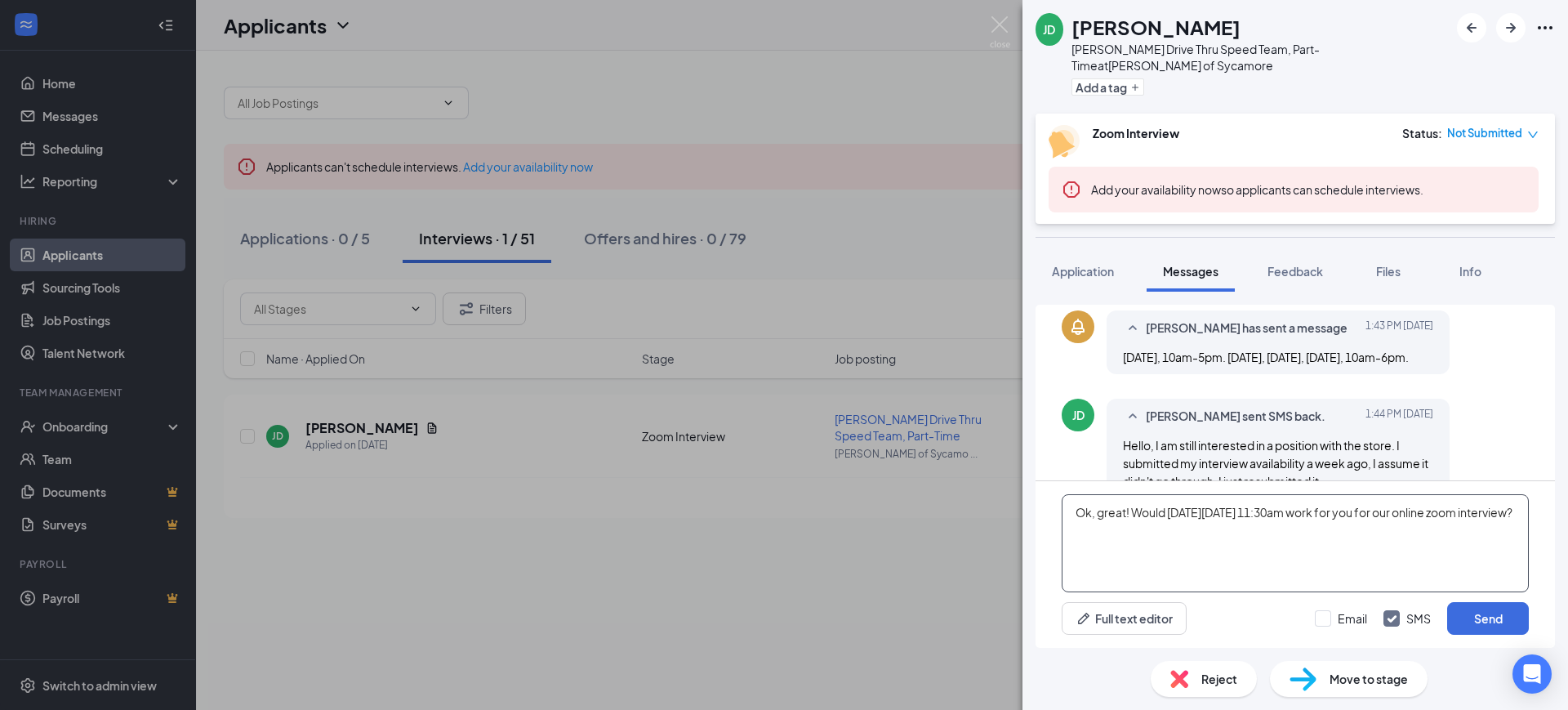
click at [1132, 510] on textarea "Ok, great! Would [DATE][DATE] 11:30am work for you for our online zoom intervie…" at bounding box center [1295, 543] width 467 height 98
click at [1272, 540] on textarea "Ok, great! Would [DATE][DATE] 11:30am work for you for our online zoom intervie…" at bounding box center [1295, 543] width 467 height 98
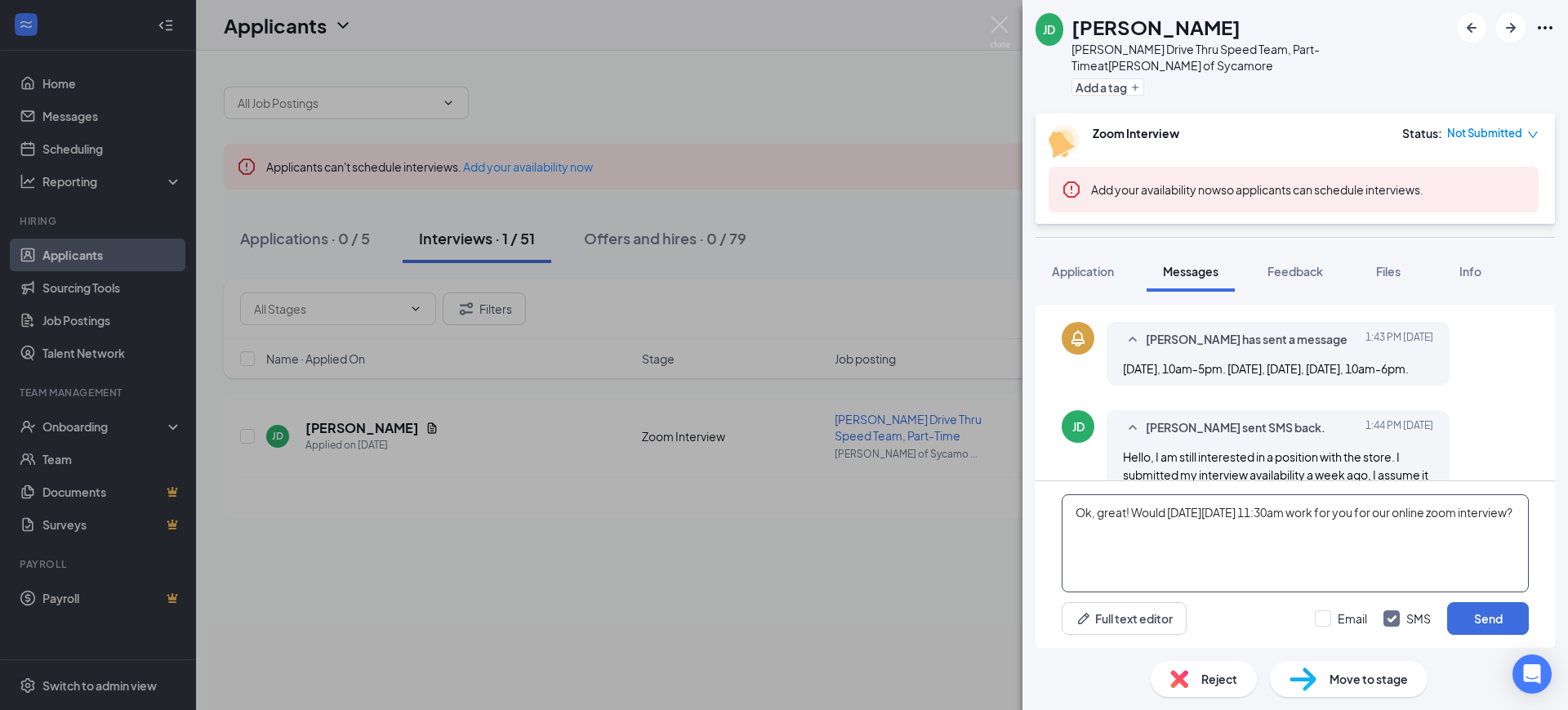
scroll to position [960, 0]
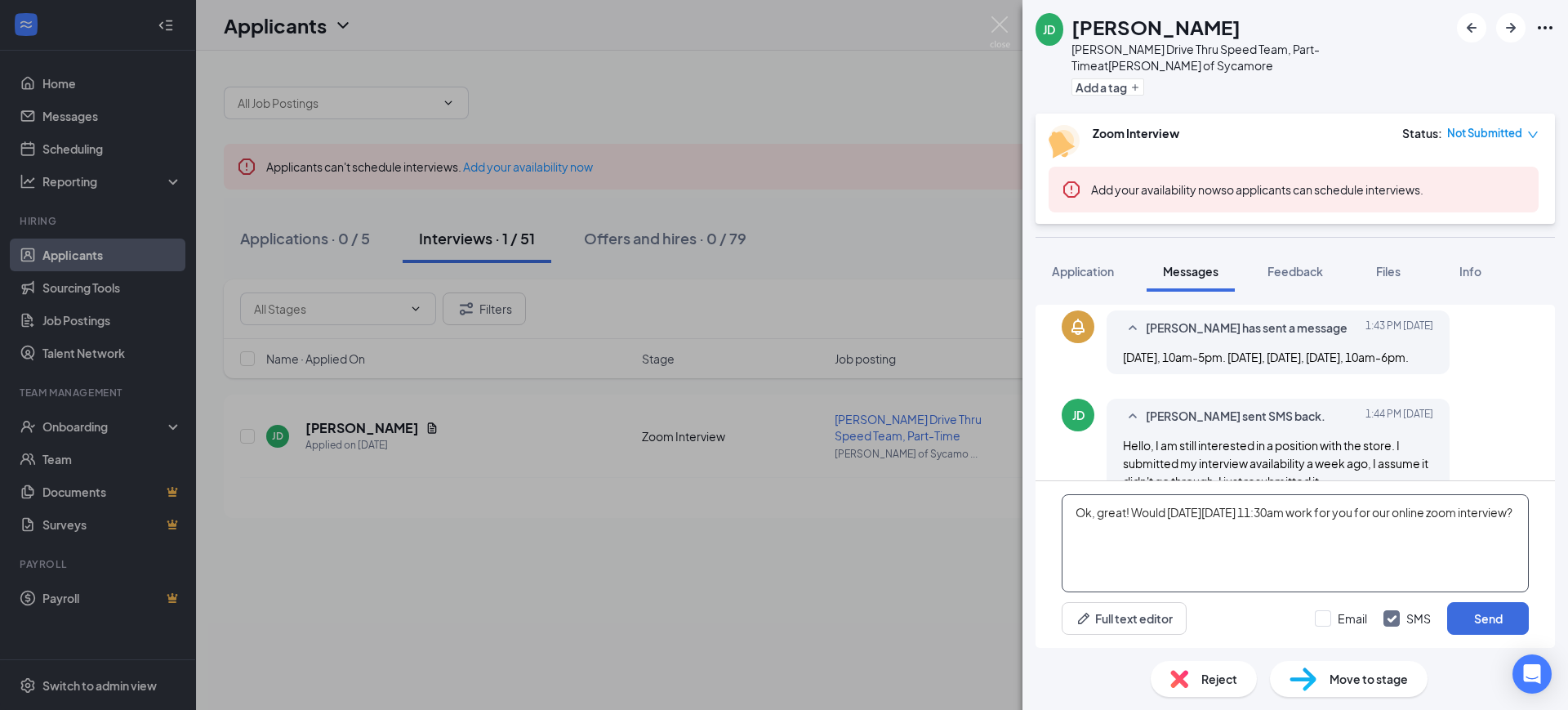
click at [1132, 509] on textarea "Ok, great! Would [DATE][DATE] 11:30am work for you for our online zoom intervie…" at bounding box center [1295, 543] width 467 height 98
click at [1212, 543] on textarea "Ok, great! Would [DATE][DATE] 11:30am work for you for our online zoom intervie…" at bounding box center [1295, 543] width 467 height 98
click at [1131, 510] on textarea "Ok, great! Would [DATE][DATE] 11:30am work for you for our online zoom intervie…" at bounding box center [1295, 543] width 467 height 98
type textarea "Ok, great! Would [DATE][DATE] 11:30am work for you for our online zoom intervie…"
click at [1167, 544] on textarea "Ok, great! Would [DATE][DATE] 11:30am work for you for our online zoom intervie…" at bounding box center [1295, 543] width 467 height 98
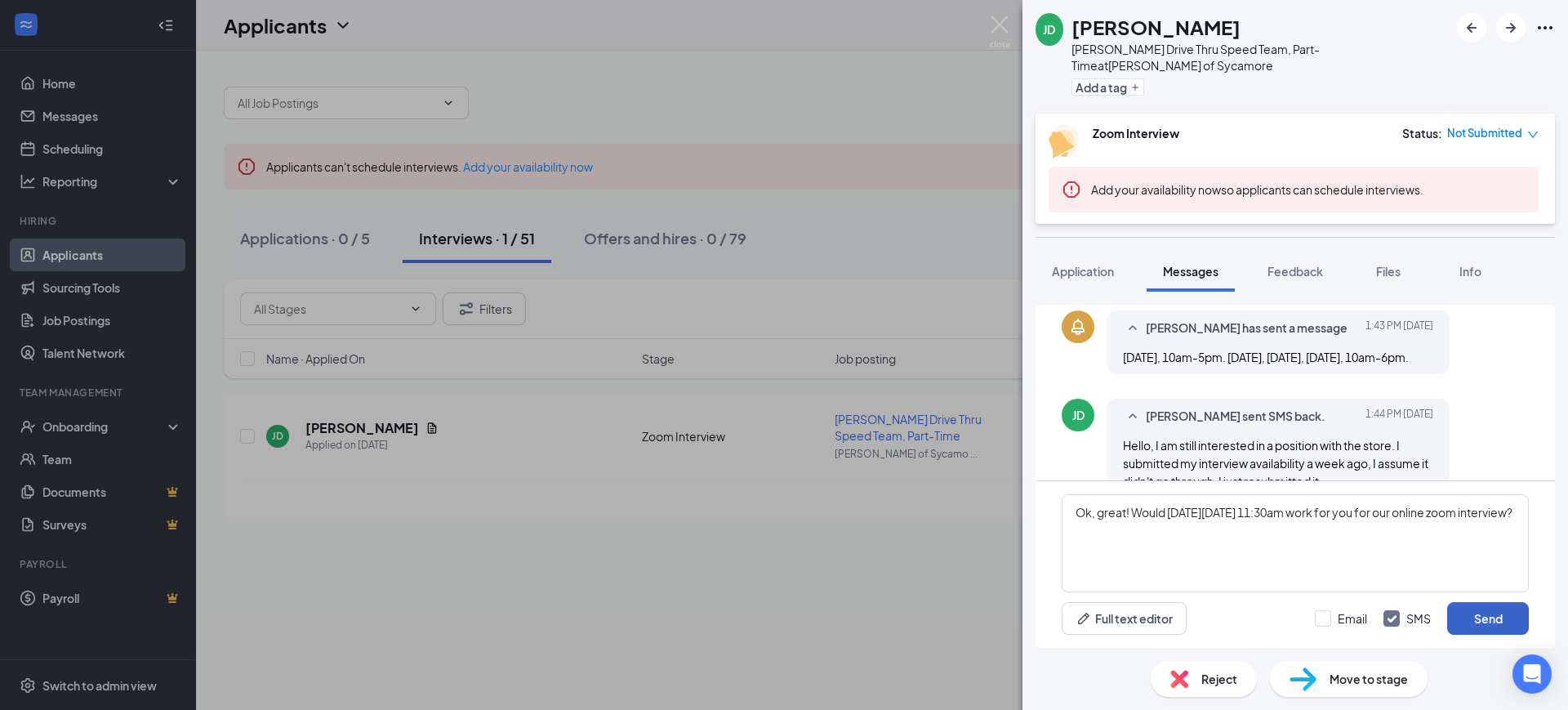
click at [1491, 620] on button "Send" at bounding box center [1487, 618] width 82 height 33
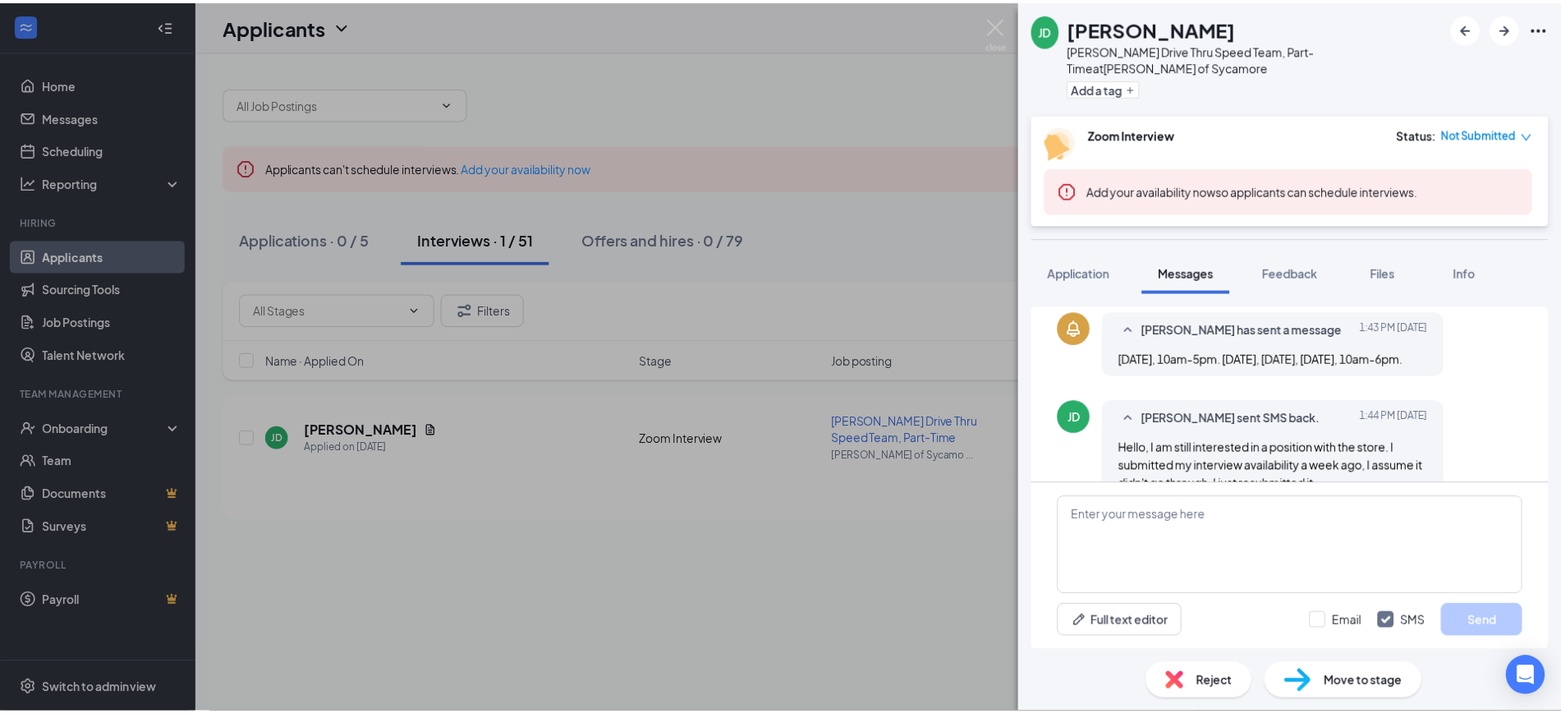
scroll to position [1088, 0]
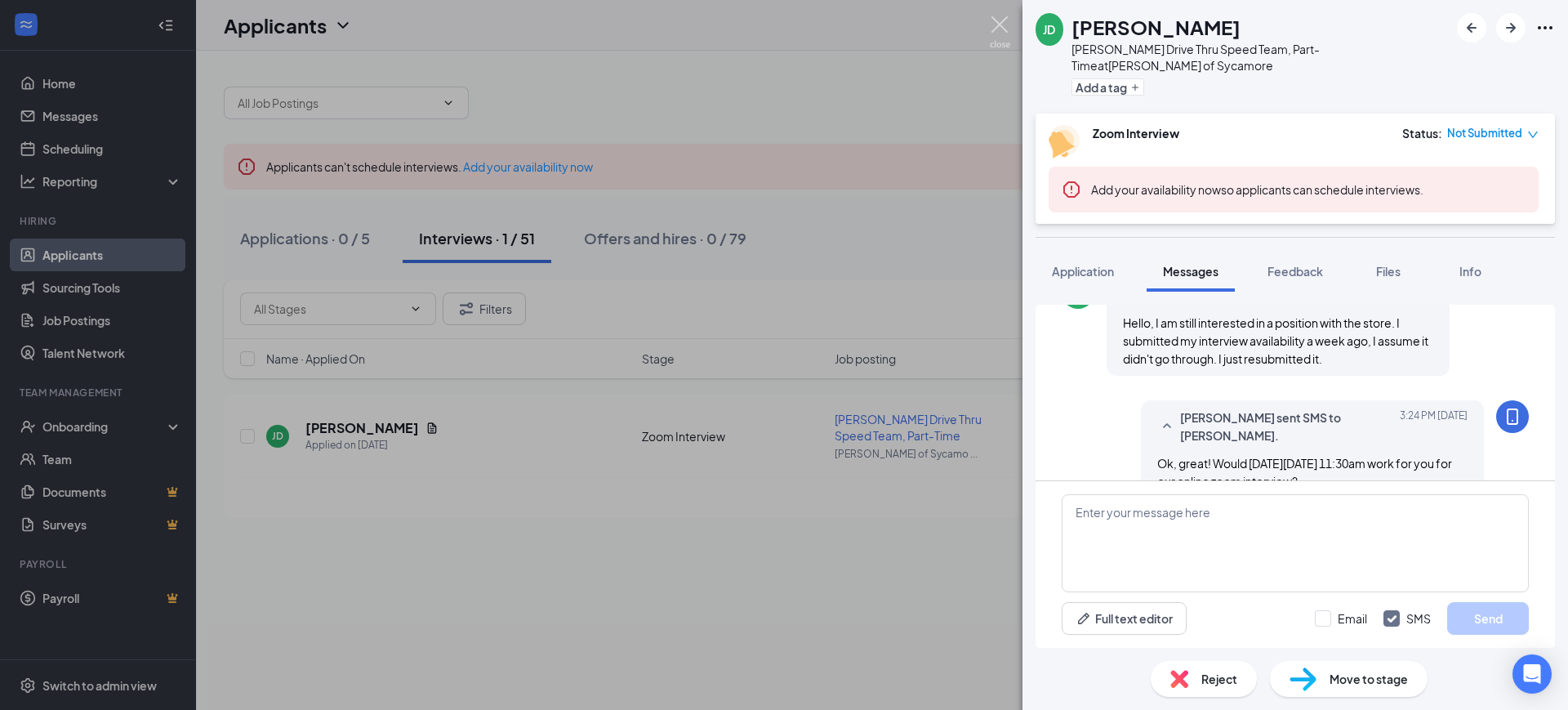
click at [1000, 24] on img at bounding box center [999, 32] width 21 height 32
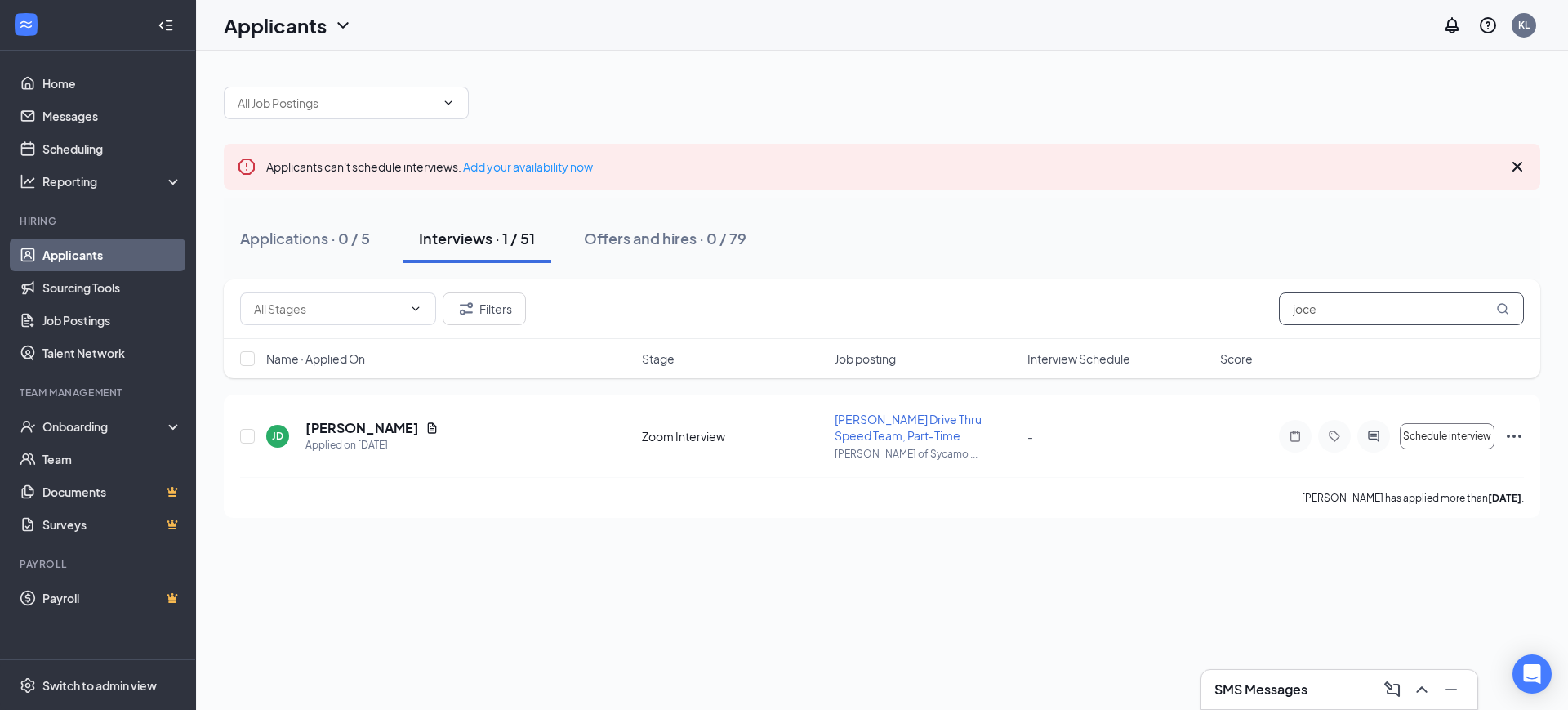
click at [1323, 305] on input "joce" at bounding box center [1401, 308] width 245 height 33
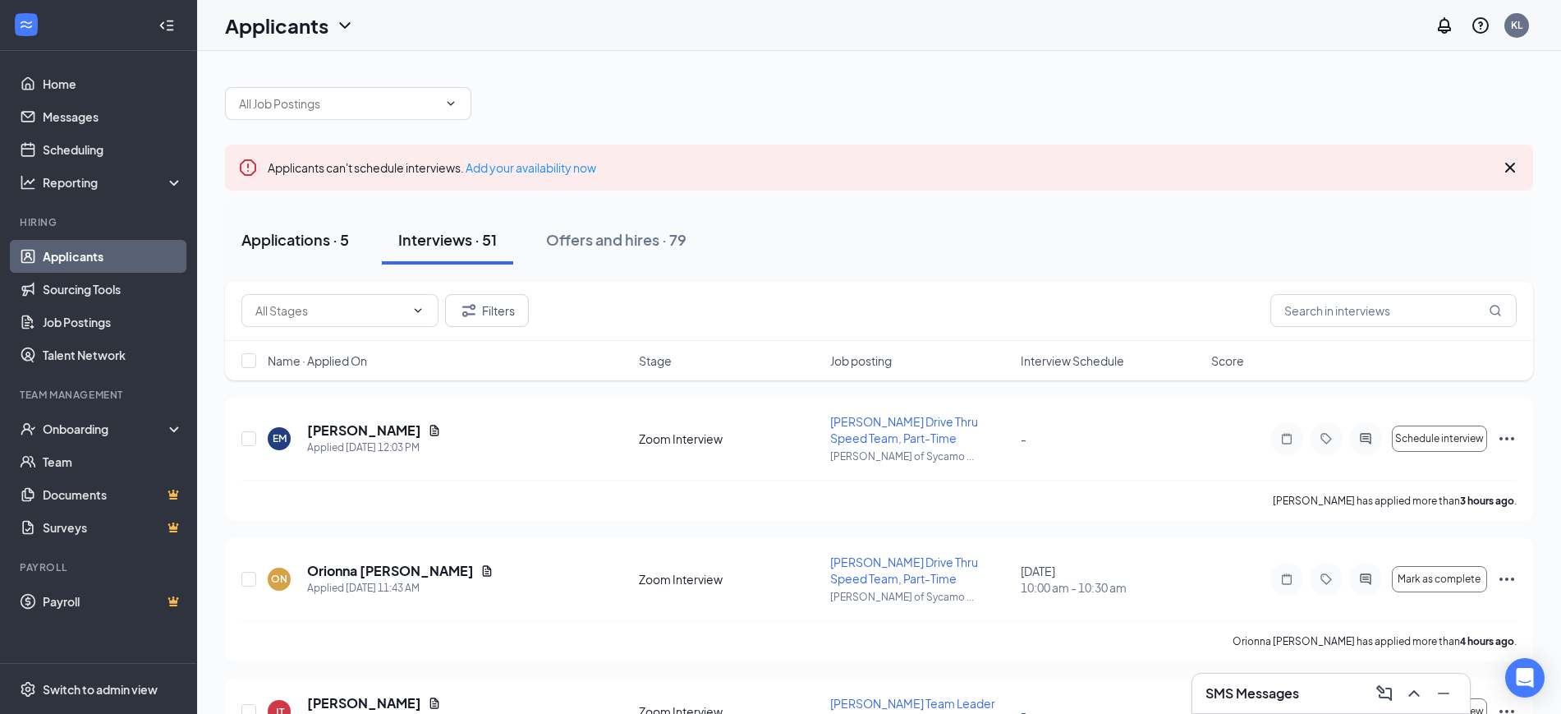
click at [289, 250] on button "Applications · 5" at bounding box center [295, 239] width 140 height 49
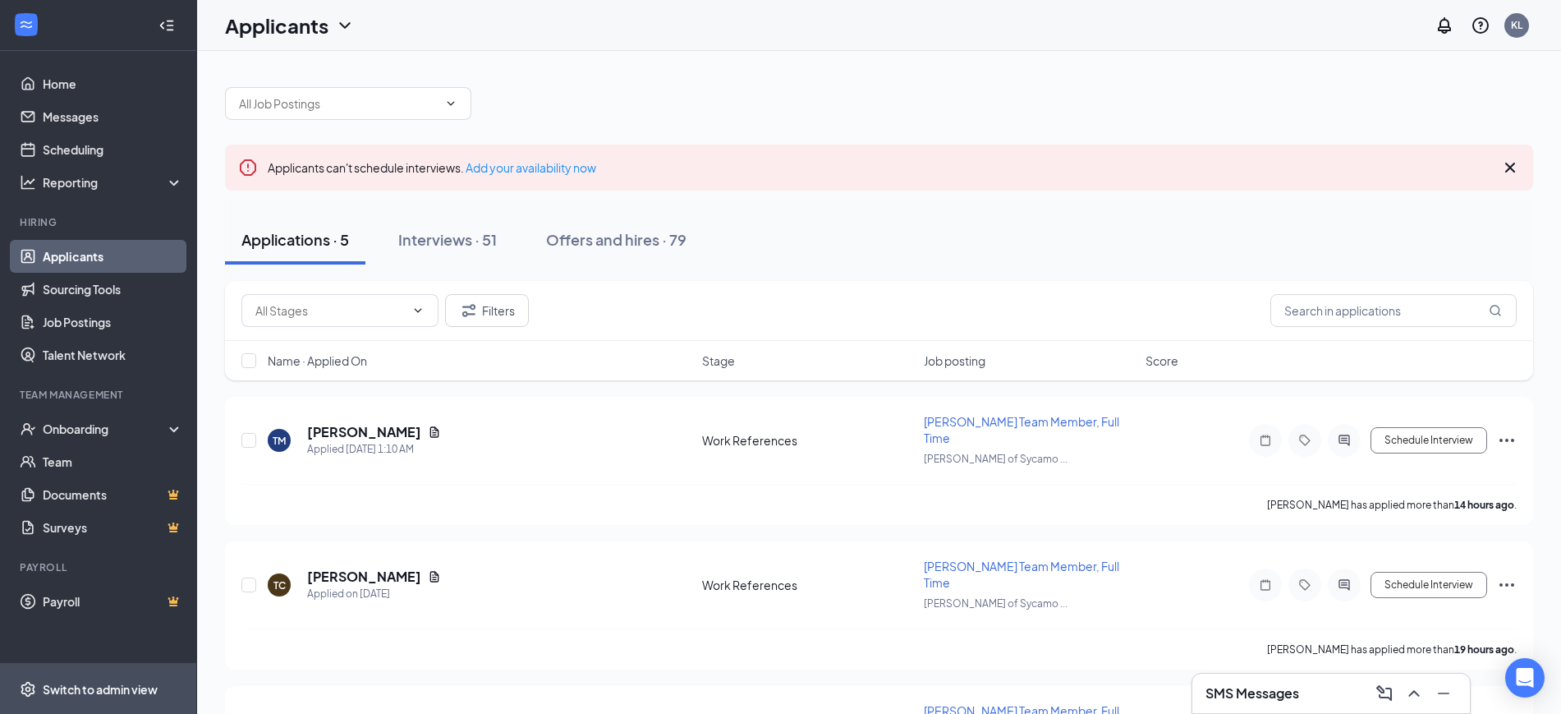
click at [85, 688] on div "Switch to admin view" at bounding box center [100, 689] width 115 height 16
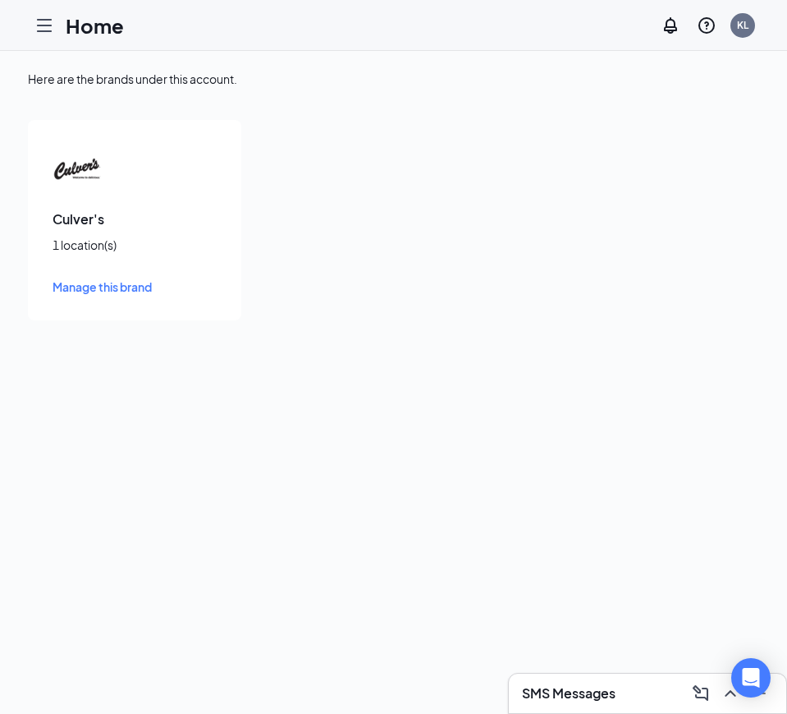
click at [44, 26] on icon "Hamburger" at bounding box center [44, 26] width 20 height 20
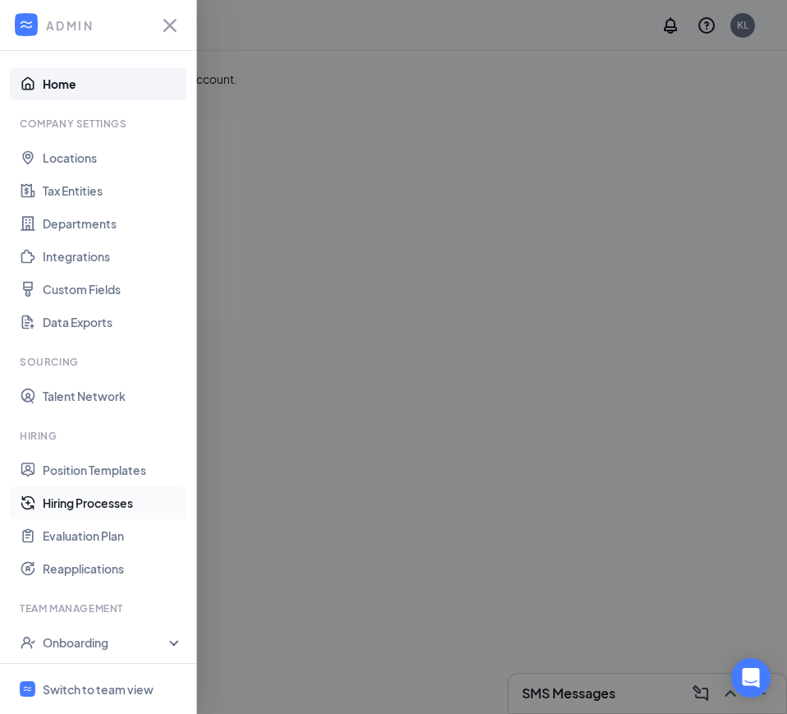
click at [63, 502] on link "Hiring Processes" at bounding box center [113, 502] width 140 height 33
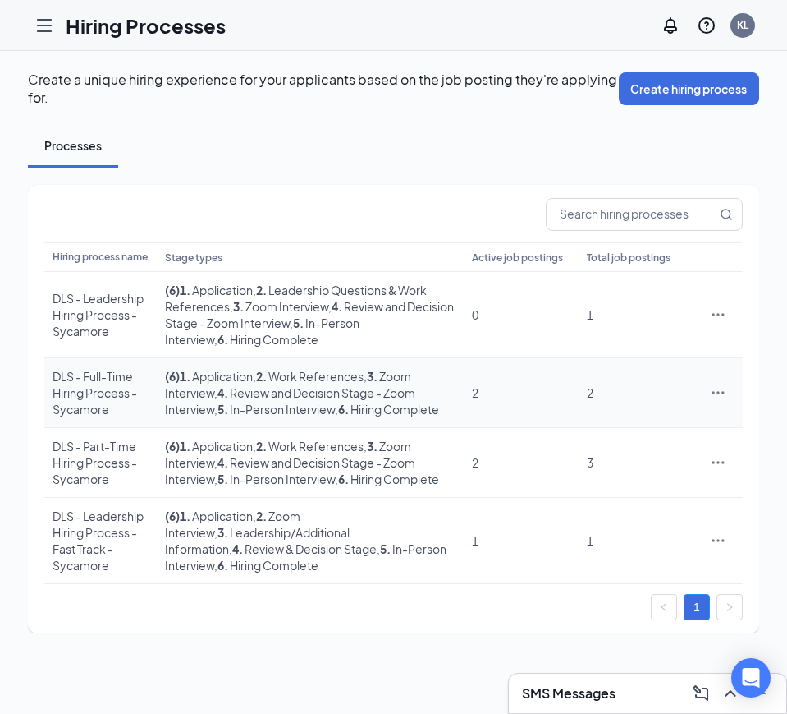
click at [149, 393] on div "DLS - Full-Time Hiring Process - Sycamore" at bounding box center [101, 392] width 96 height 49
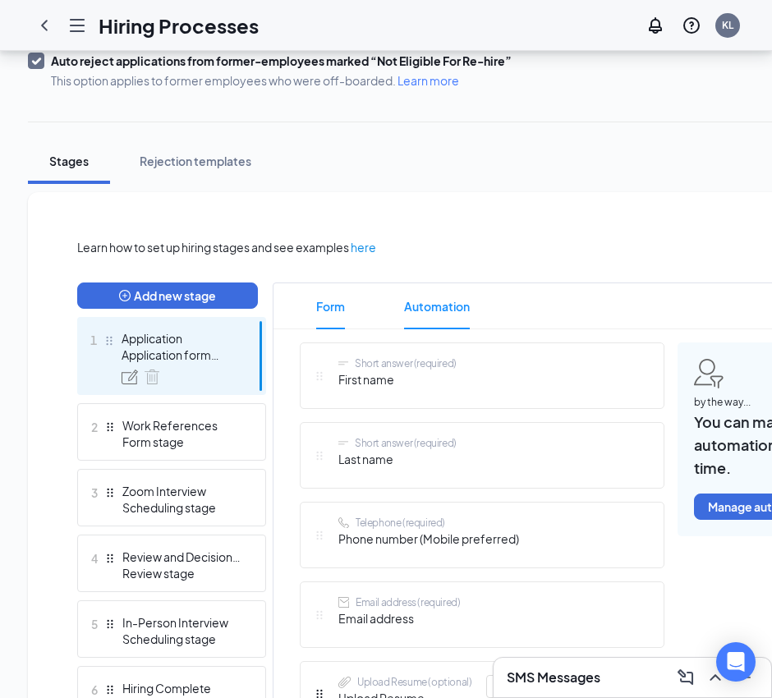
click at [435, 311] on span "Automation" at bounding box center [437, 306] width 66 height 46
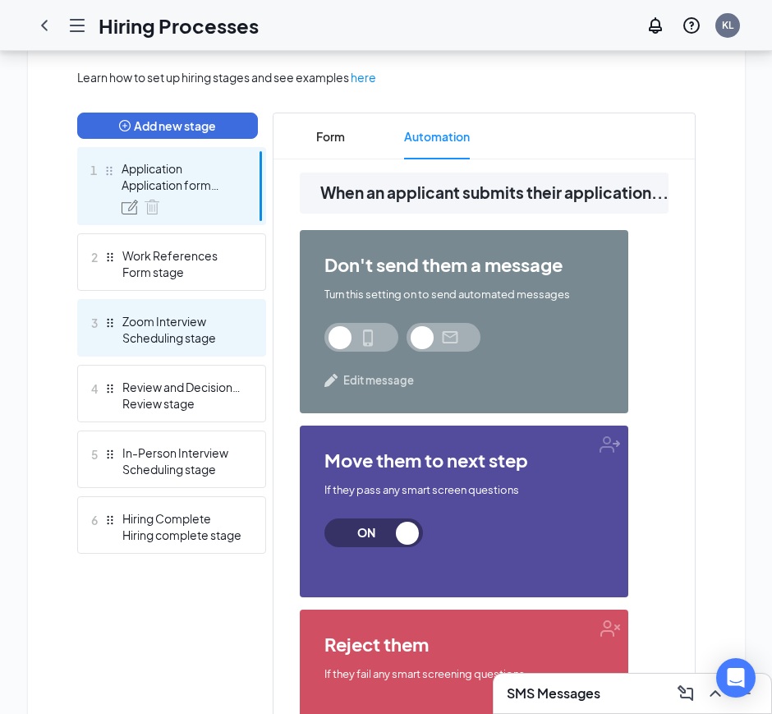
scroll to position [429, 0]
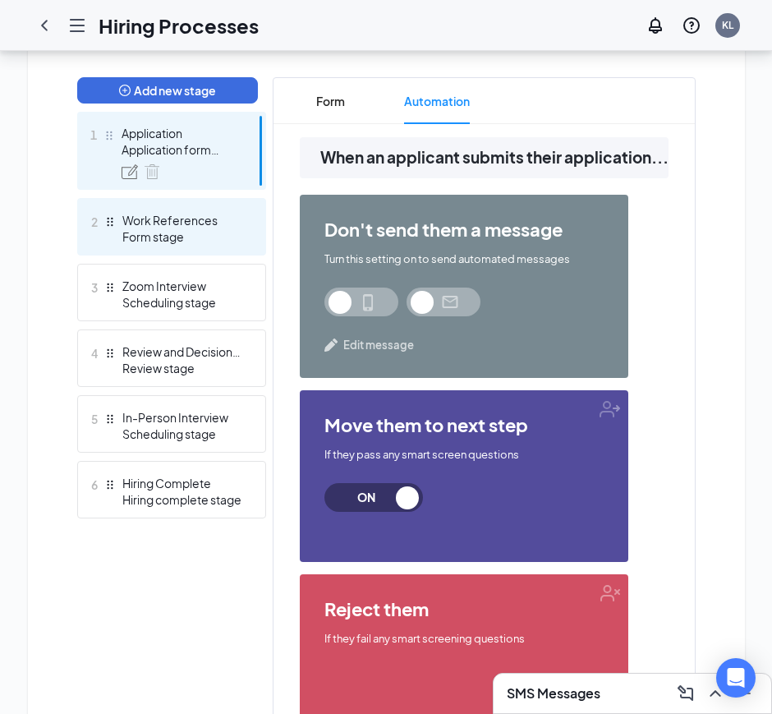
click at [182, 226] on div "Work References" at bounding box center [182, 220] width 120 height 16
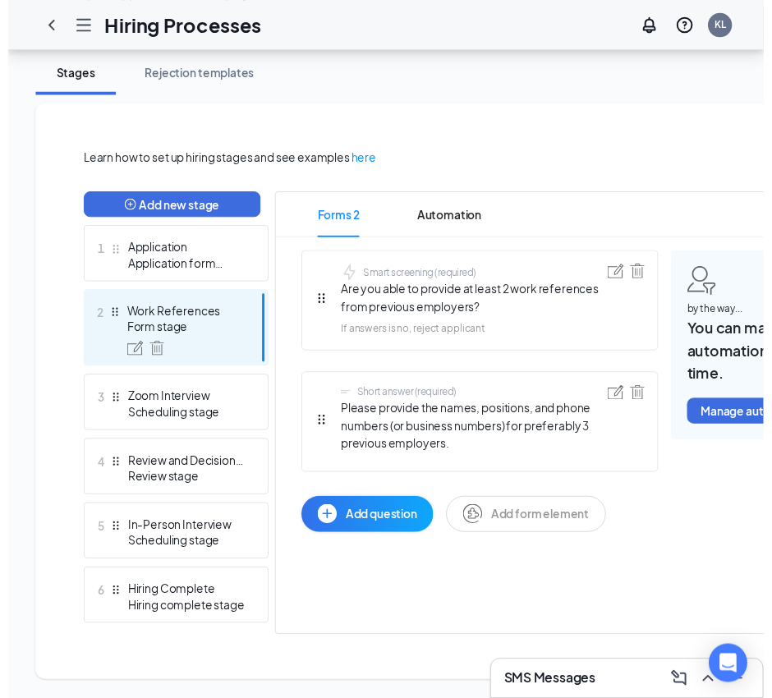
scroll to position [324, 0]
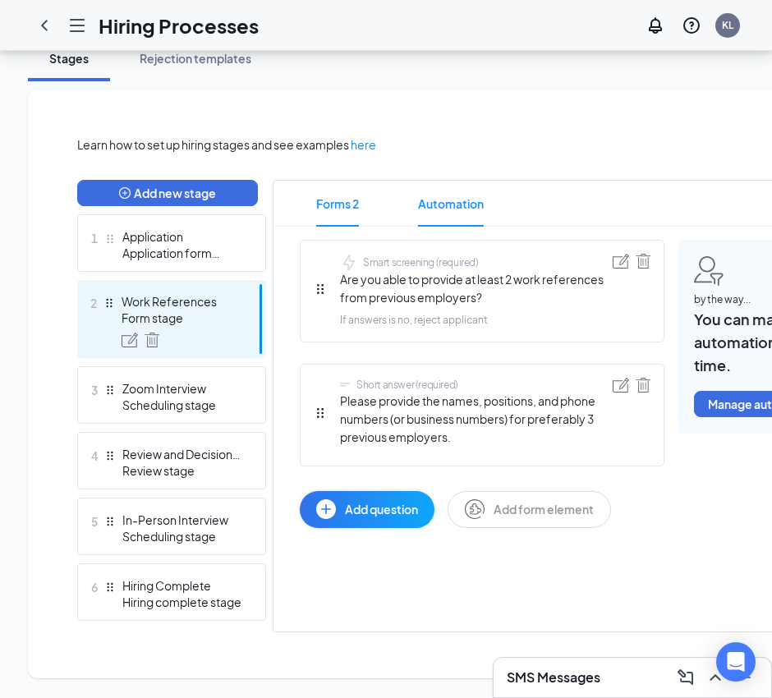
click at [420, 185] on span "Automation" at bounding box center [451, 204] width 66 height 46
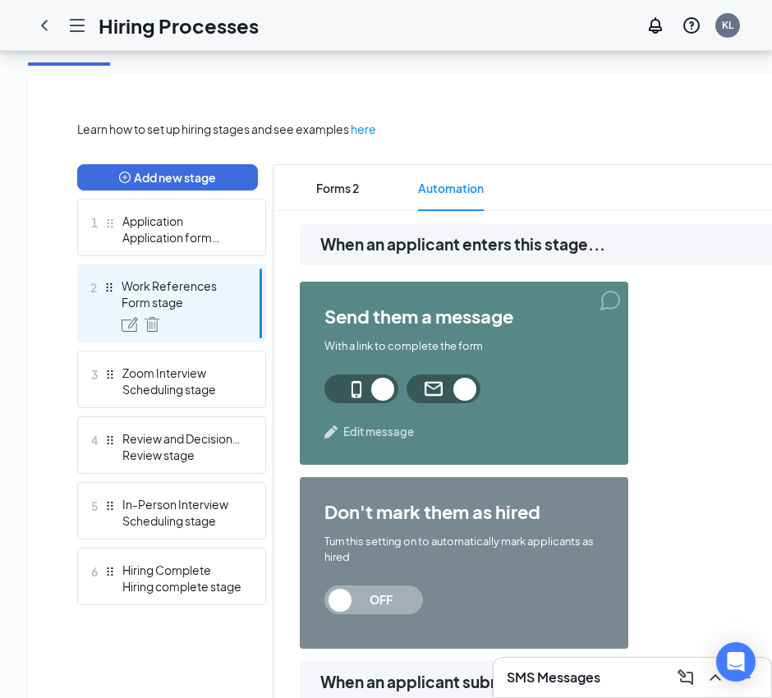
click at [374, 436] on span "Edit message" at bounding box center [378, 432] width 71 height 16
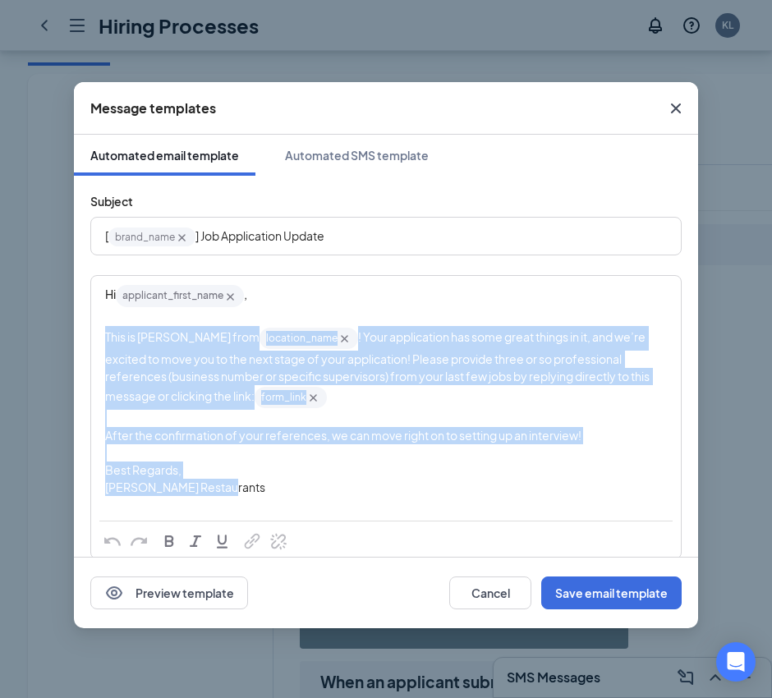
drag, startPoint x: 228, startPoint y: 492, endPoint x: 108, endPoint y: 343, distance: 191.5
click at [108, 343] on div "Hi applicant_first_name‌‌‌‌ {{applicant_first_name}} , This is [PERSON_NAME] fr…" at bounding box center [386, 398] width 562 height 230
copy div "This is [PERSON_NAME] from location_name‌‌‌‌ {{location_name}} ! Your applicati…"
click at [367, 151] on div "Automated SMS template" at bounding box center [357, 155] width 144 height 16
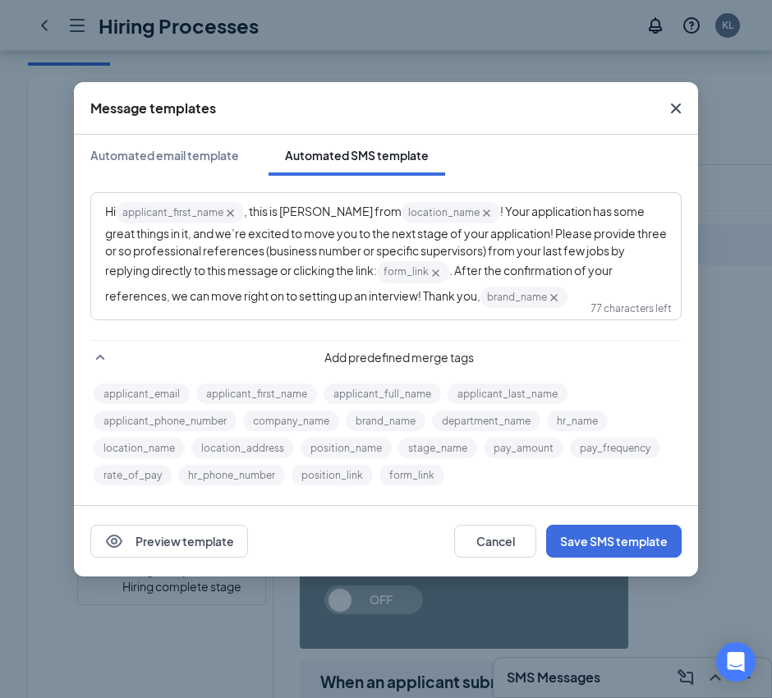
click at [498, 242] on span "! Your application has some great things in it, and we’re excited to move you t…" at bounding box center [386, 241] width 563 height 74
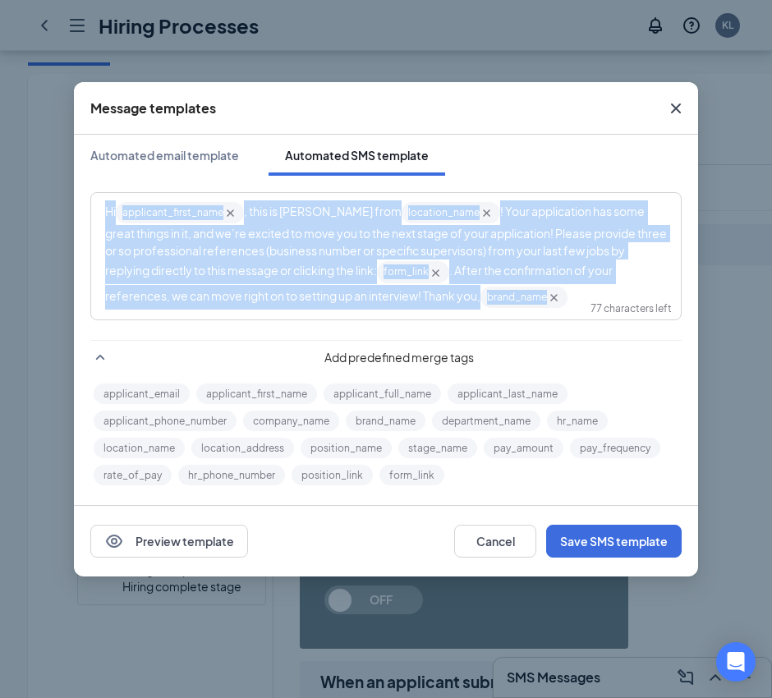
copy div "Hi applicant_first_name‌‌‌‌ {{applicant_first_name}} , this is [PERSON_NAME] fr…"
click at [594, 248] on span "! Your application has some great things in it, and we’re excited to move you t…" at bounding box center [386, 241] width 563 height 74
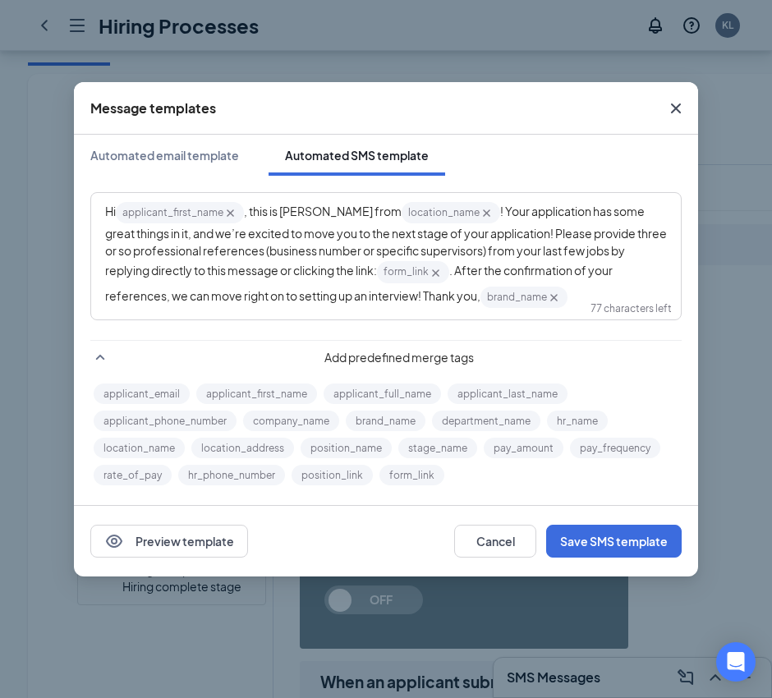
click at [502, 244] on span "! Your application has some great things in it, and we’re excited to move you t…" at bounding box center [386, 241] width 563 height 74
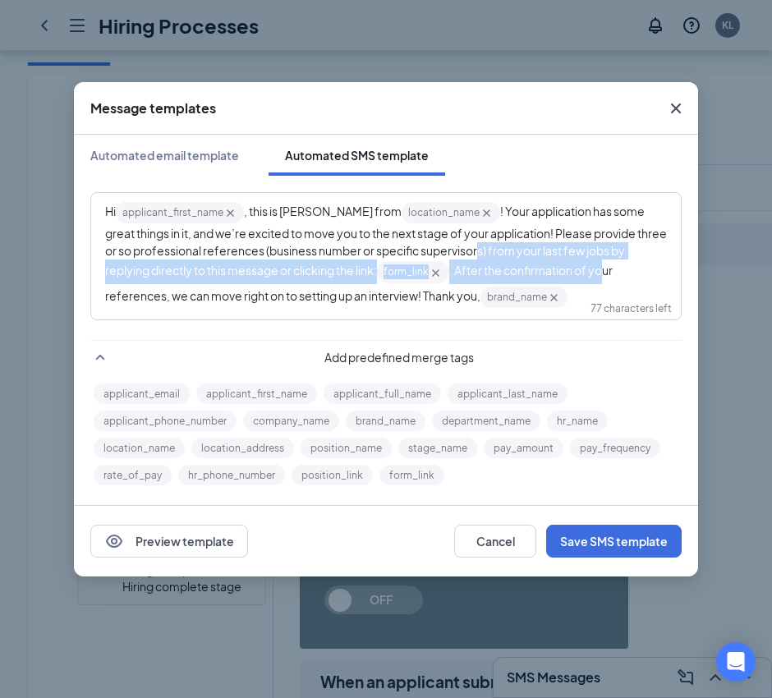
drag, startPoint x: 467, startPoint y: 250, endPoint x: 573, endPoint y: 269, distance: 107.5
click at [567, 264] on div "Hi applicant_first_name‌‌‌‌ {{applicant_first_name}} , this is [PERSON_NAME] fr…" at bounding box center [386, 254] width 562 height 109
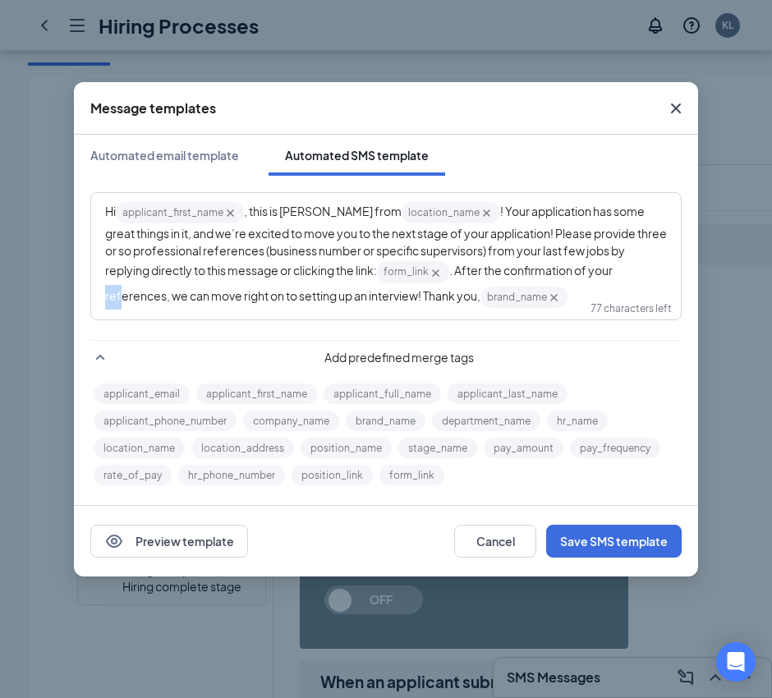
click at [588, 283] on div "Hi applicant_first_name‌‌‌‌ {{applicant_first_name}} , this is [PERSON_NAME] fr…" at bounding box center [386, 254] width 562 height 109
click at [526, 285] on div "Hi applicant_first_name‌‌‌‌ {{applicant_first_name}} , this is [PERSON_NAME] fr…" at bounding box center [386, 254] width 562 height 109
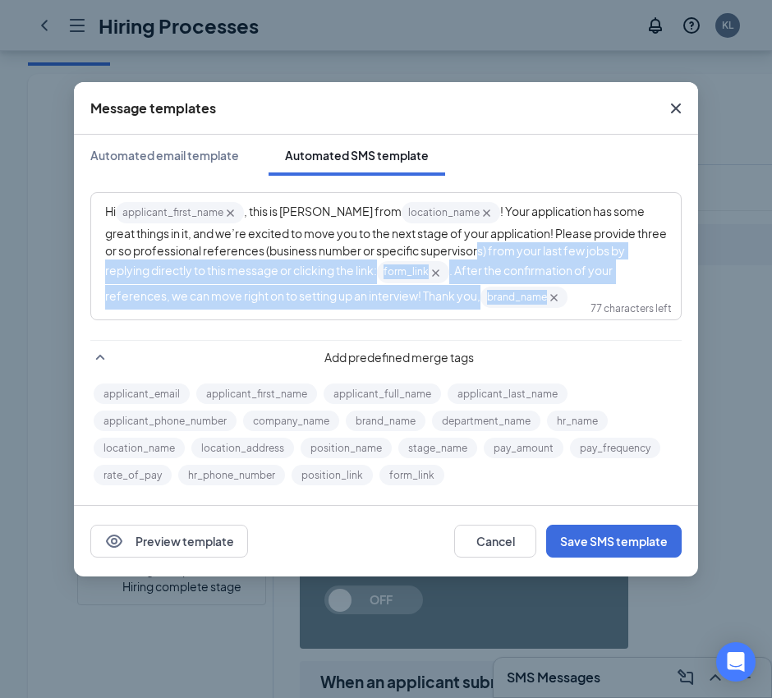
drag, startPoint x: 531, startPoint y: 304, endPoint x: 468, endPoint y: 253, distance: 81.2
click at [468, 253] on div "Hi applicant_first_name‌‌‌‌ {{applicant_first_name}} , this is [PERSON_NAME] fr…" at bounding box center [386, 254] width 562 height 109
copy div "s) from your last few jobs by replying directly to this message or clicking the…"
click at [553, 296] on div "Hi applicant_first_name‌‌‌‌ {{applicant_first_name}} , this is [PERSON_NAME] fr…" at bounding box center [386, 254] width 562 height 109
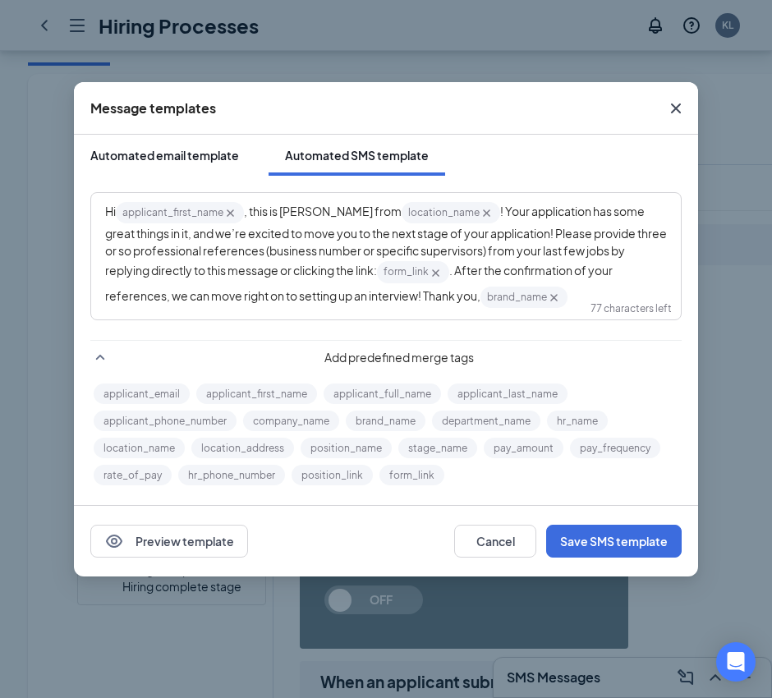
click at [188, 145] on button "Automated email template" at bounding box center [164, 155] width 181 height 41
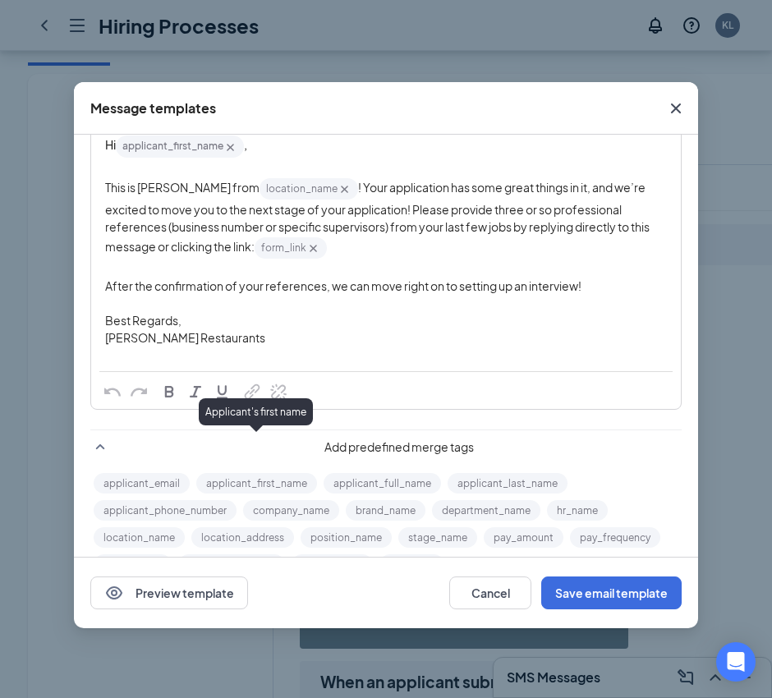
scroll to position [85, 0]
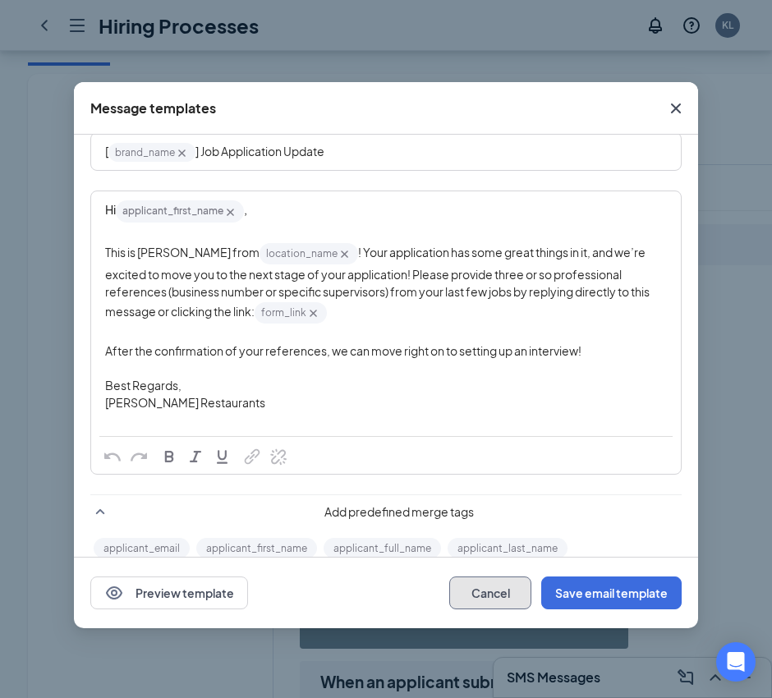
click at [500, 601] on button "Cancel" at bounding box center [490, 592] width 82 height 33
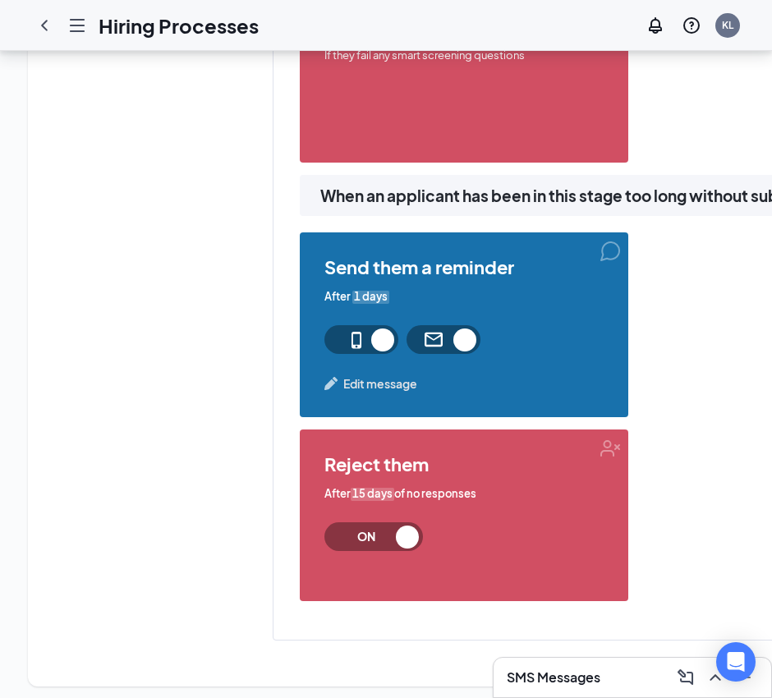
scroll to position [1247, 0]
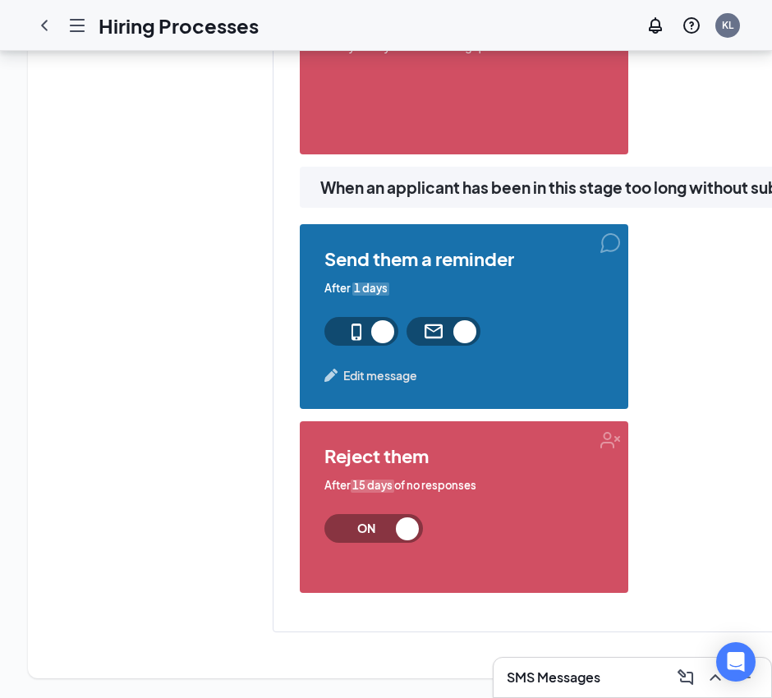
click at [371, 367] on span "Edit message" at bounding box center [380, 375] width 74 height 18
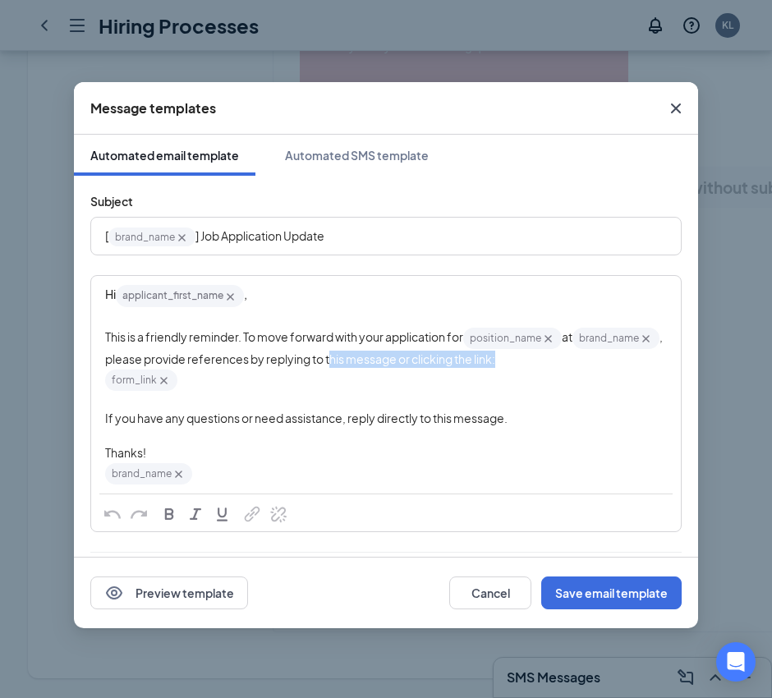
drag, startPoint x: 592, startPoint y: 365, endPoint x: 396, endPoint y: 368, distance: 196.3
click at [421, 368] on div "This is a friendly reminder. To move forward with your application for position…" at bounding box center [386, 347] width 562 height 42
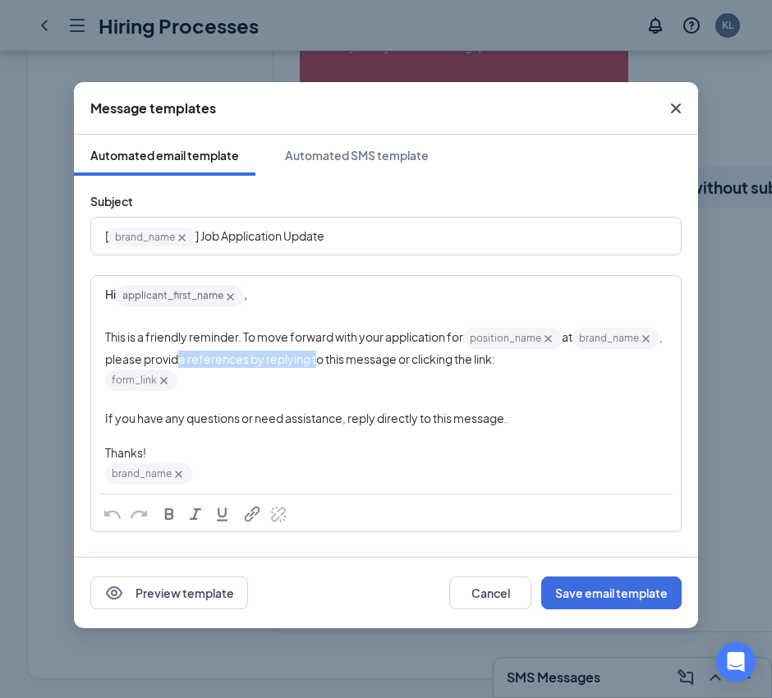
drag, startPoint x: 396, startPoint y: 368, endPoint x: 273, endPoint y: 369, distance: 122.4
click at [273, 368] on div "This is a friendly reminder. To move forward with your application for position…" at bounding box center [386, 347] width 562 height 42
click at [595, 378] on div "form_link‌‌‌‌ {{form_link}}" at bounding box center [386, 380] width 562 height 25
drag, startPoint x: 590, startPoint y: 360, endPoint x: 236, endPoint y: 366, distance: 354.8
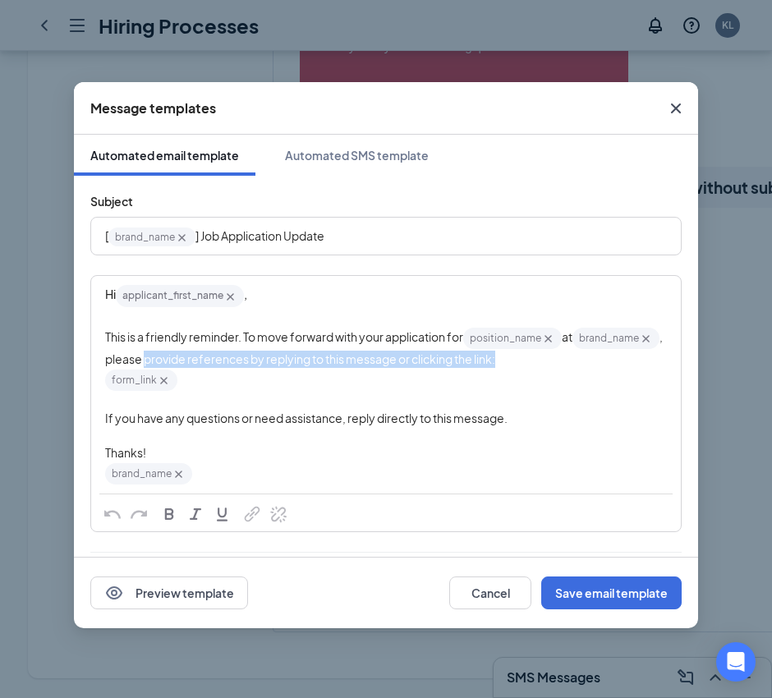
click at [236, 366] on div "This is a friendly reminder. To move forward with your application for position…" at bounding box center [386, 347] width 562 height 42
copy span "provide references by replying to this message or clicking the link:"
click at [359, 419] on span "If you have any questions or need assistance, reply directly to this message." at bounding box center [306, 418] width 402 height 15
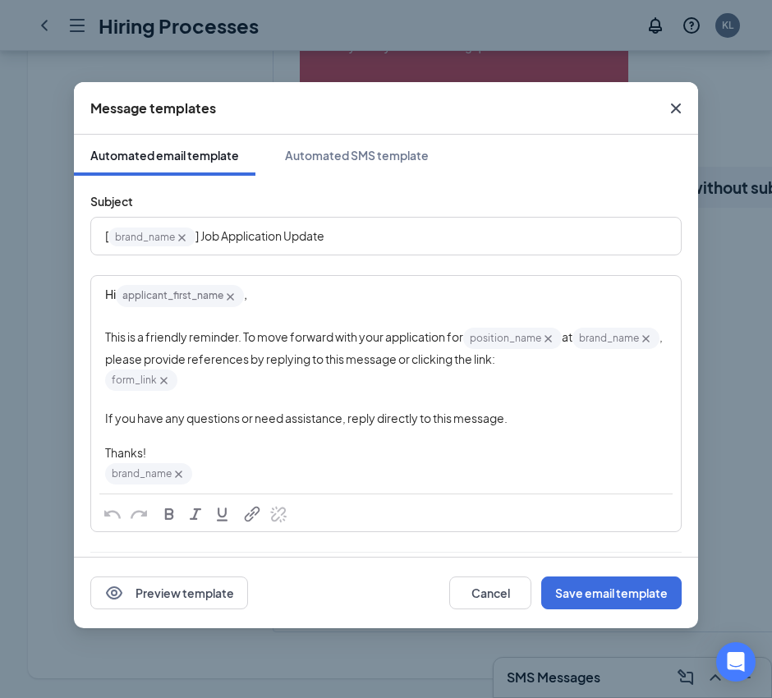
click at [359, 419] on span "If you have any questions or need assistance, reply directly to this message." at bounding box center [306, 418] width 402 height 15
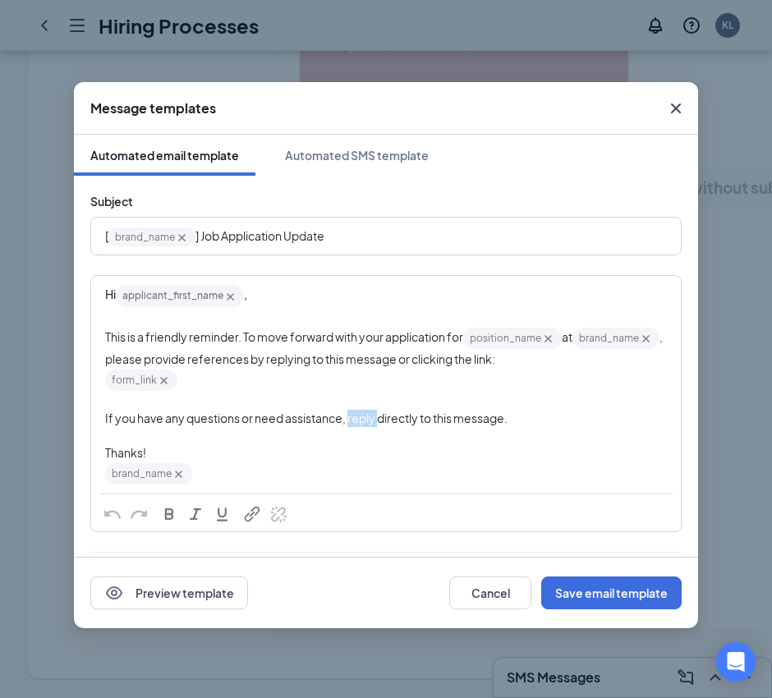
click at [359, 419] on span "If you have any questions or need assistance, reply directly to this message." at bounding box center [306, 418] width 402 height 15
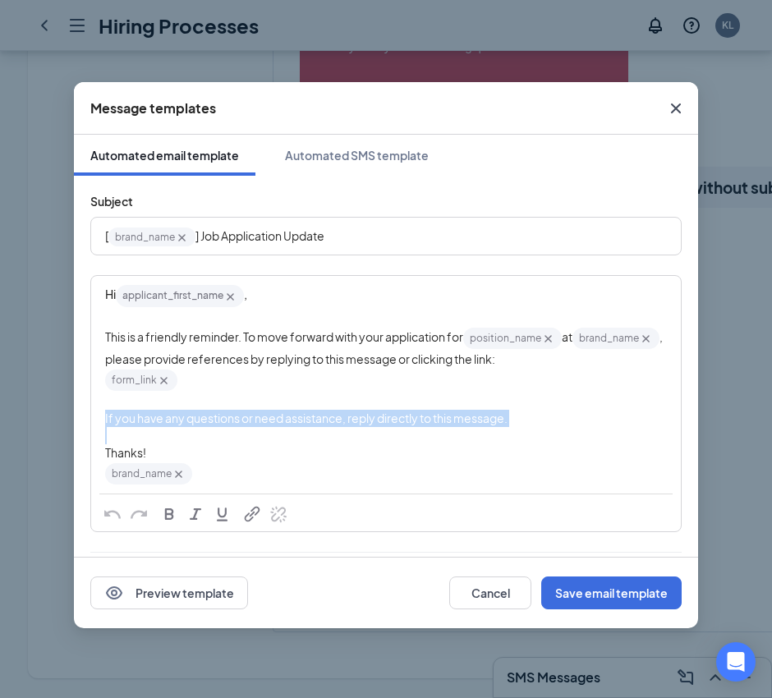
copy span "If you have any questions or need assistance, reply directly to this message."
click at [565, 426] on div "If you have any questions or need assistance, reply directly to this message." at bounding box center [386, 418] width 562 height 17
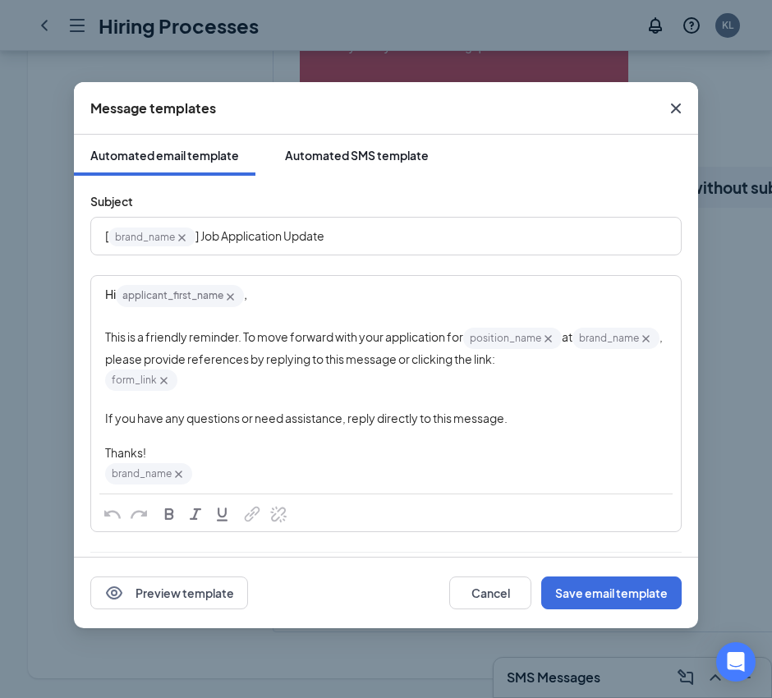
click at [352, 159] on div "Automated SMS template" at bounding box center [357, 155] width 144 height 16
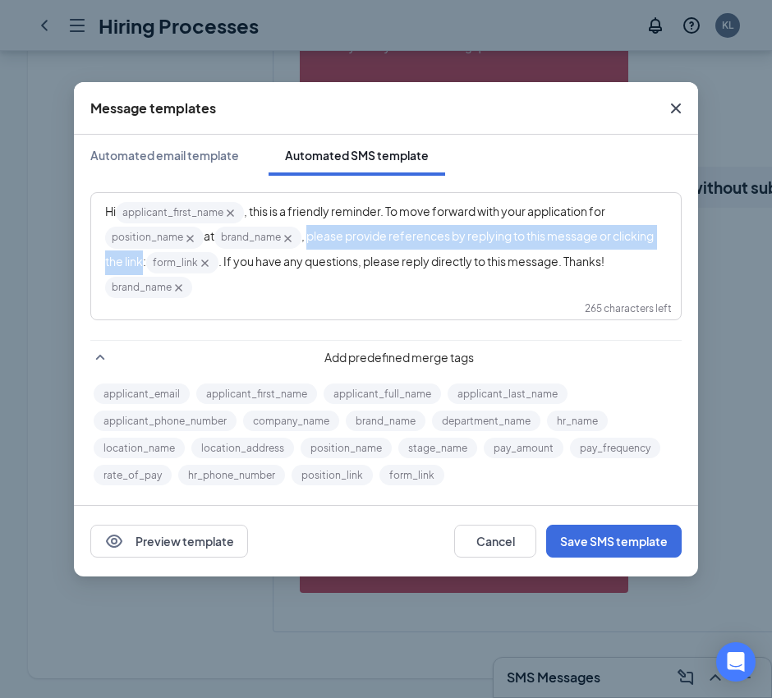
drag, startPoint x: 144, startPoint y: 261, endPoint x: 310, endPoint y: 238, distance: 167.5
click at [310, 238] on span ", please provide references by replying to this message or clicking the link:" at bounding box center [380, 247] width 550 height 39
copy span "please provide references by replying to this message or clicking the link"
click at [468, 549] on button "Cancel" at bounding box center [495, 541] width 82 height 33
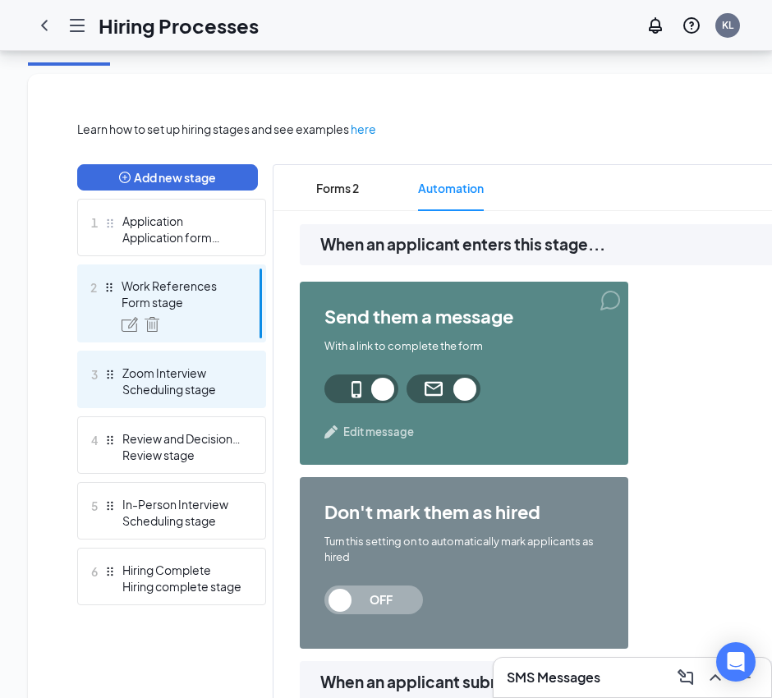
click at [165, 372] on div "Zoom Interview" at bounding box center [182, 373] width 120 height 16
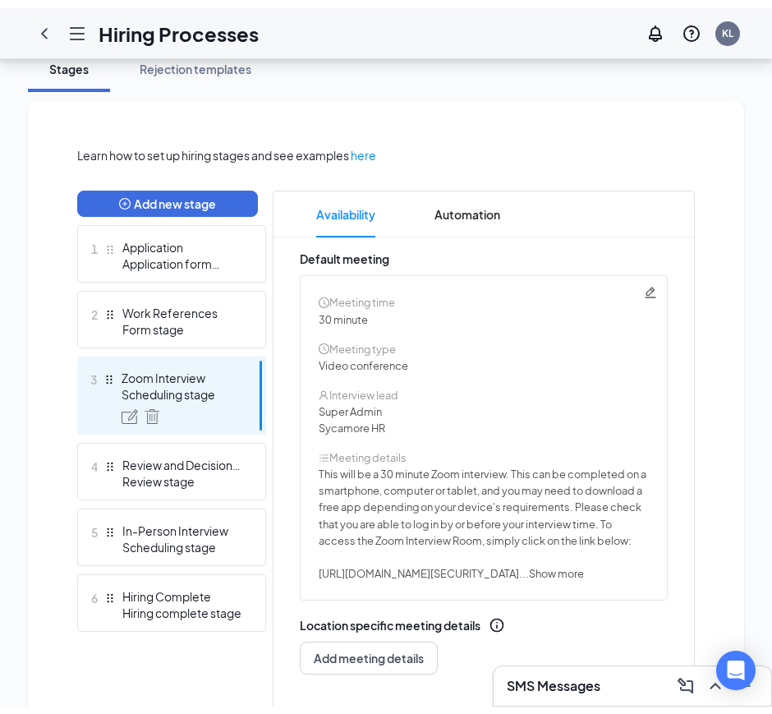
scroll to position [342, 0]
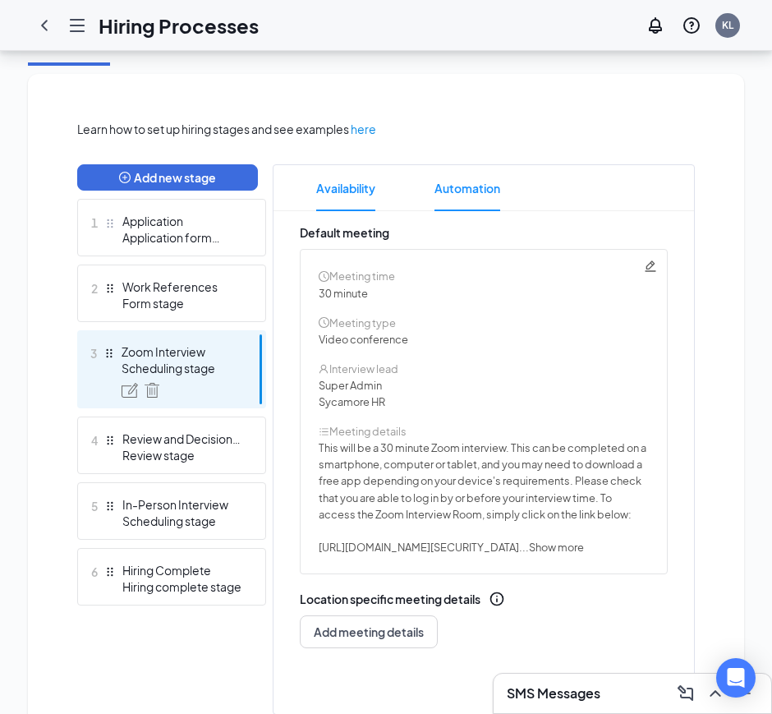
click at [478, 188] on span "Automation" at bounding box center [467, 188] width 66 height 46
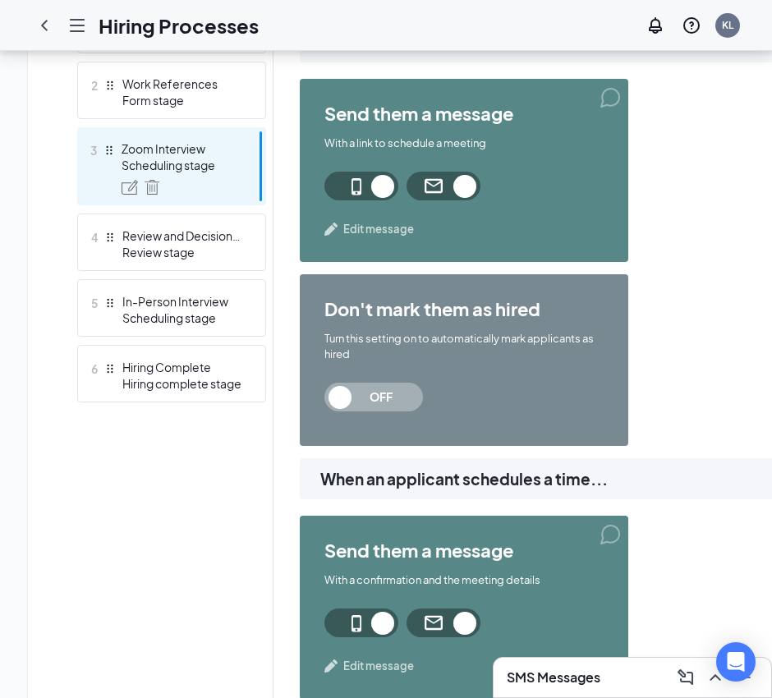
scroll to position [529, 0]
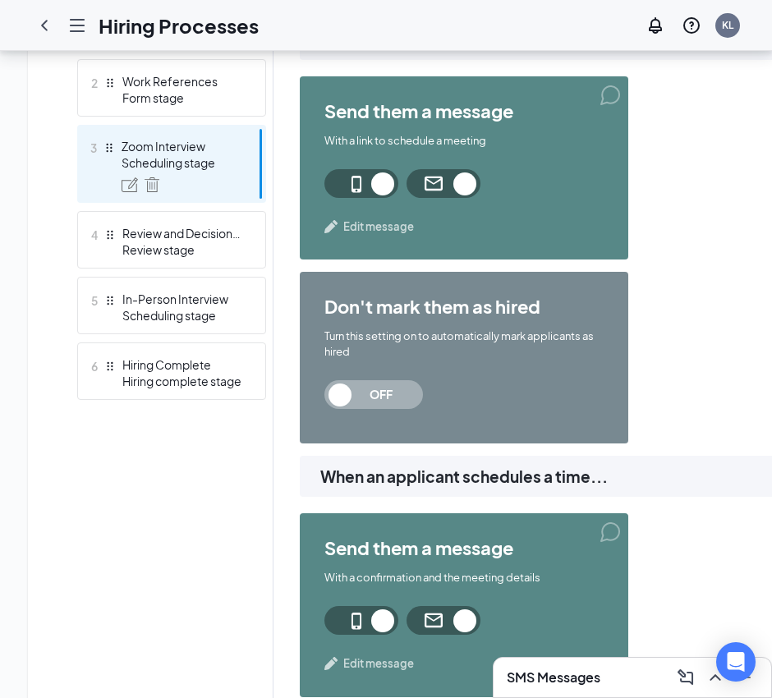
click at [390, 223] on span "Edit message" at bounding box center [378, 226] width 71 height 16
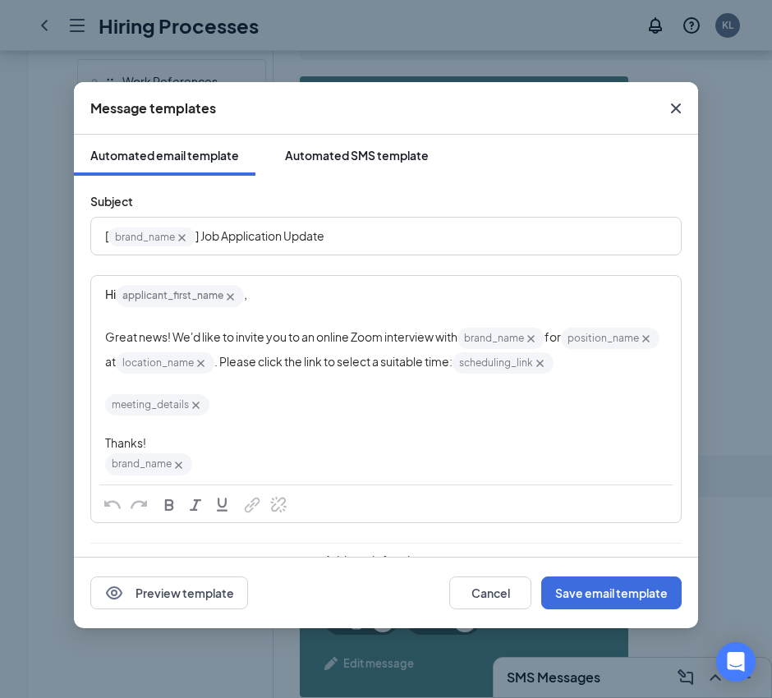
click at [375, 155] on div "Automated SMS template" at bounding box center [357, 155] width 144 height 16
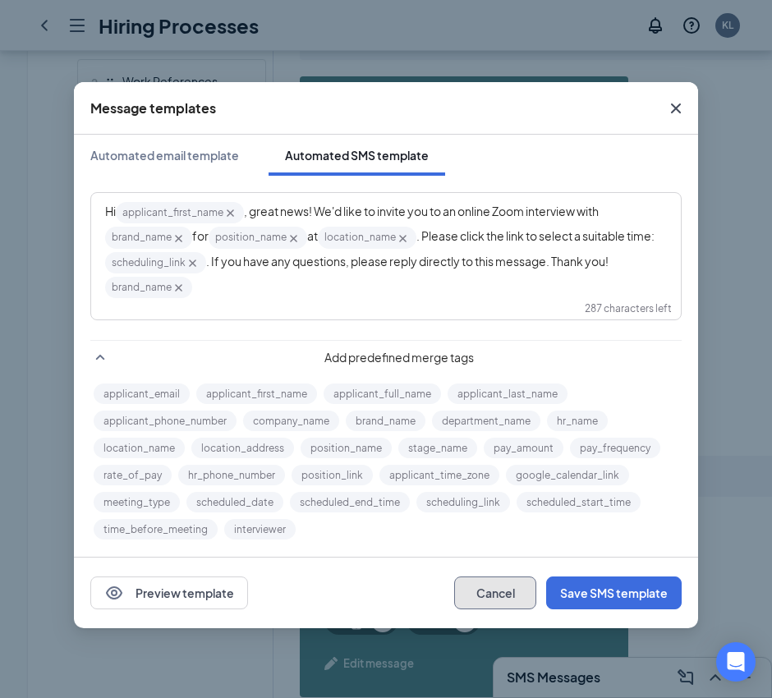
click at [488, 591] on button "Cancel" at bounding box center [495, 592] width 82 height 33
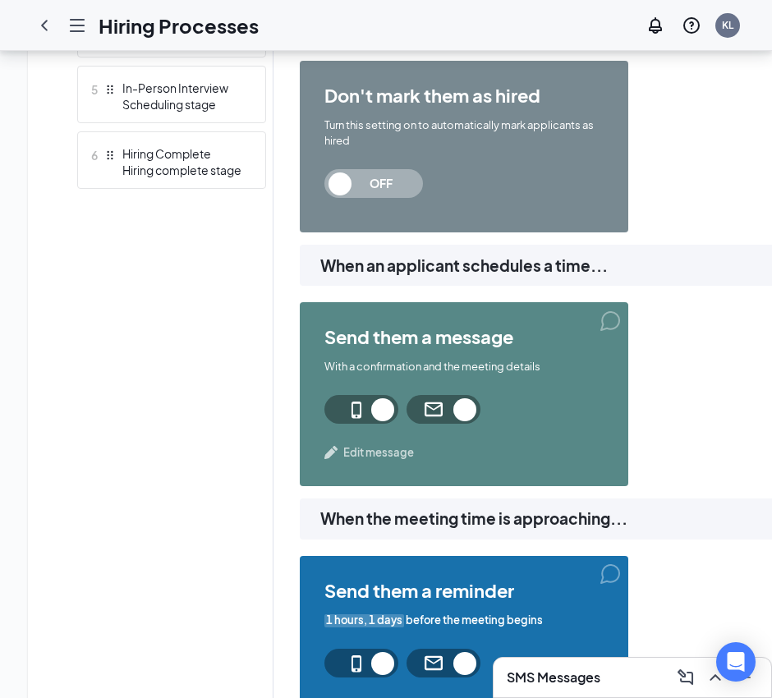
scroll to position [837, 0]
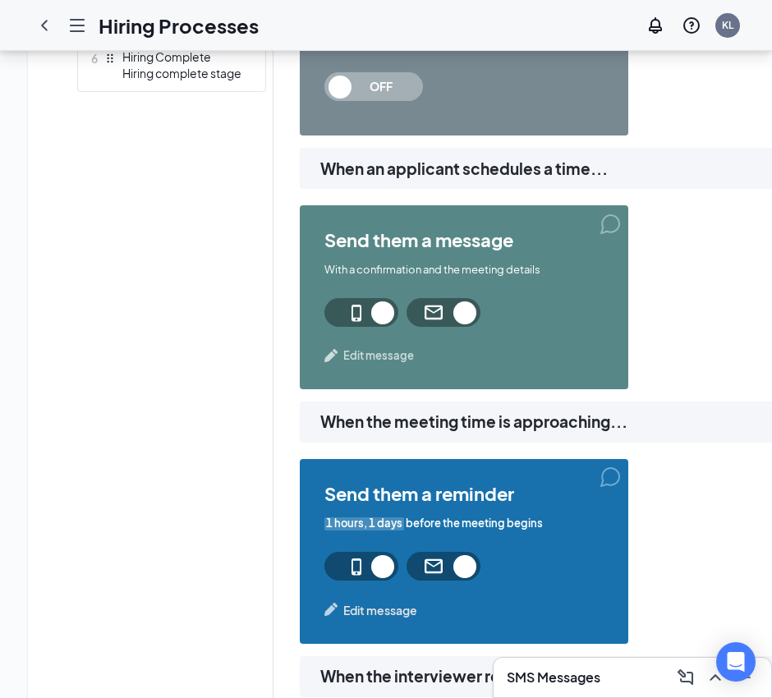
click at [388, 351] on span "Edit message" at bounding box center [378, 355] width 71 height 16
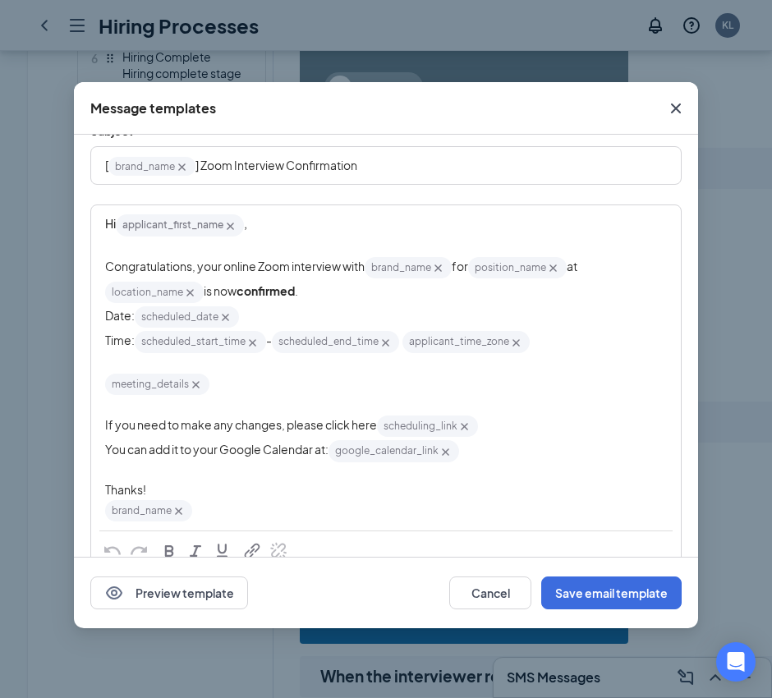
scroll to position [103, 0]
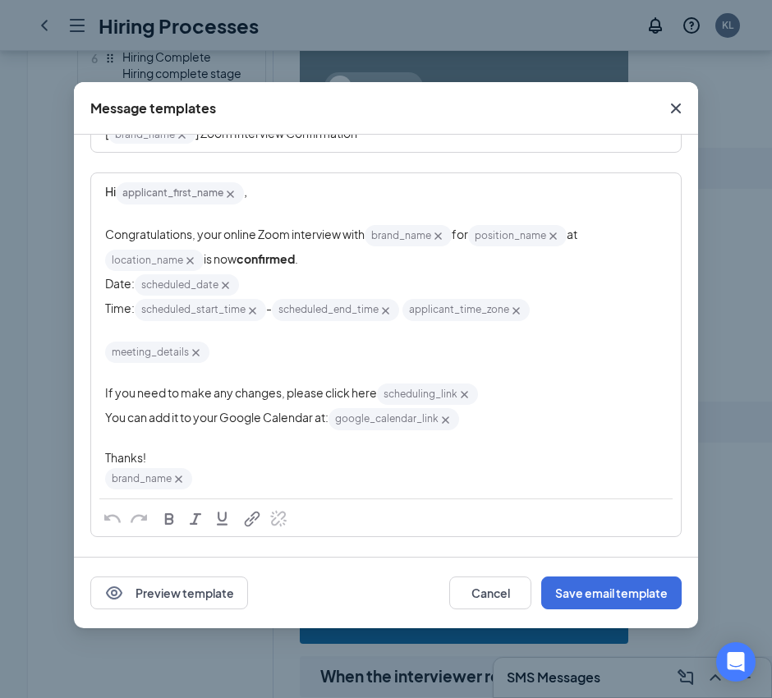
click at [237, 415] on span "You can add it to your Google Calendar at:" at bounding box center [216, 417] width 223 height 15
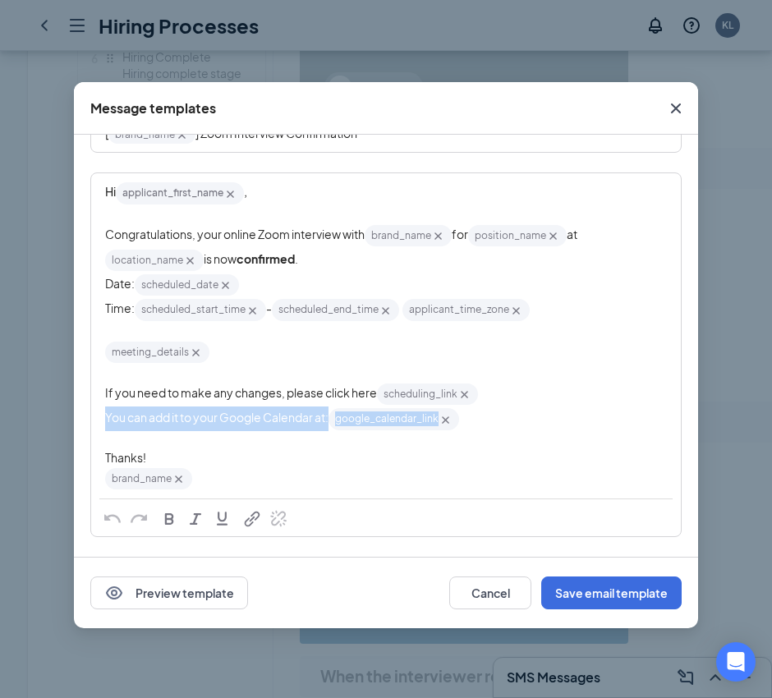
click at [237, 415] on span "You can add it to your Google Calendar at:" at bounding box center [216, 417] width 223 height 15
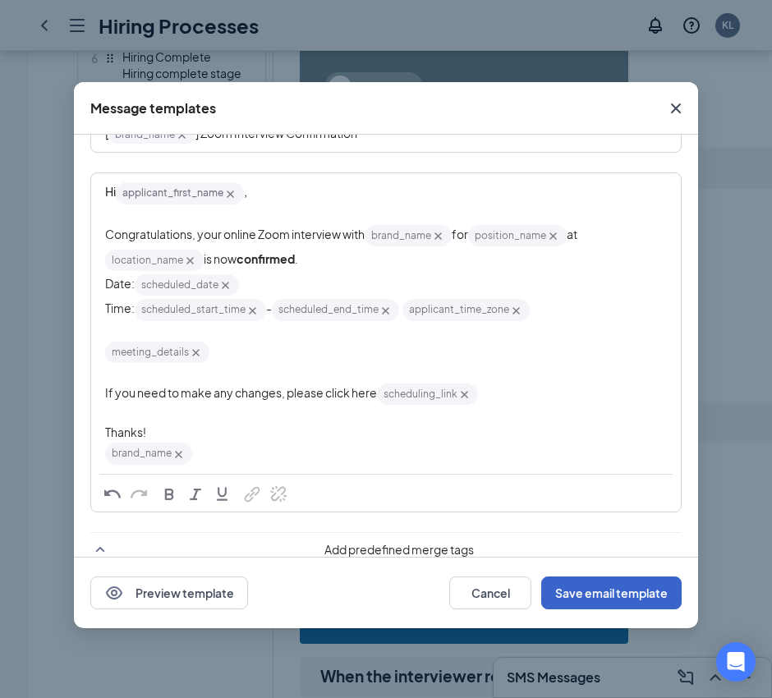
click at [650, 591] on button "Save email template" at bounding box center [611, 592] width 140 height 33
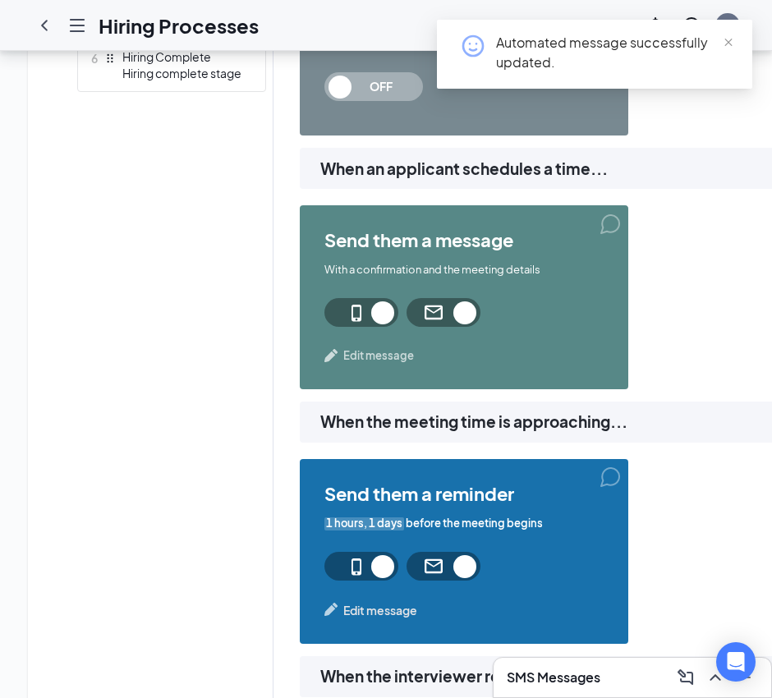
click at [361, 351] on span "Edit message" at bounding box center [378, 355] width 71 height 16
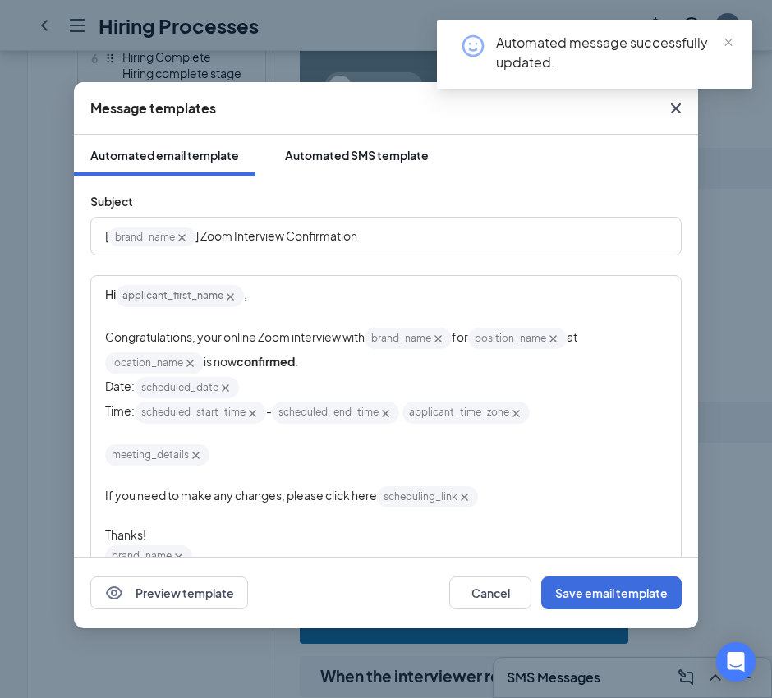
click at [341, 154] on div "Automated SMS template" at bounding box center [357, 155] width 144 height 16
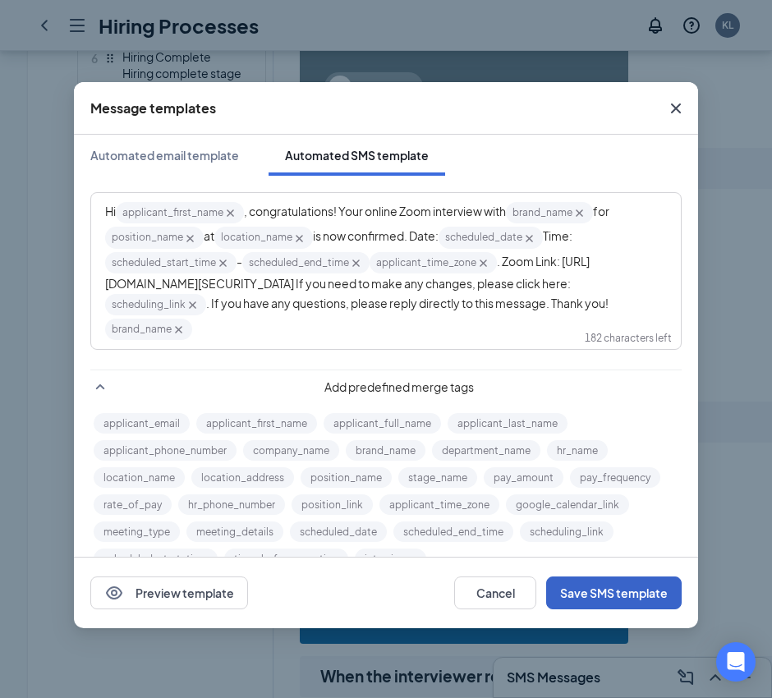
drag, startPoint x: 608, startPoint y: 588, endPoint x: 633, endPoint y: 554, distance: 41.7
click at [608, 588] on button "Save SMS template" at bounding box center [613, 592] width 135 height 33
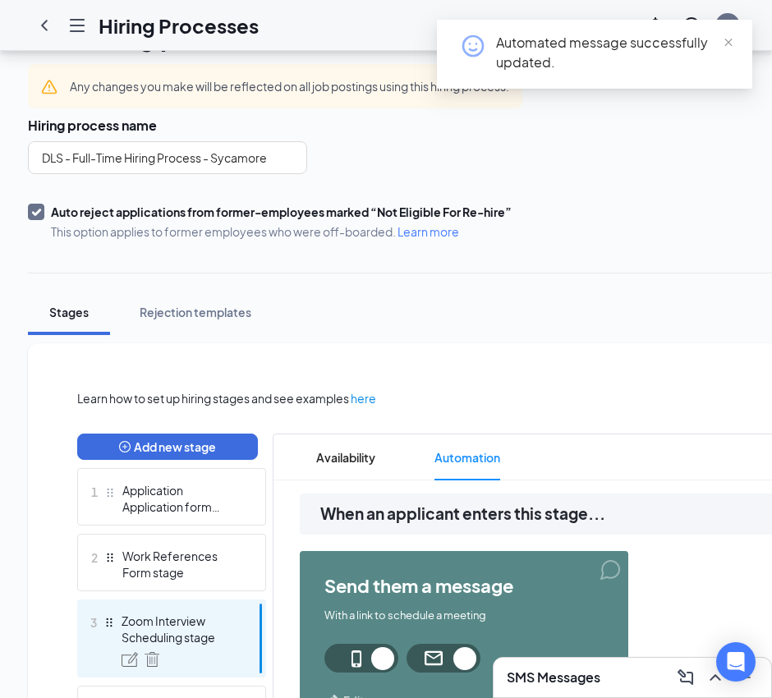
scroll to position [0, 0]
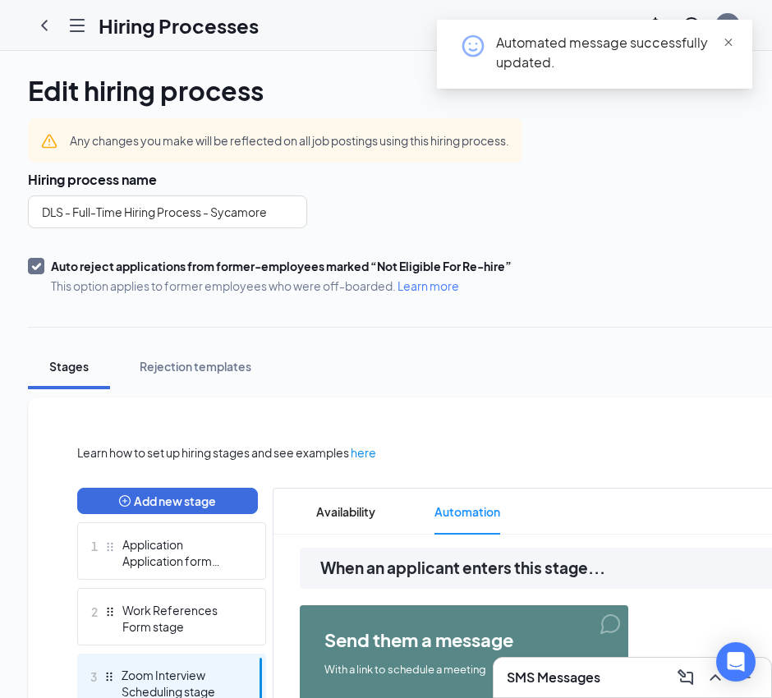
click at [728, 34] on span at bounding box center [728, 41] width 11 height 15
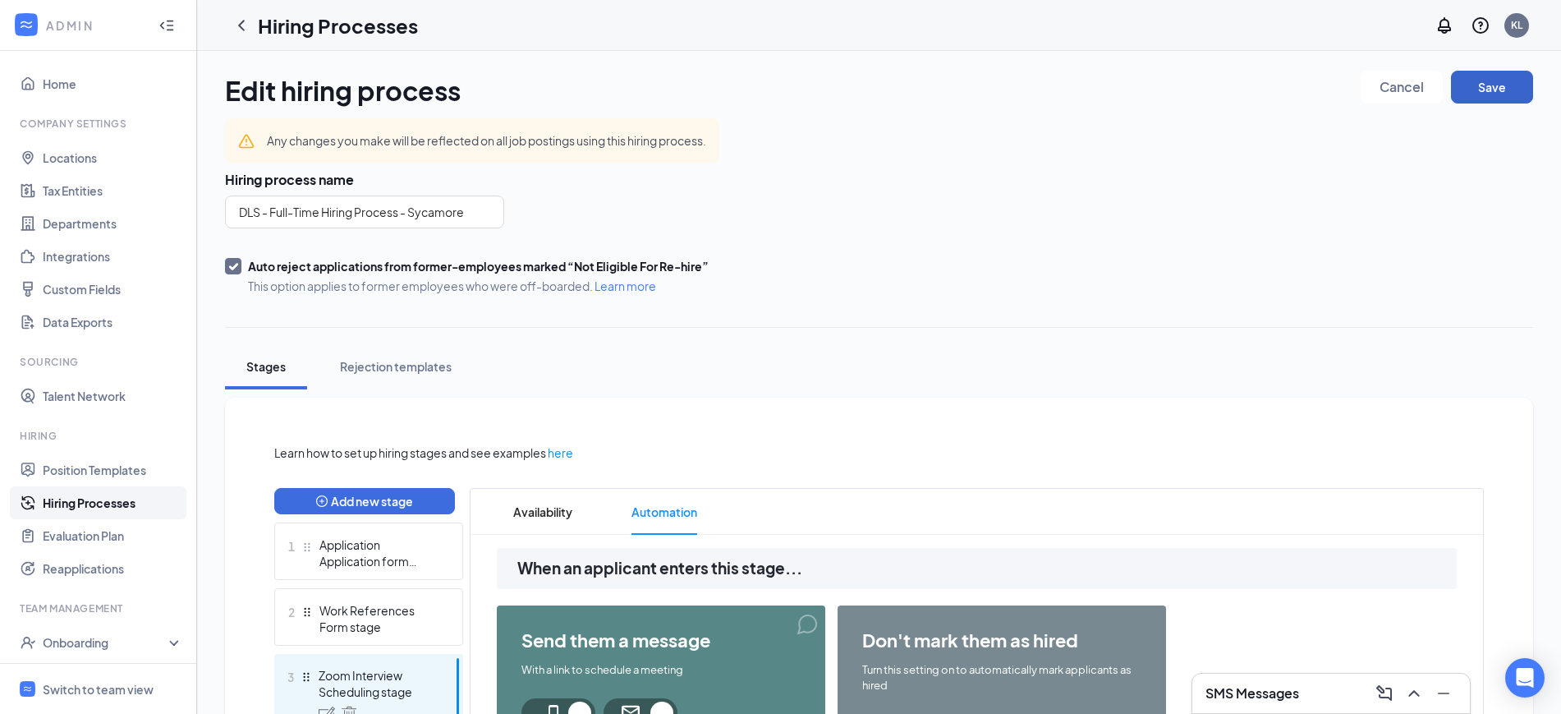
click at [1483, 80] on button "Save" at bounding box center [1492, 87] width 82 height 33
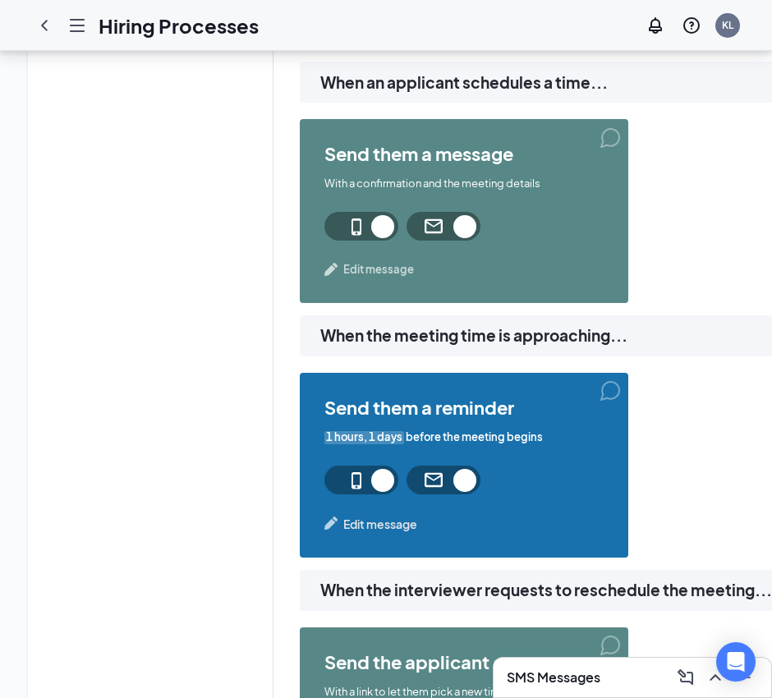
scroll to position [924, 0]
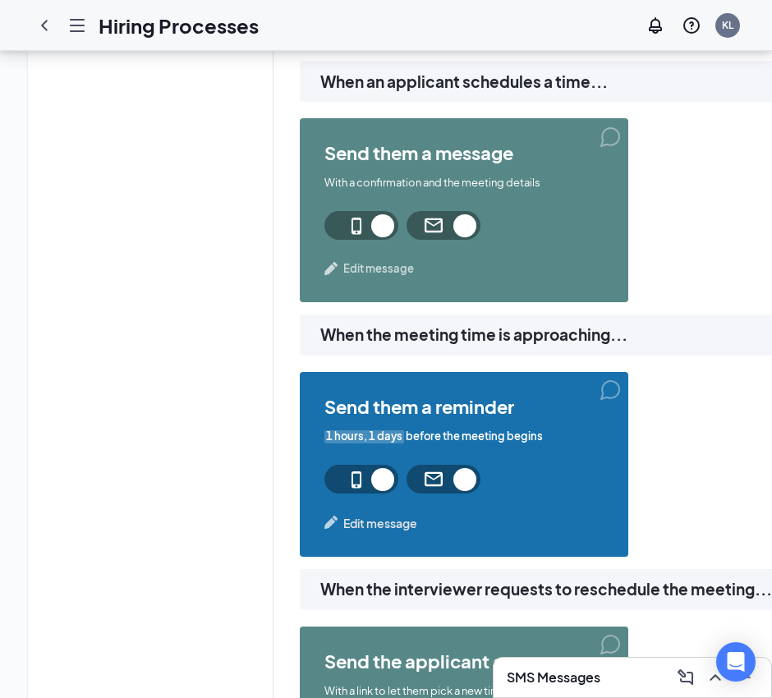
click at [393, 268] on span "Edit message" at bounding box center [378, 268] width 71 height 16
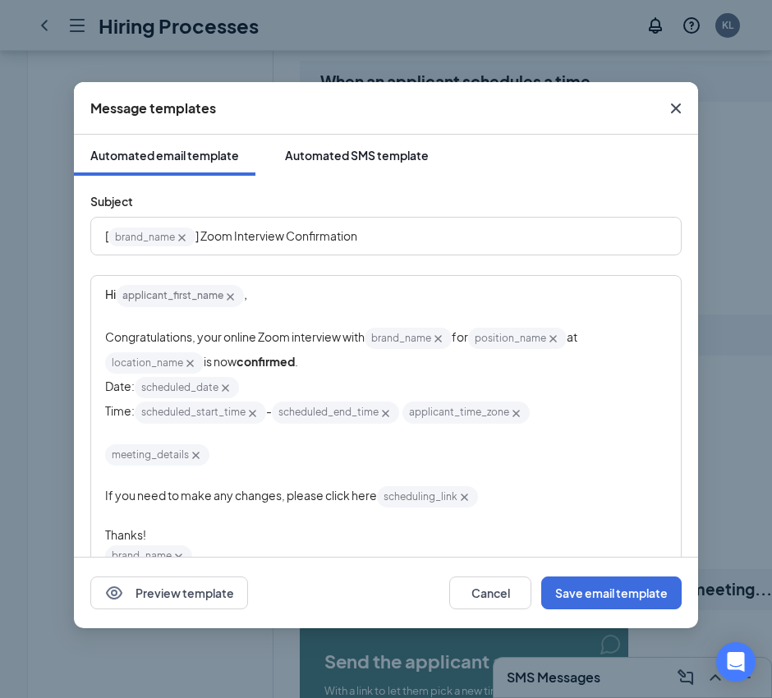
click at [380, 161] on div "Automated SMS template" at bounding box center [357, 155] width 144 height 16
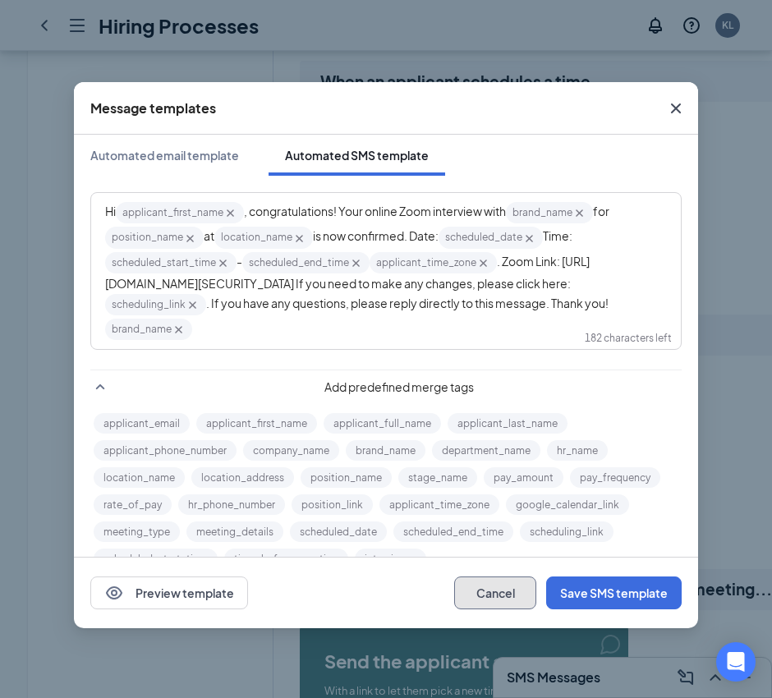
click at [484, 582] on button "Cancel" at bounding box center [495, 592] width 82 height 33
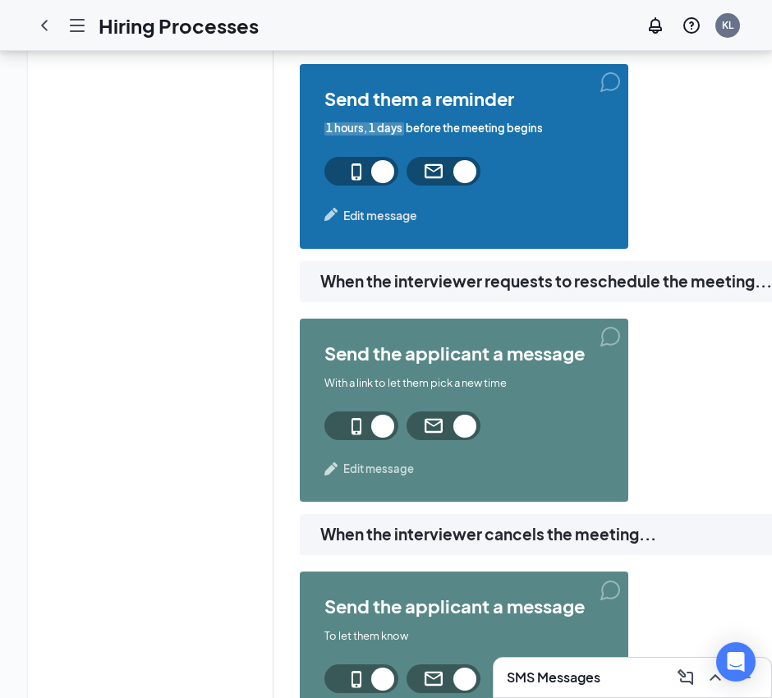
scroll to position [1129, 0]
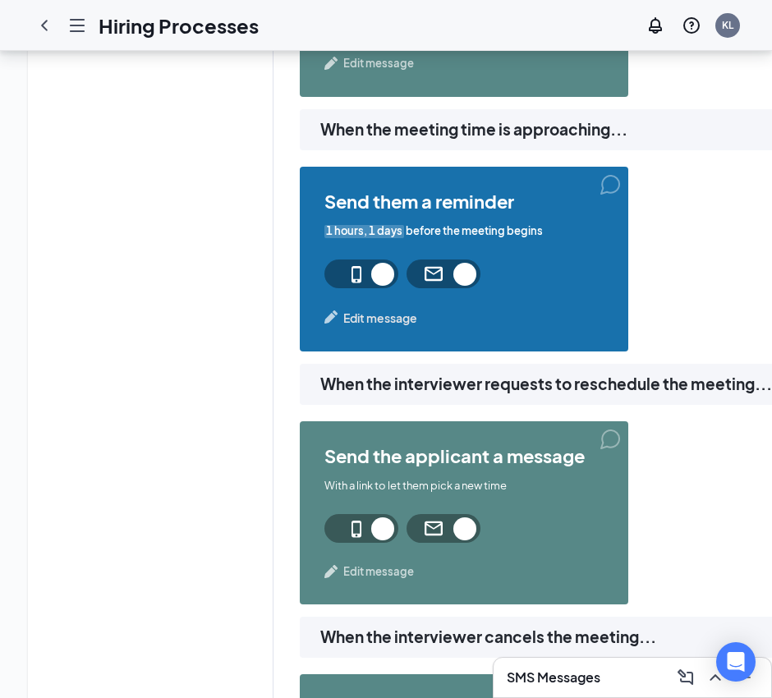
click at [402, 317] on div "Learn how to set up hiring stages and see examples here Add new stage 1 Applica…" at bounding box center [511, 451] width 868 height 2275
click at [393, 315] on span "Edit message" at bounding box center [380, 318] width 74 height 18
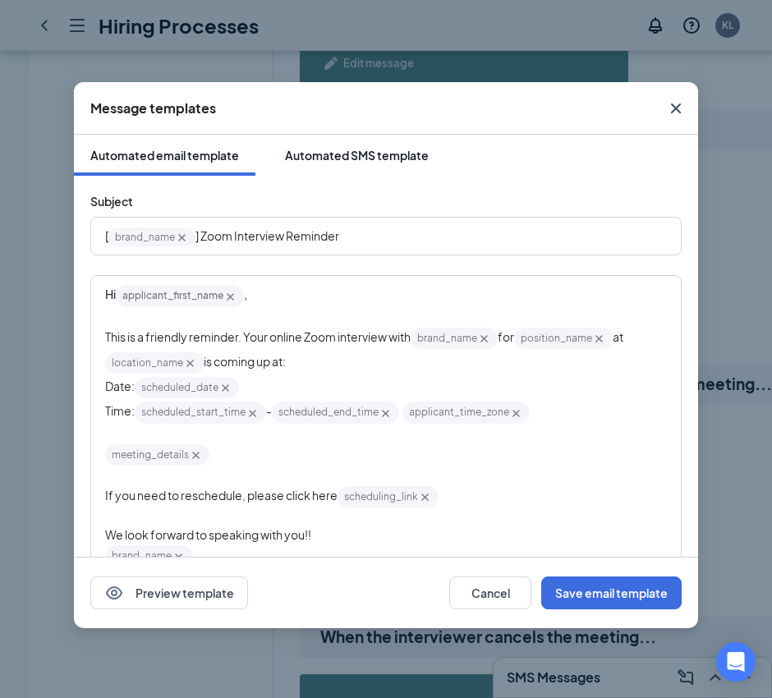
click at [363, 151] on div "Automated SMS template" at bounding box center [357, 155] width 144 height 16
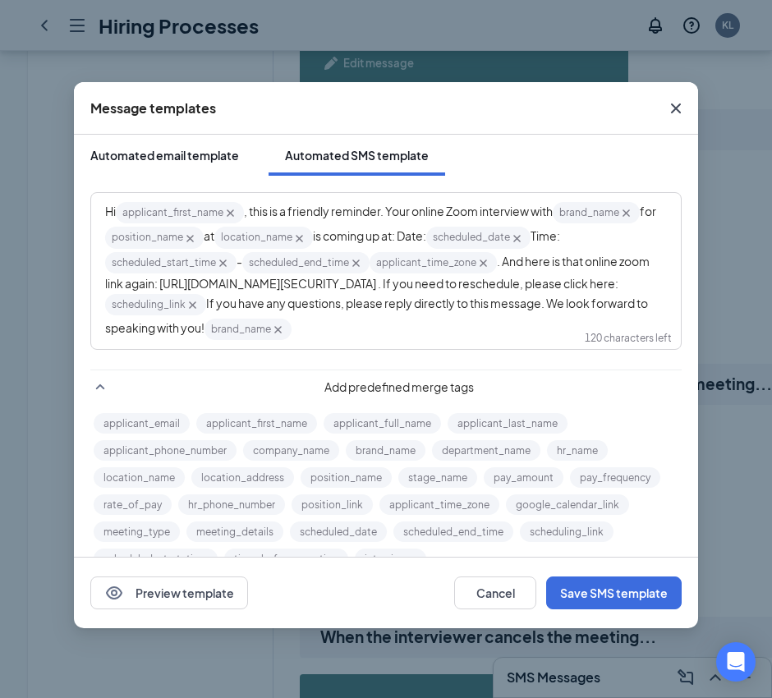
click at [181, 156] on div "Automated email template" at bounding box center [164, 155] width 149 height 16
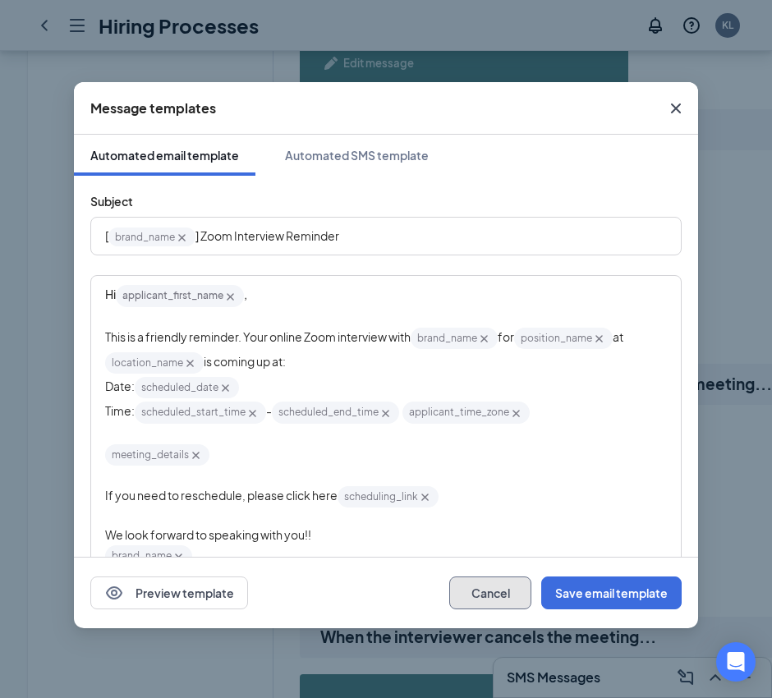
click at [512, 591] on button "Cancel" at bounding box center [490, 592] width 82 height 33
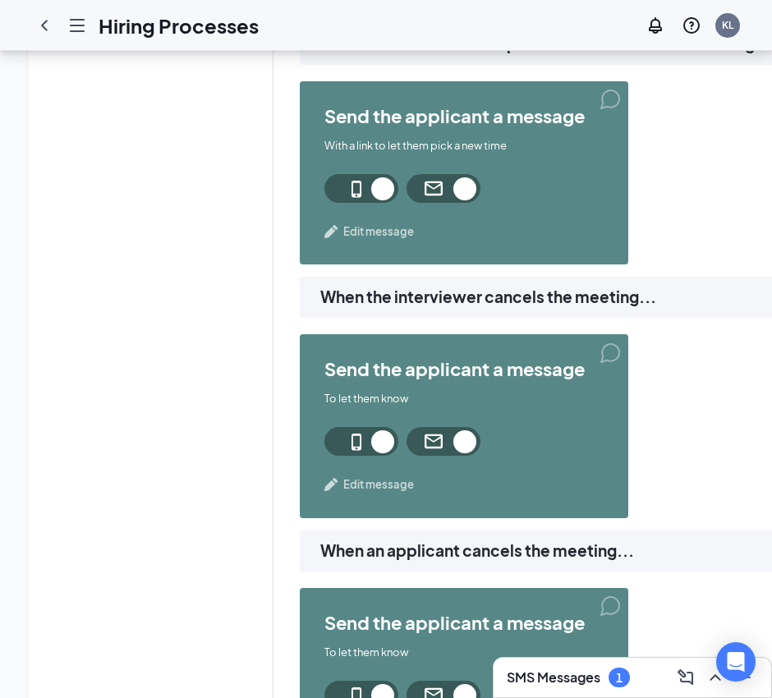
scroll to position [1437, 0]
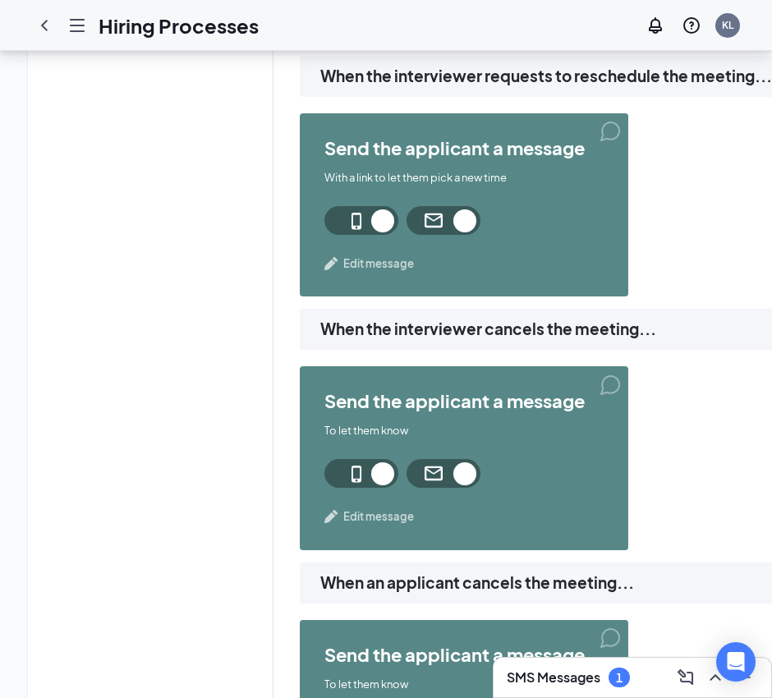
click at [388, 259] on span "Edit message" at bounding box center [378, 263] width 71 height 16
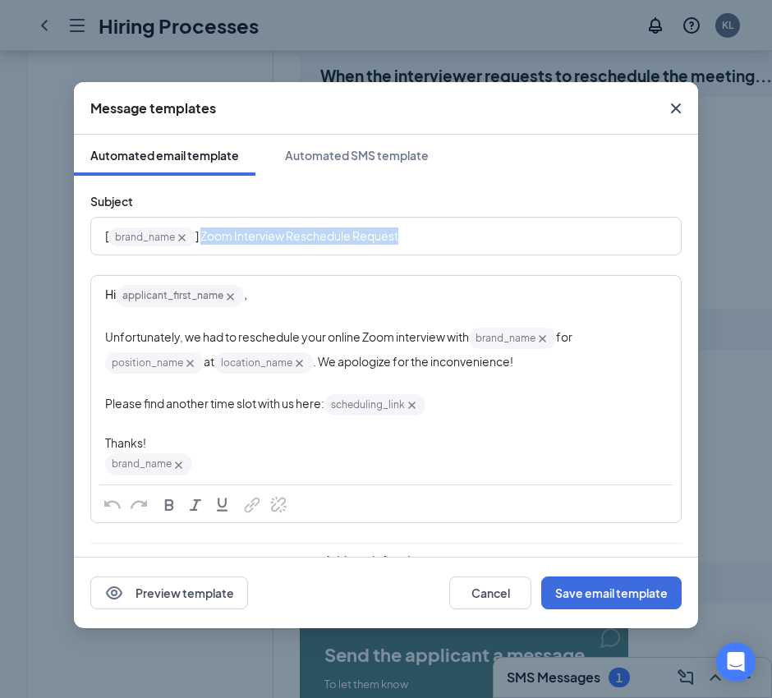
drag, startPoint x: 440, startPoint y: 229, endPoint x: 201, endPoint y: 234, distance: 239.0
click at [201, 234] on div "[ brand_name‌‌‌‌ {{brand_name}} ] Zoom Interview Reschedule Request" at bounding box center [386, 235] width 562 height 25
copy span "Zoom Interview Reschedule Request"
click at [387, 153] on div "Automated SMS template" at bounding box center [357, 155] width 144 height 16
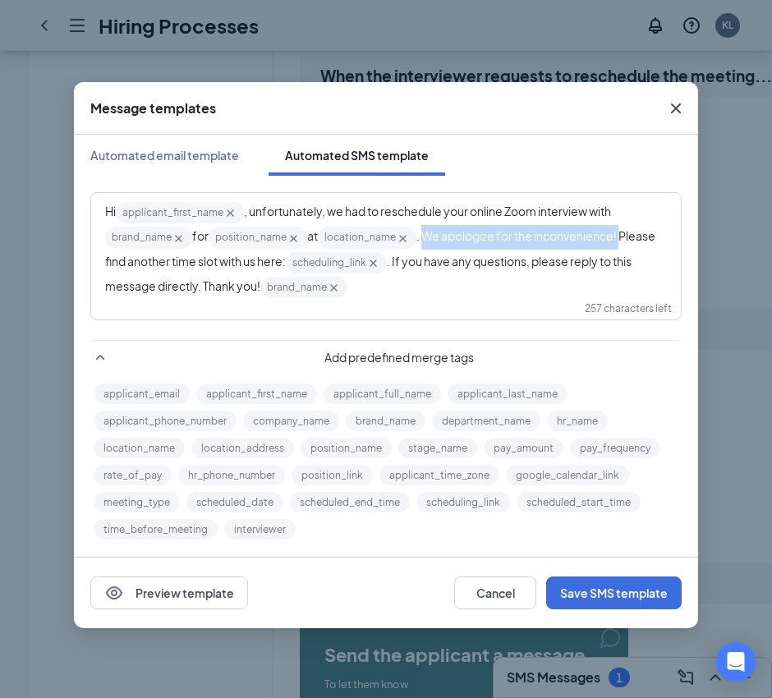
drag, startPoint x: 636, startPoint y: 233, endPoint x: 429, endPoint y: 231, distance: 206.9
click at [429, 231] on div "Hi applicant_first_name‌‌‌‌ {{applicant_first_name}} , unfortunately, we had to…" at bounding box center [386, 249] width 562 height 99
click at [429, 231] on span ". We apologize for the inconvenience! Please find another time slot with us her…" at bounding box center [381, 247] width 552 height 39
drag, startPoint x: 636, startPoint y: 232, endPoint x: 440, endPoint y: 237, distance: 195.5
click at [442, 237] on div "Hi applicant_first_name‌‌‌‌ {{applicant_first_name}} , unfortunately, we had to…" at bounding box center [386, 249] width 562 height 99
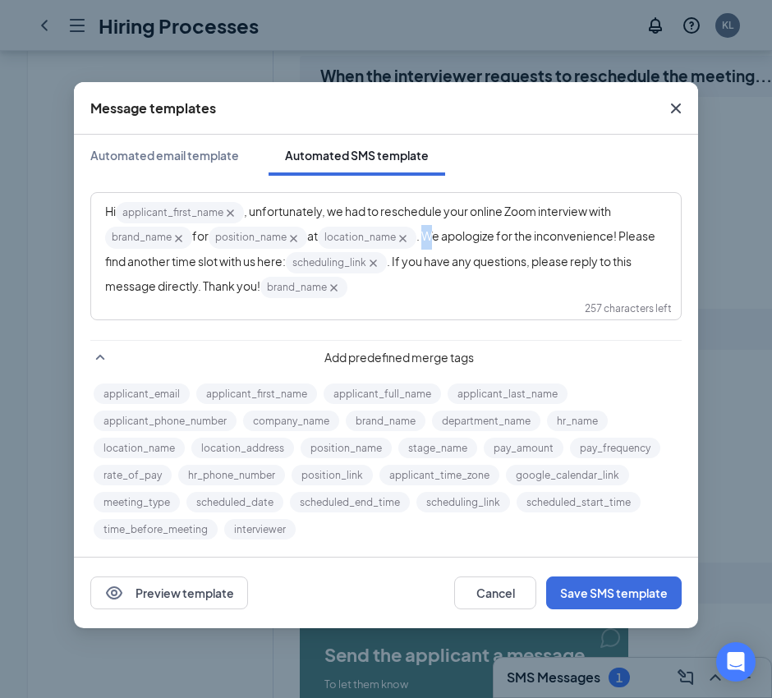
drag, startPoint x: 440, startPoint y: 237, endPoint x: 430, endPoint y: 238, distance: 9.9
click at [430, 238] on span ". We apologize for the inconvenience! Please find another time slot with us her…" at bounding box center [381, 247] width 552 height 39
drag, startPoint x: 622, startPoint y: 233, endPoint x: 572, endPoint y: 227, distance: 49.7
click at [572, 227] on div "Hi applicant_first_name‌‌‌‌ {{applicant_first_name}} , unfortunately, we had to…" at bounding box center [386, 249] width 562 height 99
drag, startPoint x: 624, startPoint y: 237, endPoint x: 429, endPoint y: 231, distance: 195.5
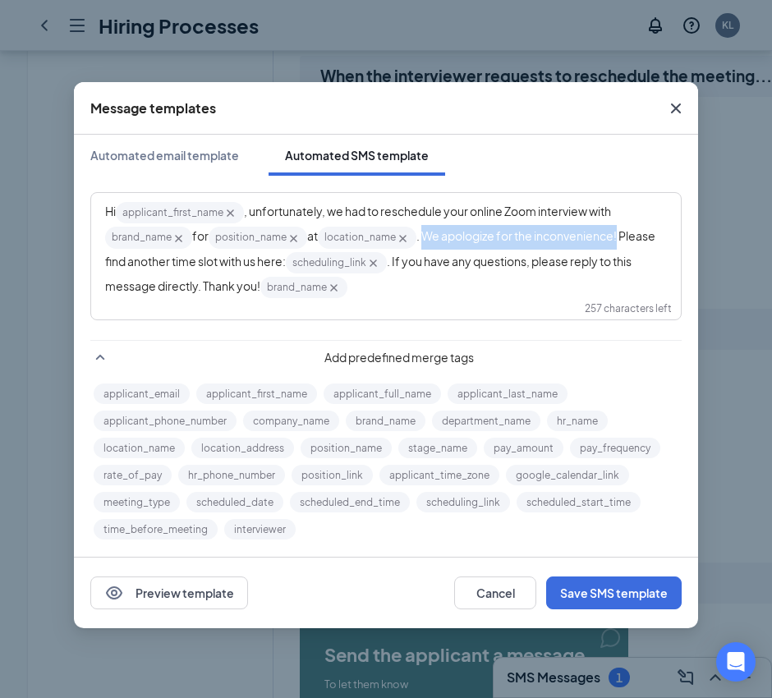
click at [429, 231] on span ". We apologize for the inconvenience! Please find another time slot with us her…" at bounding box center [381, 247] width 552 height 39
copy span "We apologize for the inconvenience!"
click at [499, 587] on button "Cancel" at bounding box center [495, 592] width 82 height 33
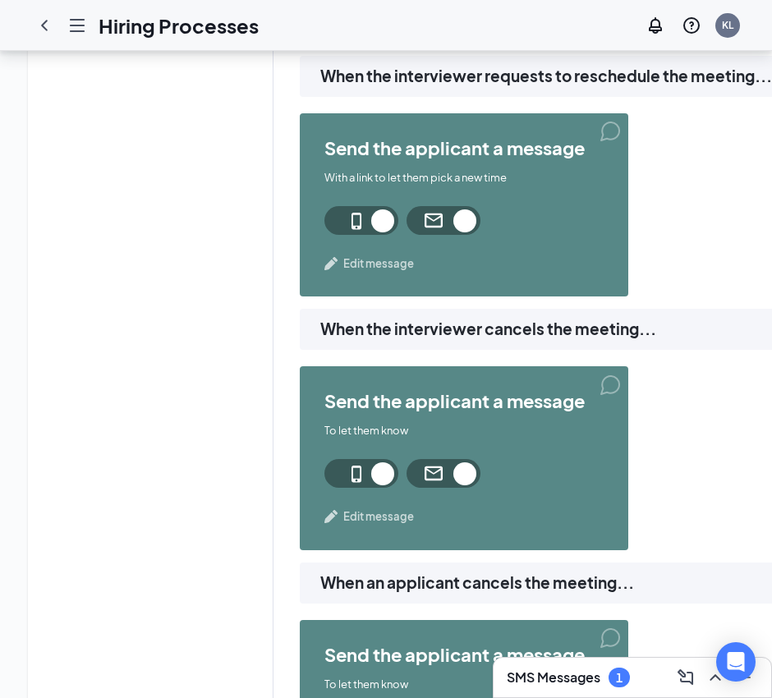
click at [374, 515] on span "Edit message" at bounding box center [378, 516] width 71 height 16
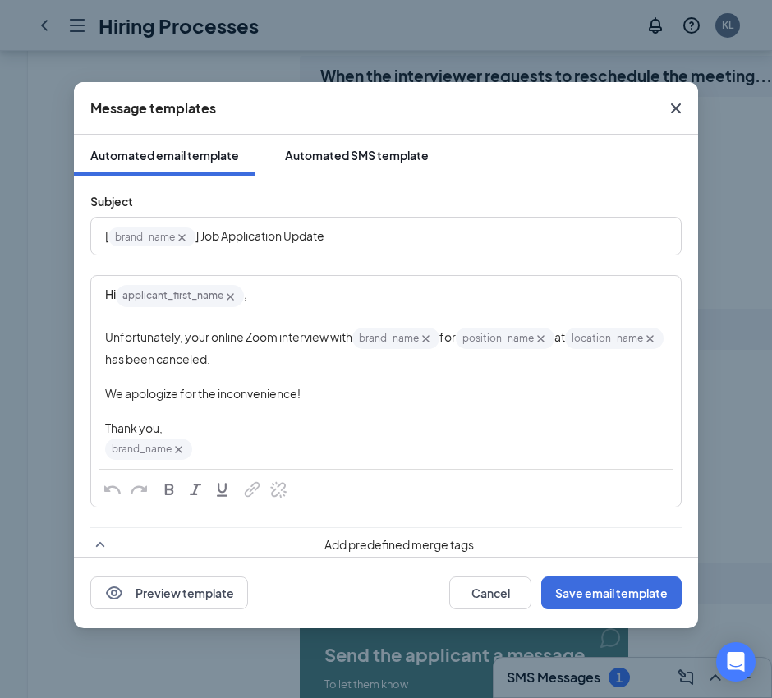
click at [360, 162] on div "Automated SMS template" at bounding box center [357, 155] width 144 height 16
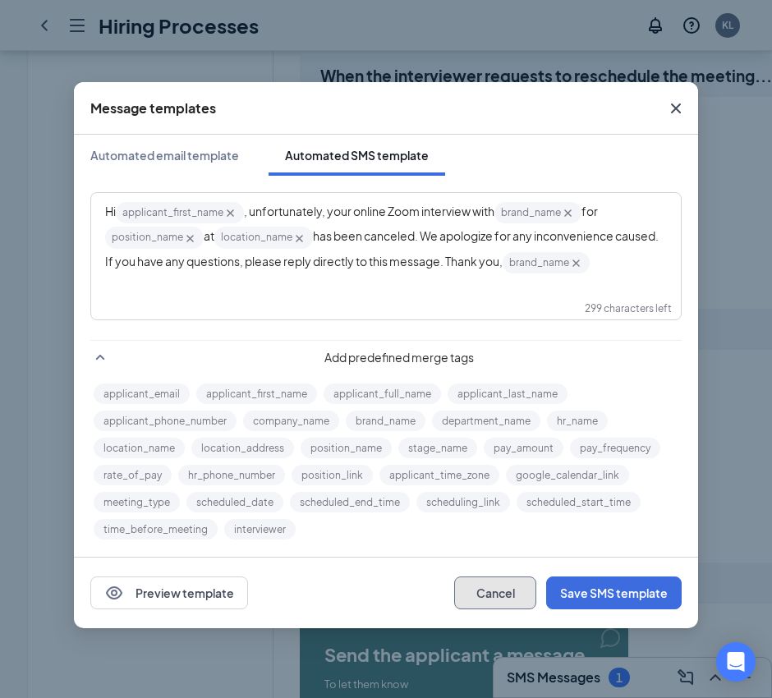
click at [500, 582] on button "Cancel" at bounding box center [495, 592] width 82 height 33
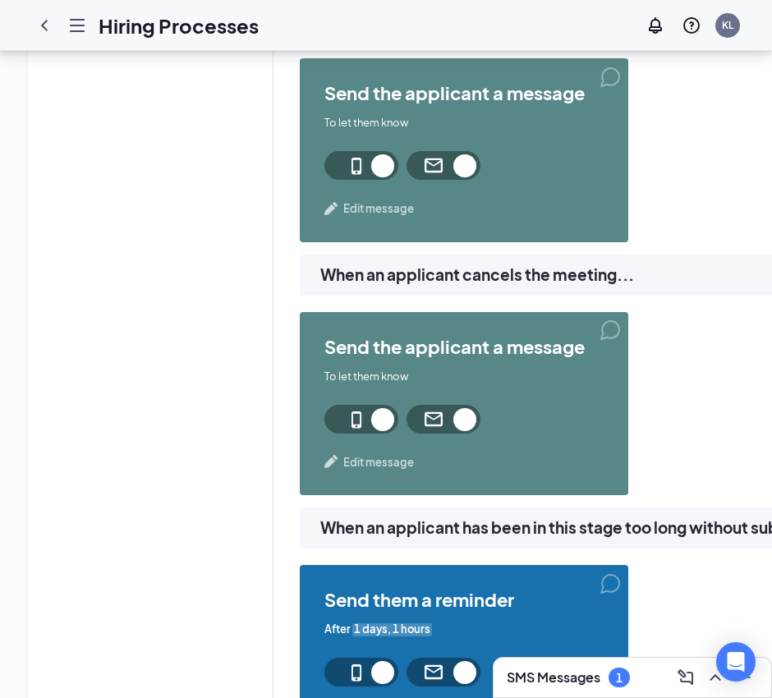
scroll to position [1848, 0]
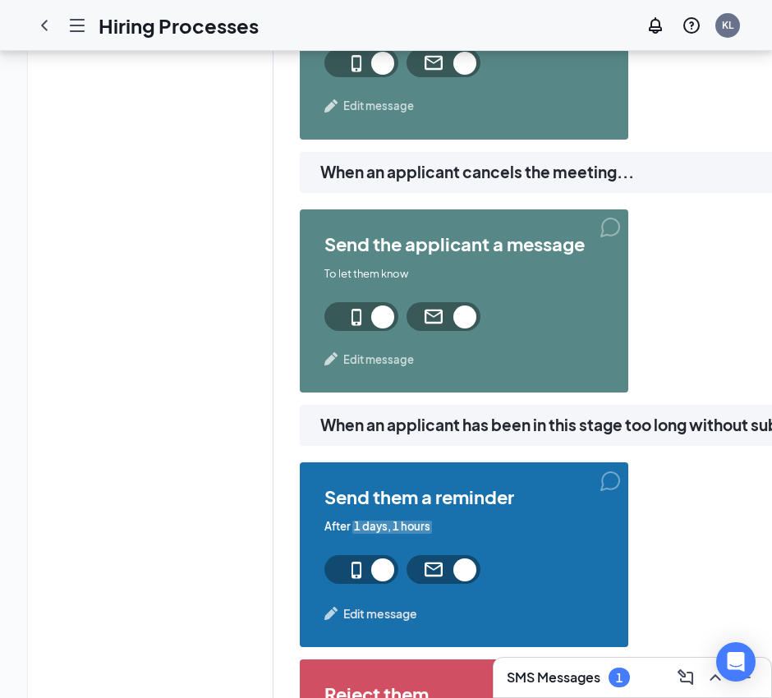
click at [379, 356] on span "Edit message" at bounding box center [378, 359] width 71 height 16
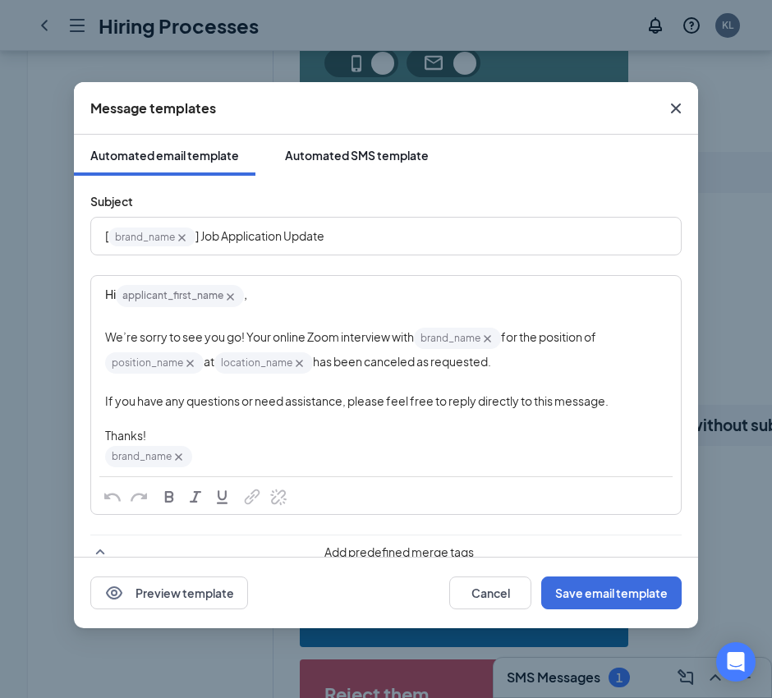
click at [374, 157] on div "Automated SMS template" at bounding box center [357, 155] width 144 height 16
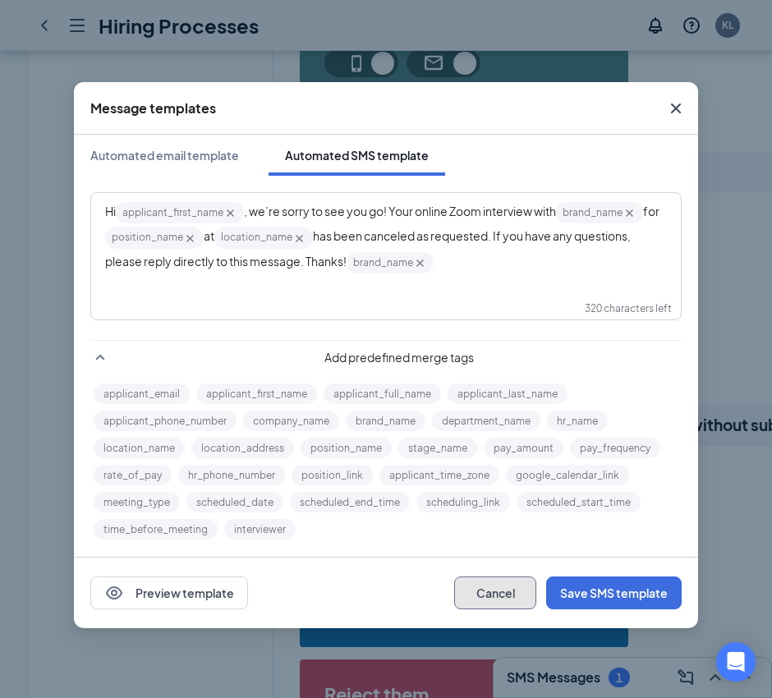
click at [497, 585] on button "Cancel" at bounding box center [495, 592] width 82 height 33
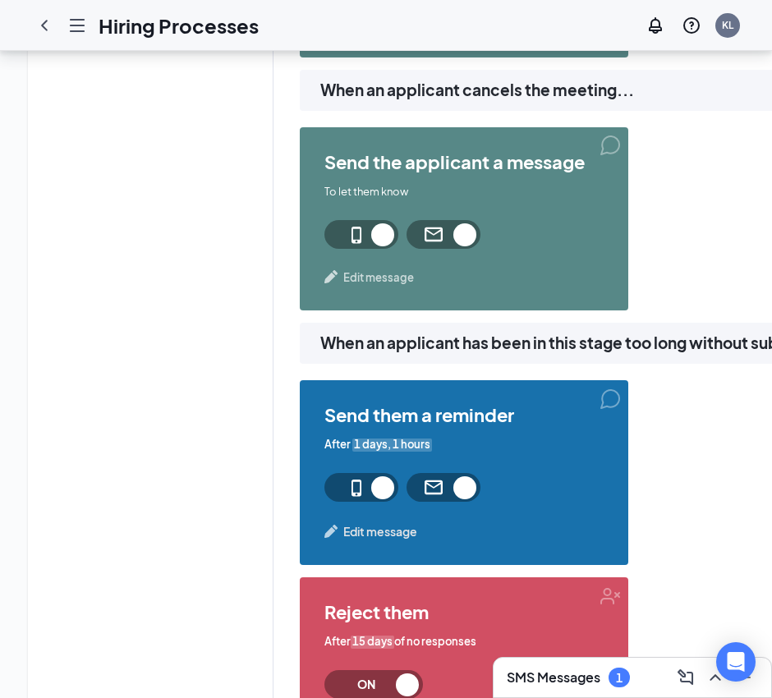
scroll to position [2053, 0]
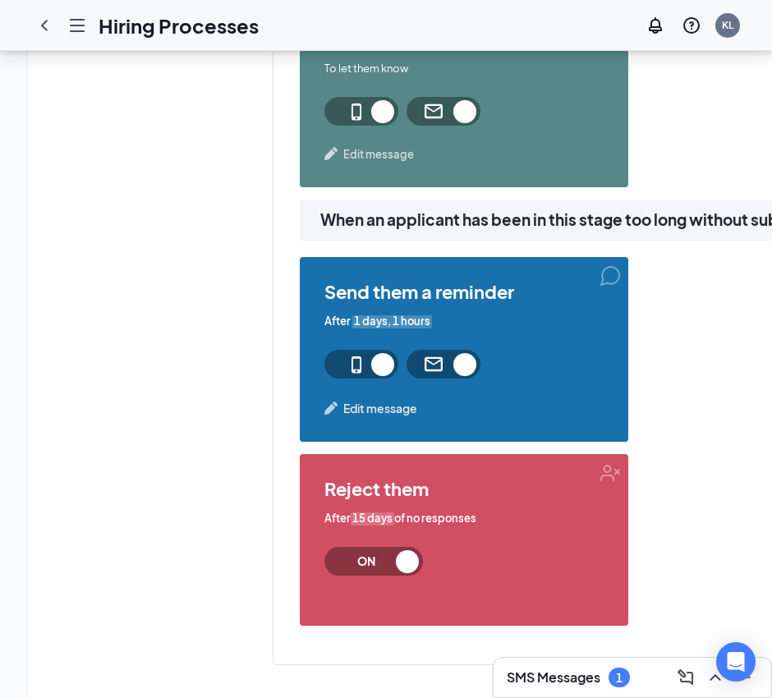
click at [393, 406] on span "Edit message" at bounding box center [380, 408] width 74 height 18
